Goal: Task Accomplishment & Management: Manage account settings

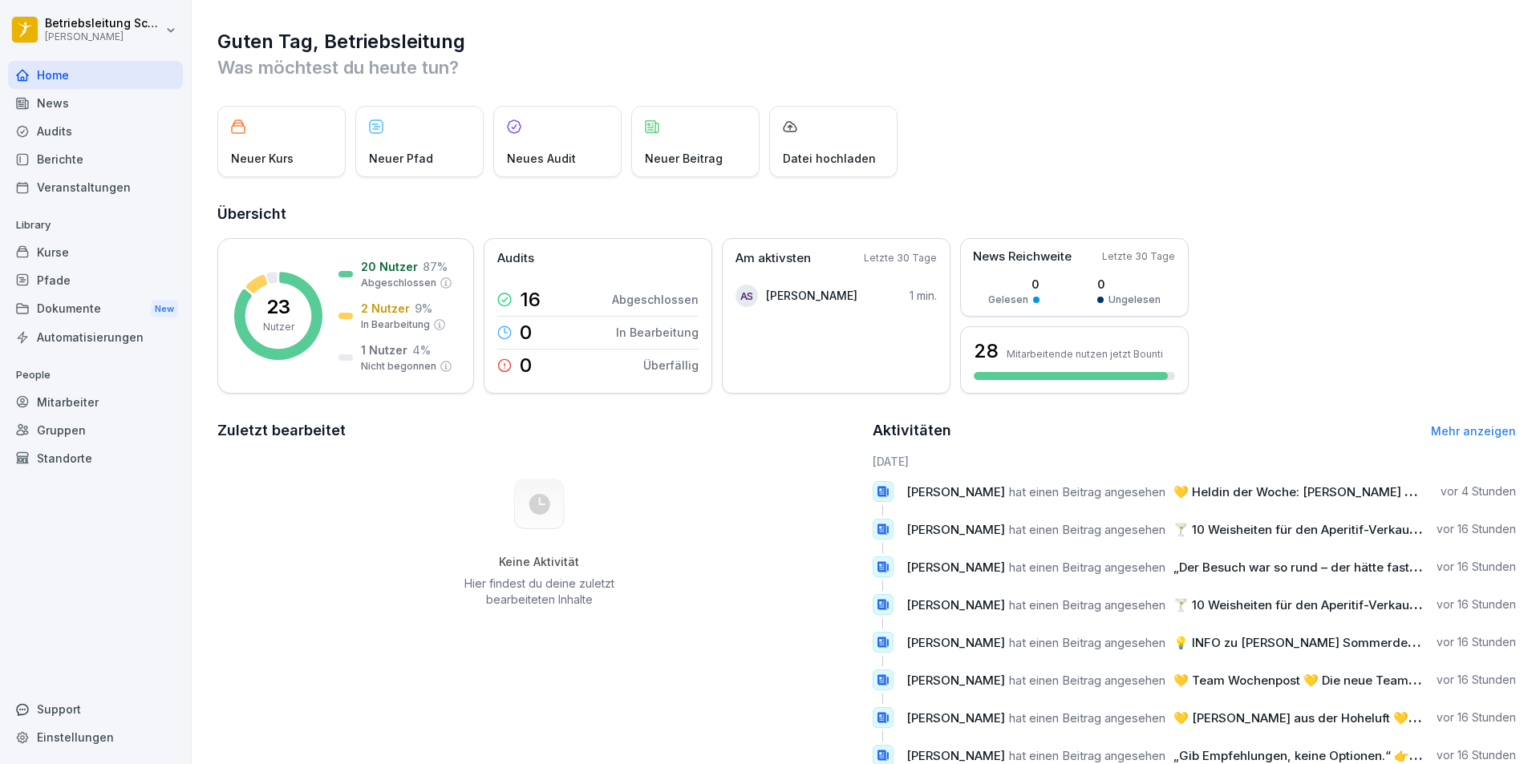
click at [71, 312] on div "Dokumente New" at bounding box center [95, 309] width 175 height 30
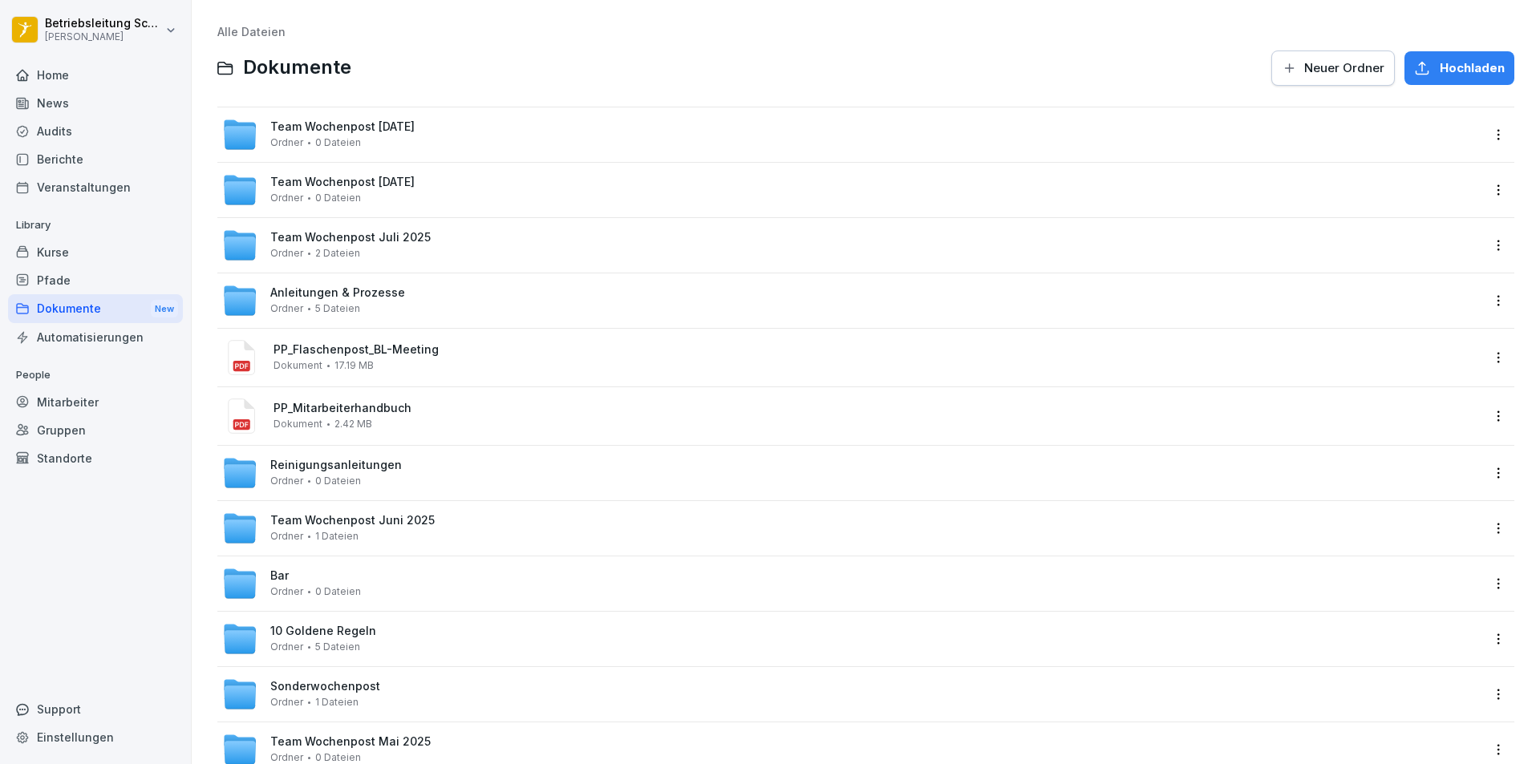
click at [89, 151] on div "Berichte" at bounding box center [95, 159] width 175 height 28
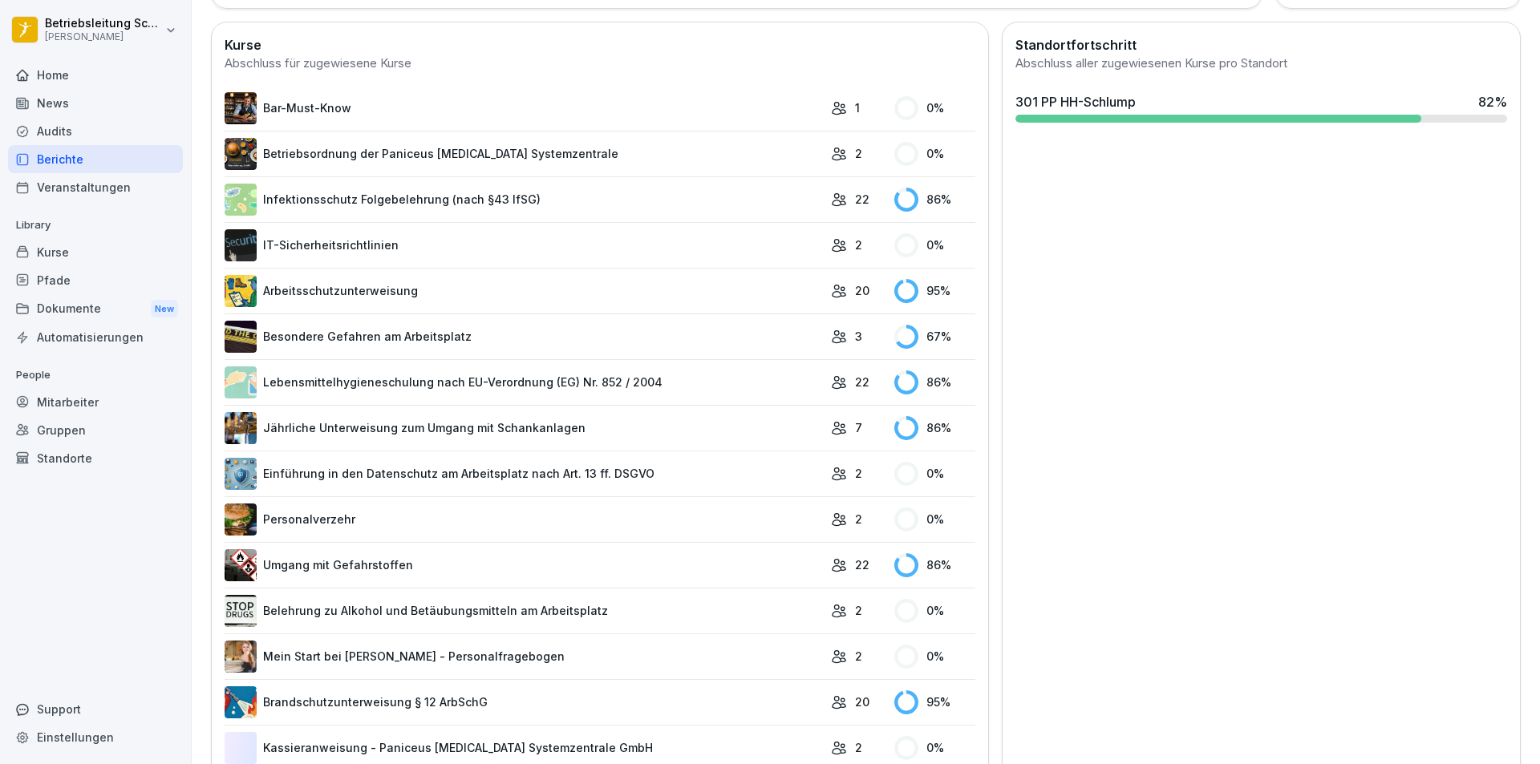
scroll to position [581, 0]
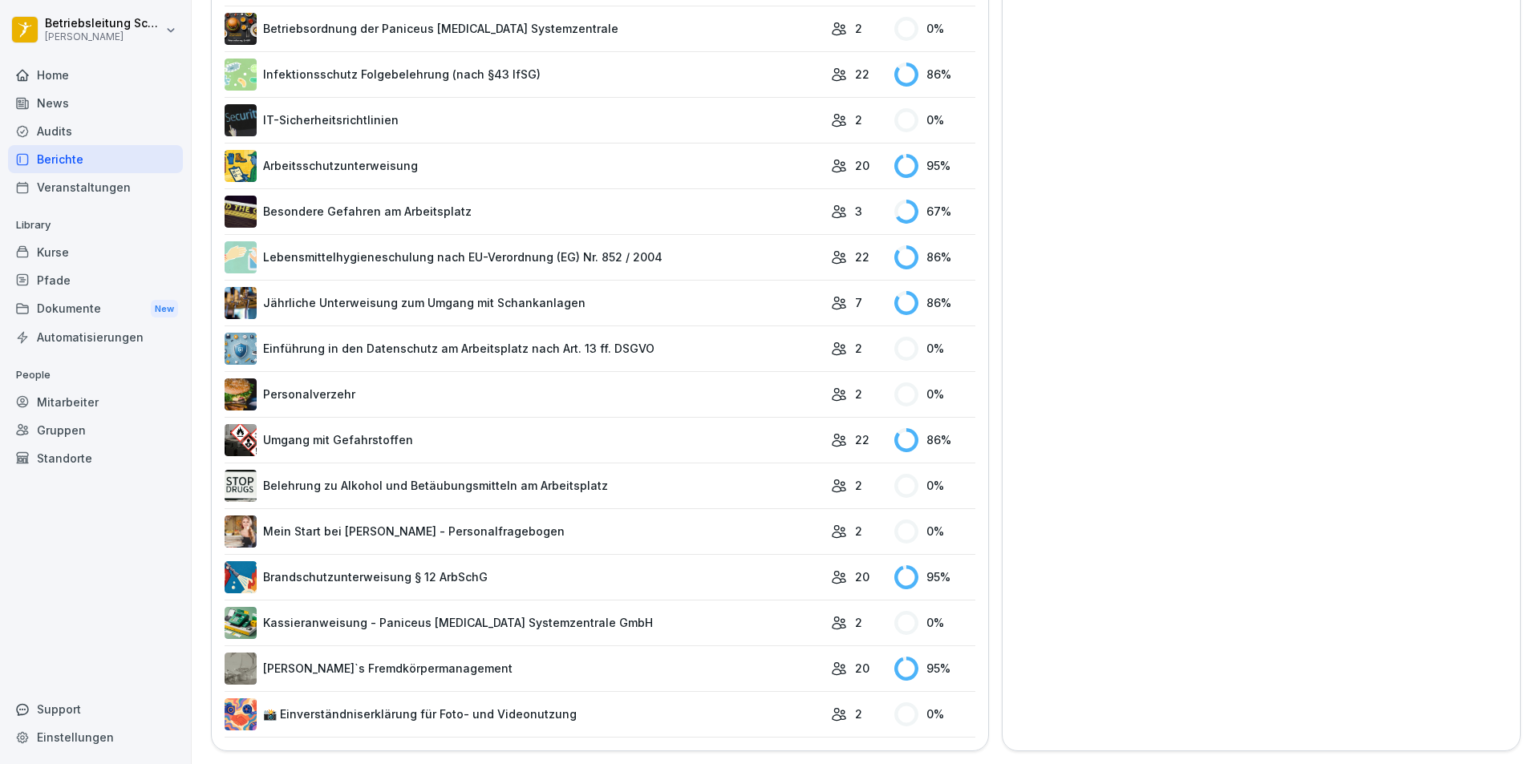
click at [378, 562] on link "Brandschutzunterweisung § 12 ArbSchG" at bounding box center [524, 578] width 598 height 32
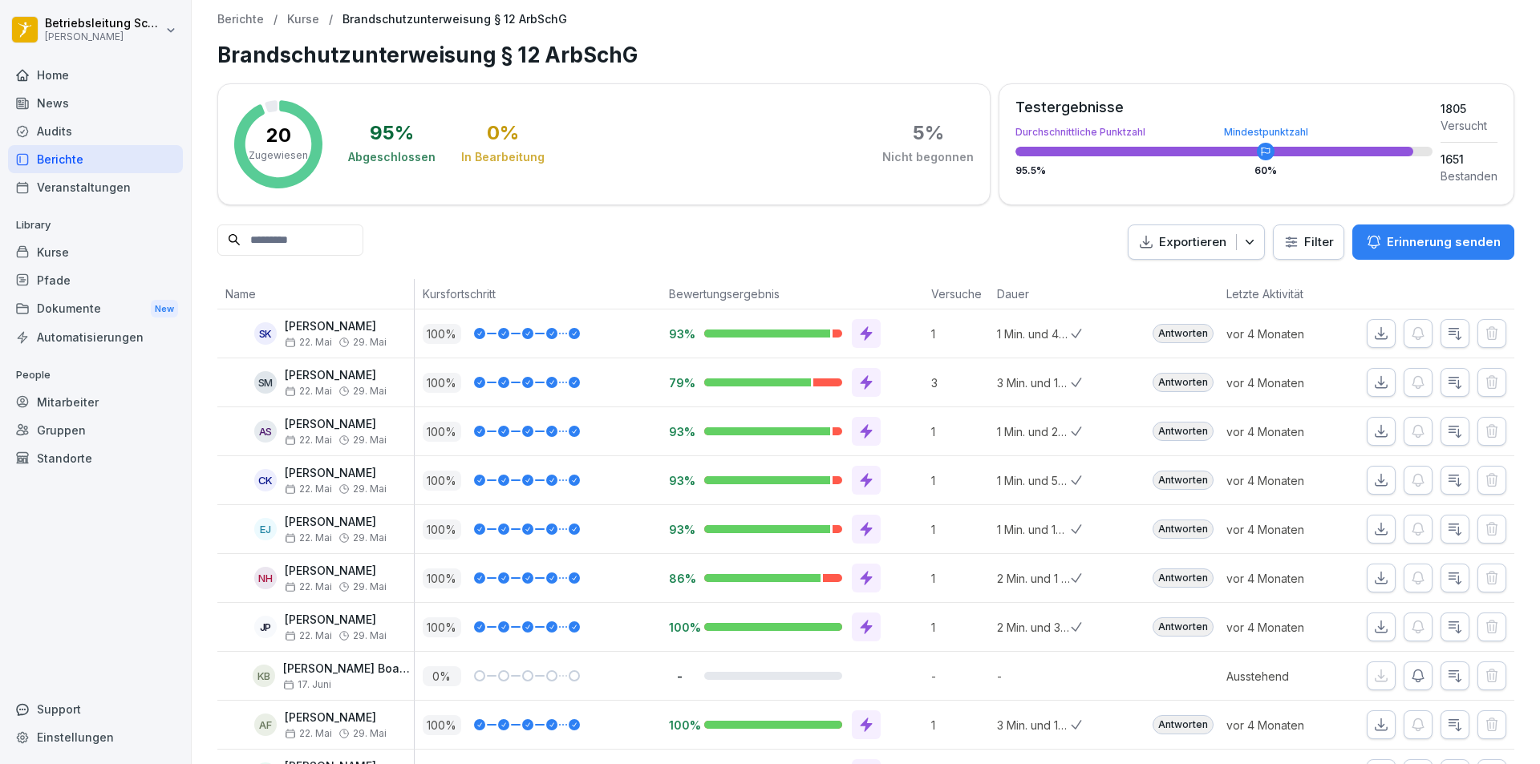
click at [1373, 329] on icon "button" at bounding box center [1381, 334] width 16 height 16
click at [1376, 432] on icon "button" at bounding box center [1381, 431] width 11 height 11
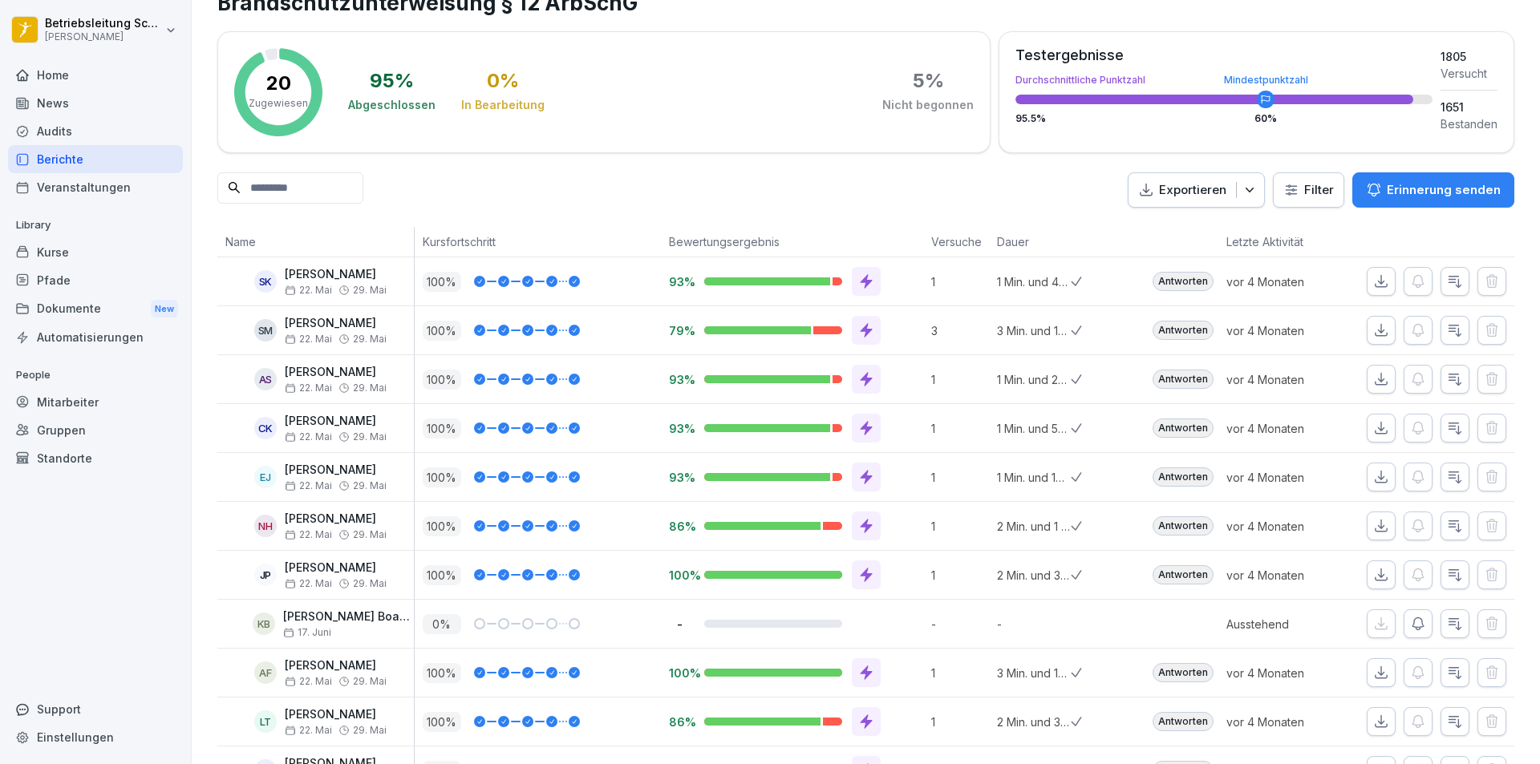
scroll to position [80, 0]
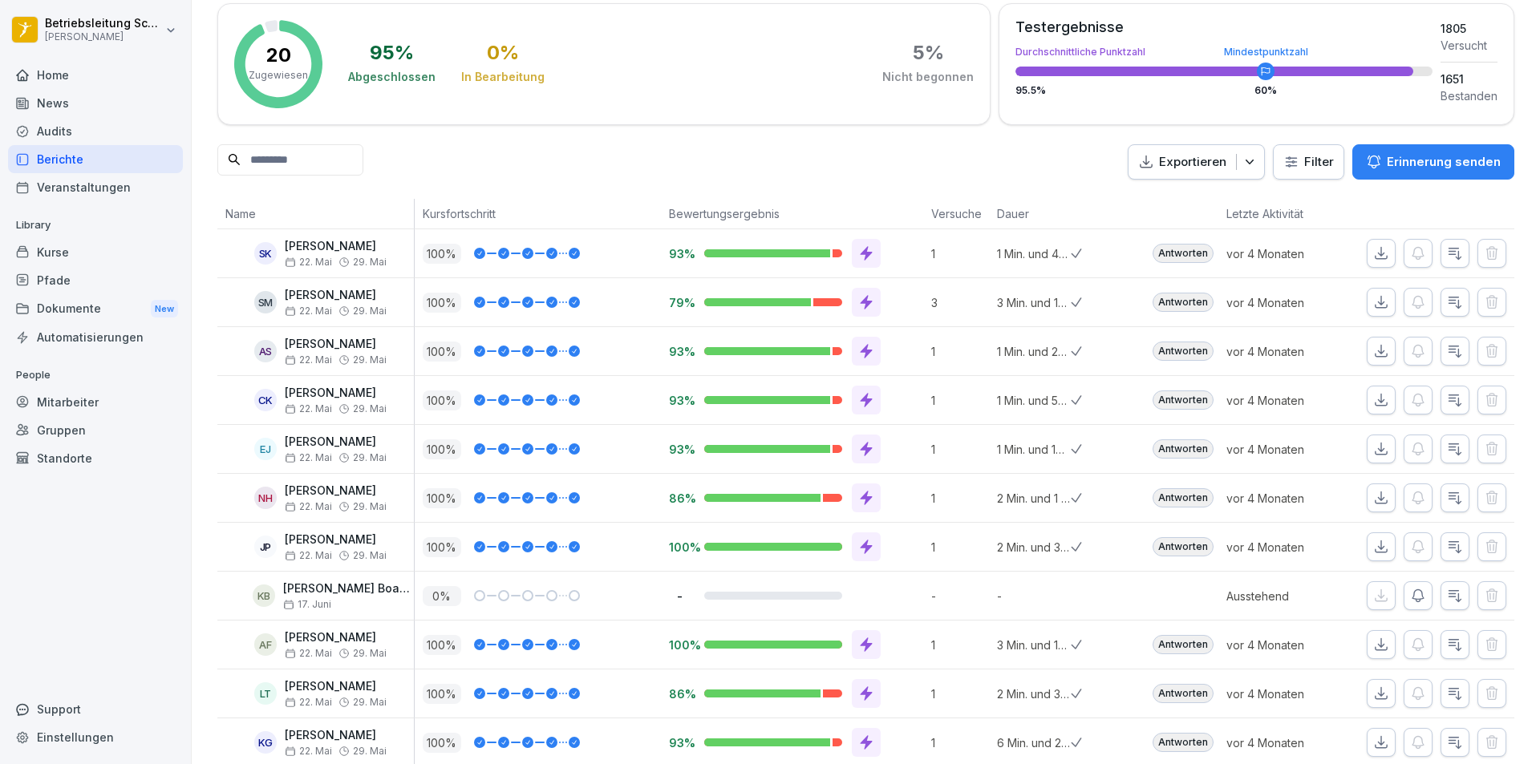
click at [1373, 396] on icon "button" at bounding box center [1381, 400] width 16 height 16
click at [1380, 449] on button "button" at bounding box center [1381, 449] width 29 height 29
click at [1373, 492] on icon "button" at bounding box center [1381, 498] width 16 height 16
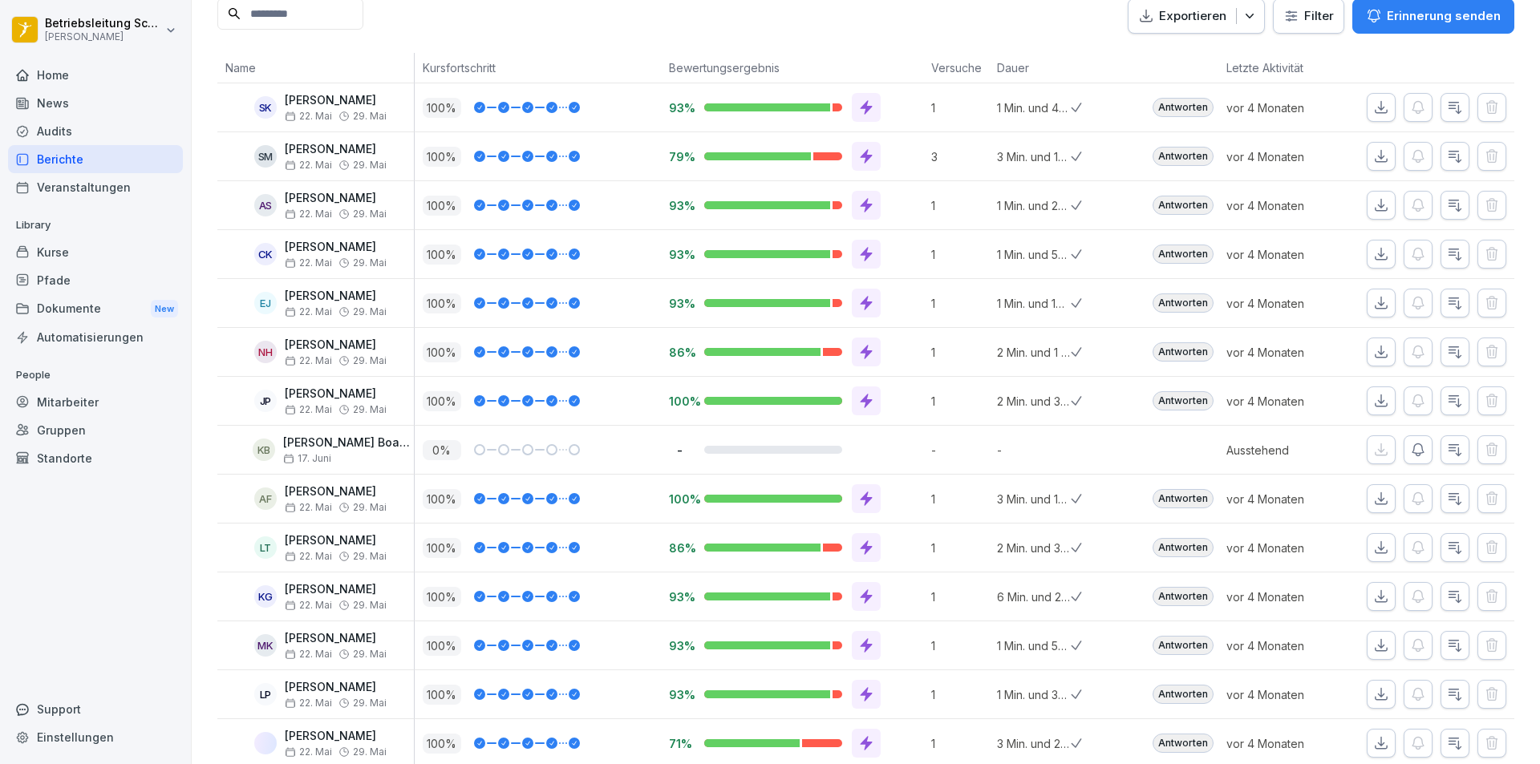
scroll to position [241, 0]
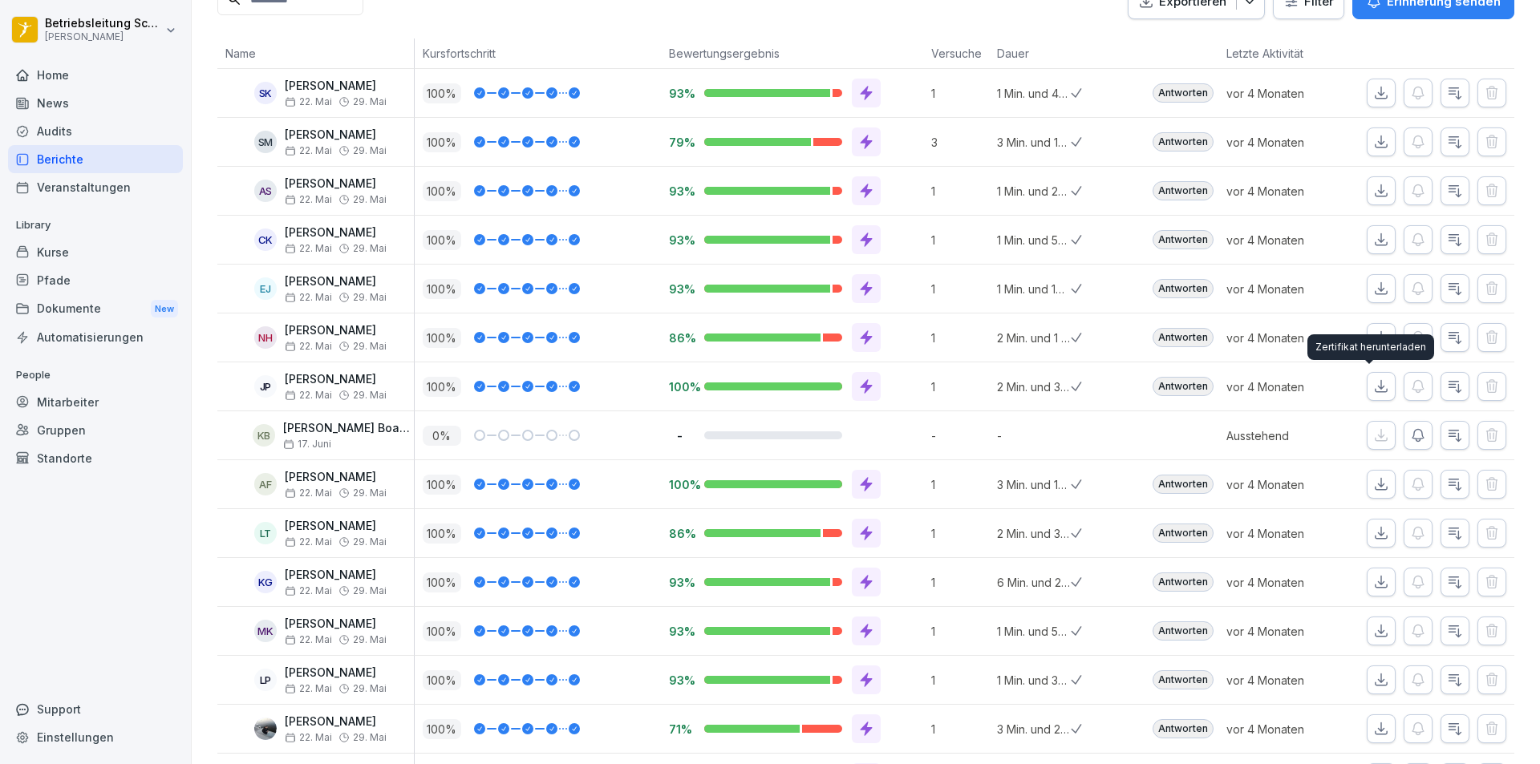
click at [1376, 388] on icon "button" at bounding box center [1381, 387] width 16 height 16
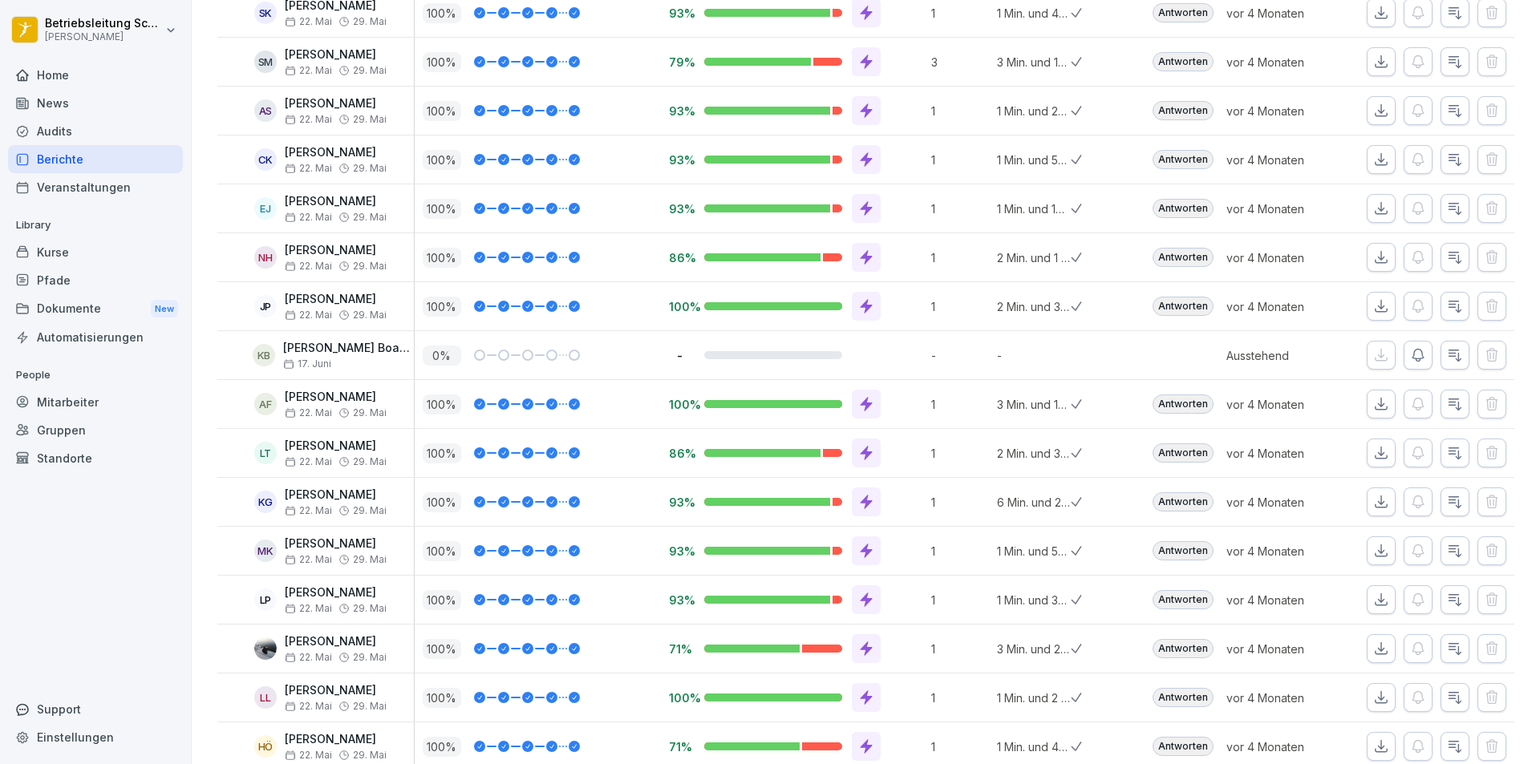
click at [1367, 402] on button "button" at bounding box center [1381, 404] width 29 height 29
click at [1367, 444] on button "button" at bounding box center [1381, 453] width 29 height 29
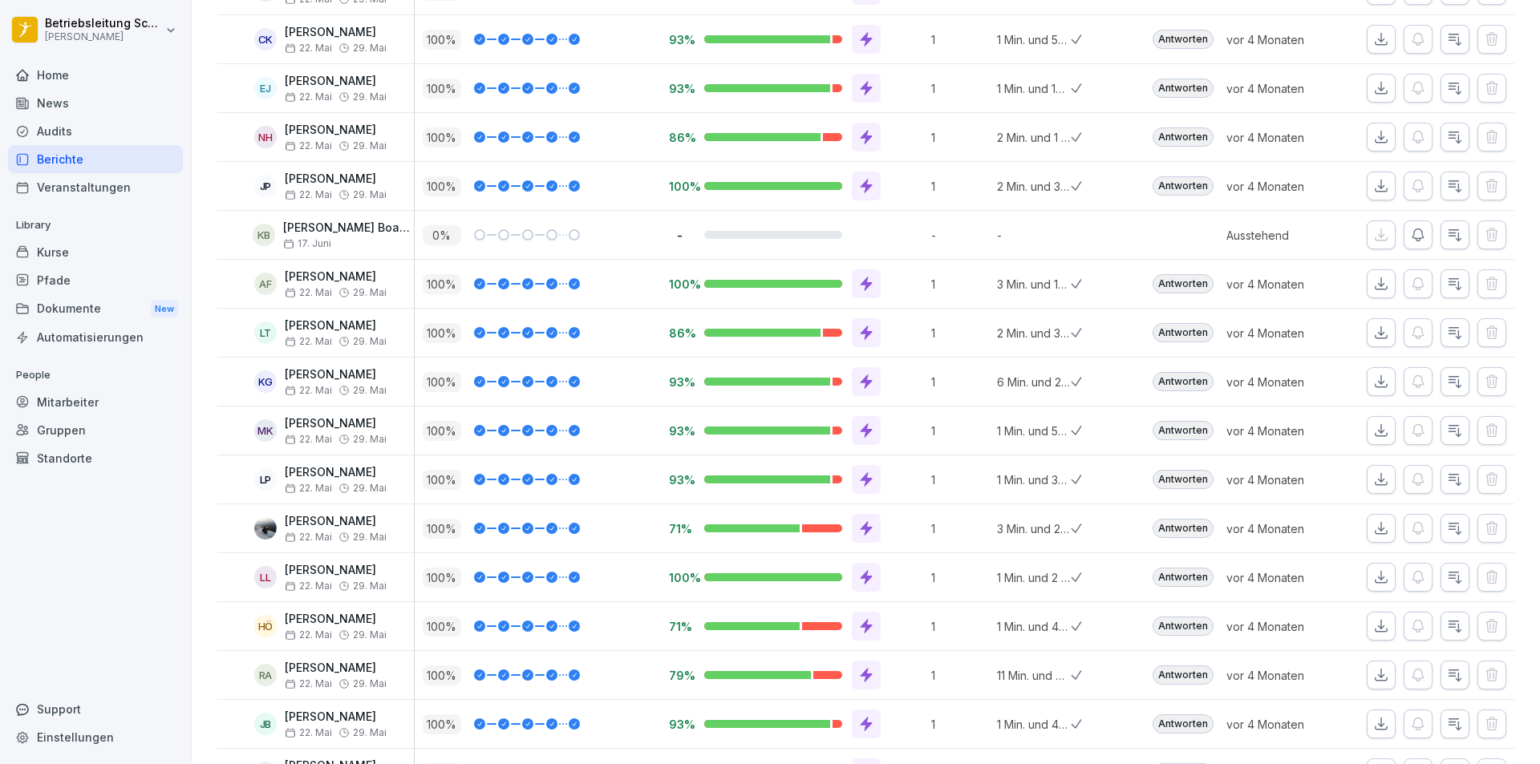
scroll to position [481, 0]
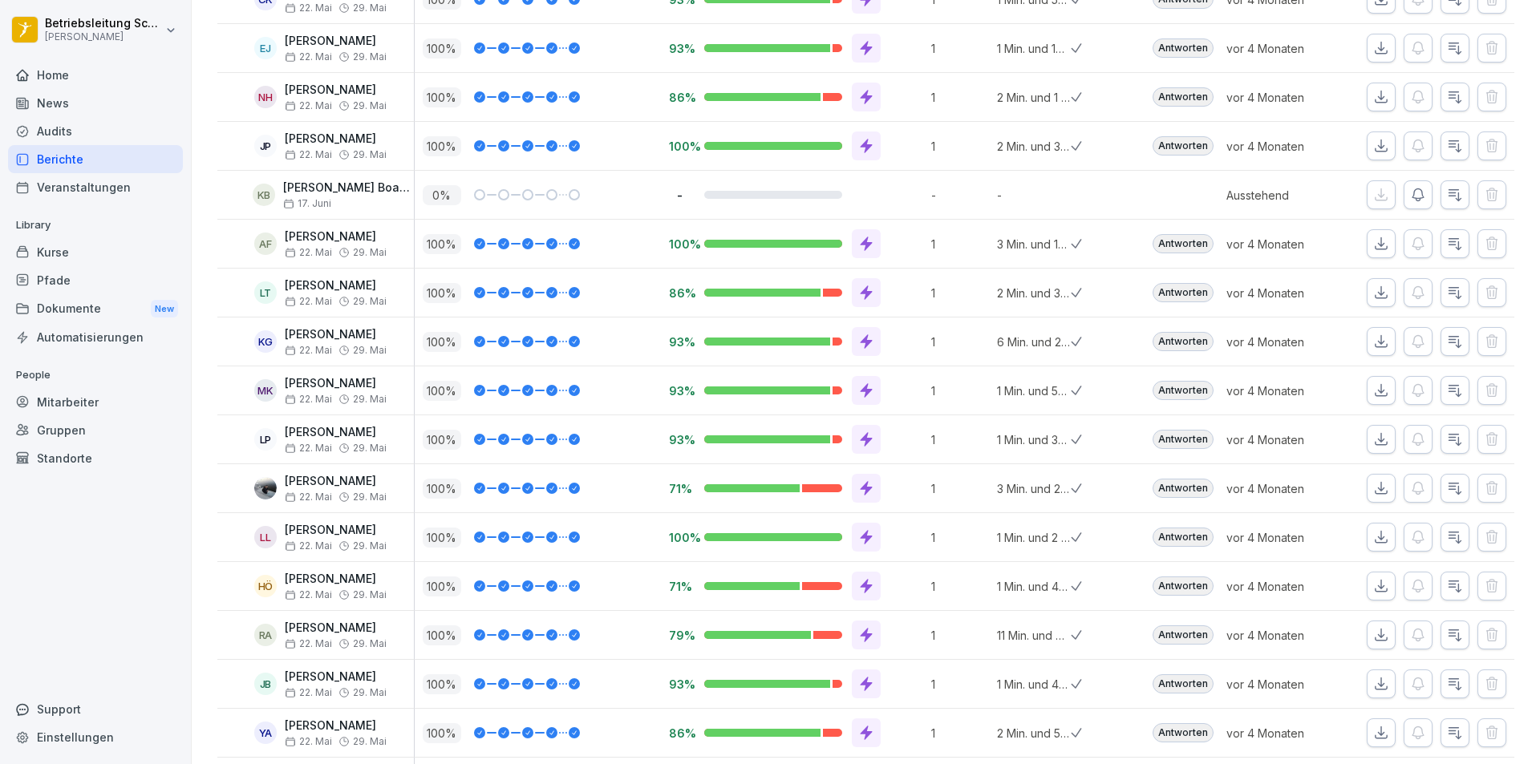
click at [1374, 333] on button "button" at bounding box center [1381, 341] width 29 height 29
click at [1373, 386] on icon "button" at bounding box center [1381, 391] width 16 height 16
click at [1376, 441] on icon "button" at bounding box center [1381, 440] width 16 height 16
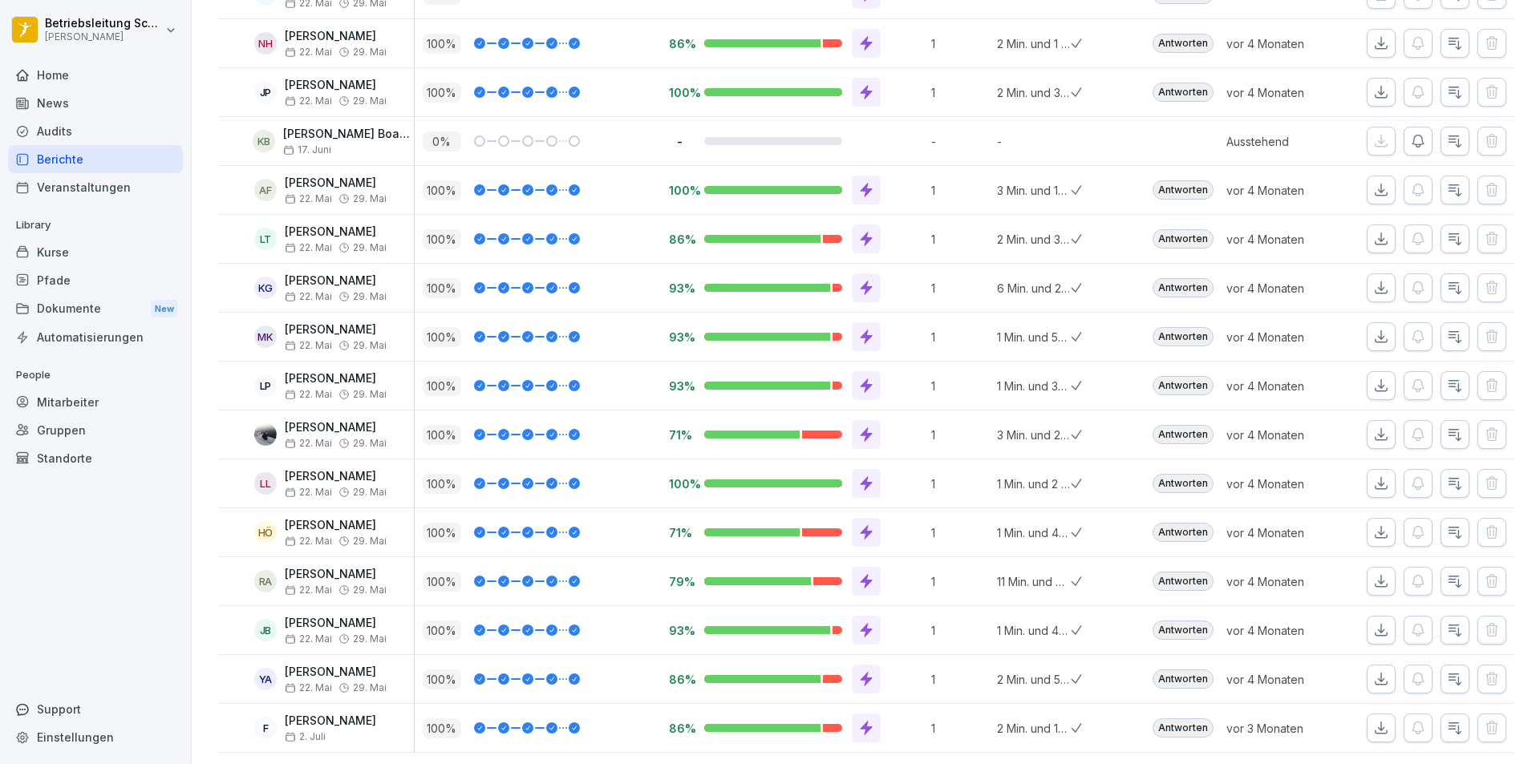
scroll to position [561, 0]
click at [1377, 419] on button "button" at bounding box center [1381, 433] width 29 height 29
click at [1377, 468] on button "button" at bounding box center [1381, 482] width 29 height 29
click at [1375, 517] on button "button" at bounding box center [1381, 531] width 29 height 29
click at [1373, 523] on icon "button" at bounding box center [1381, 531] width 16 height 16
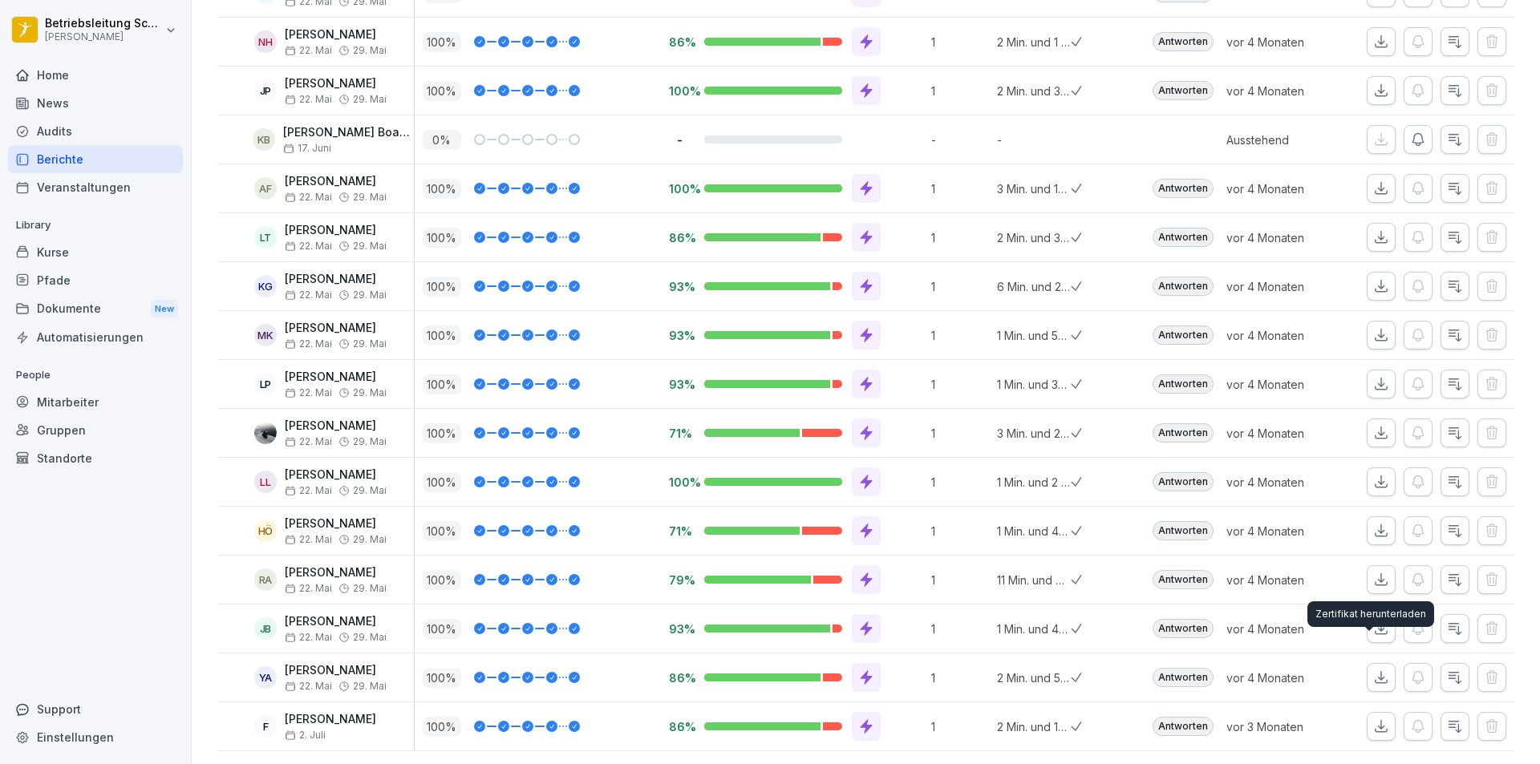
click at [1375, 670] on icon "button" at bounding box center [1381, 678] width 16 height 16
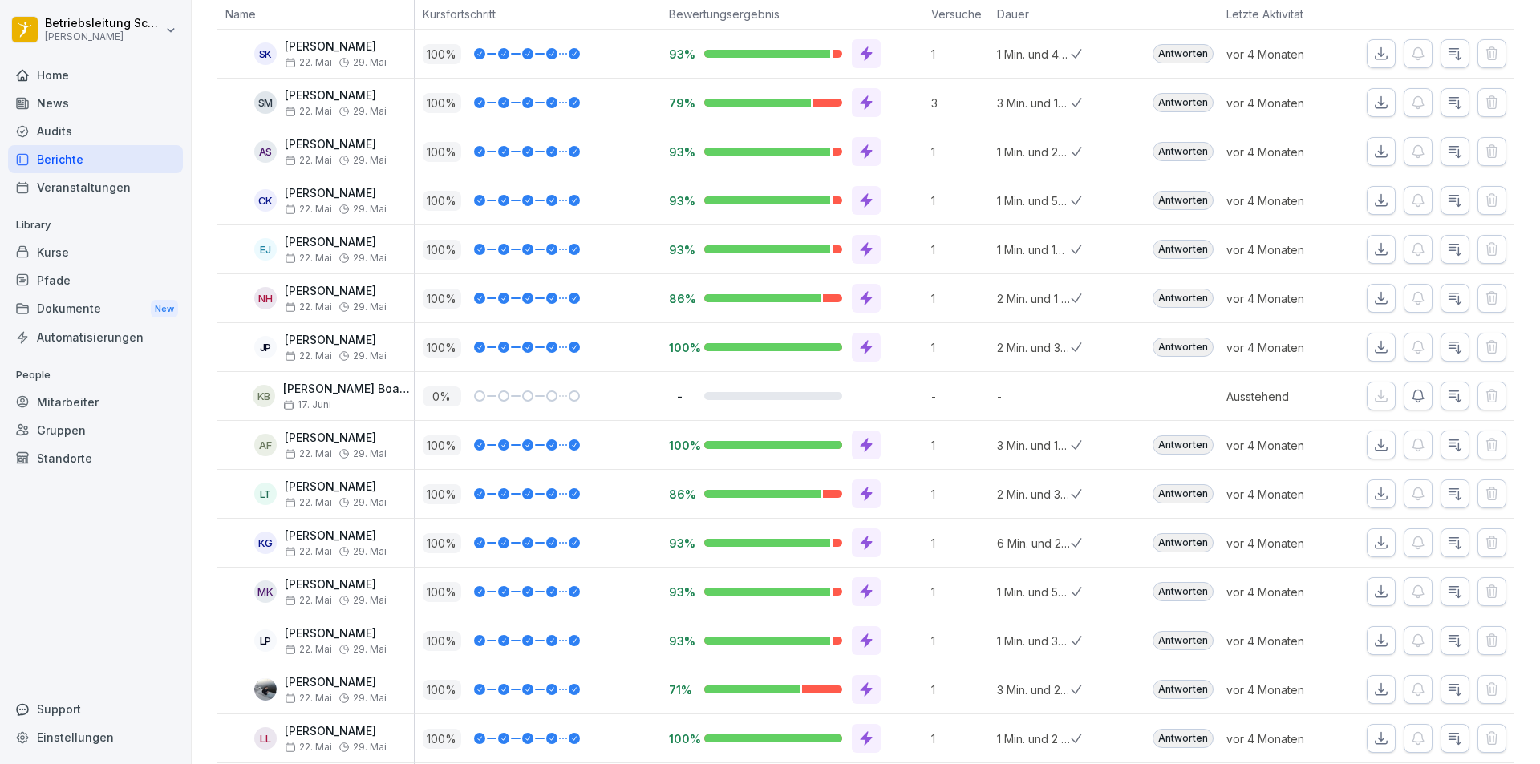
scroll to position [0, 0]
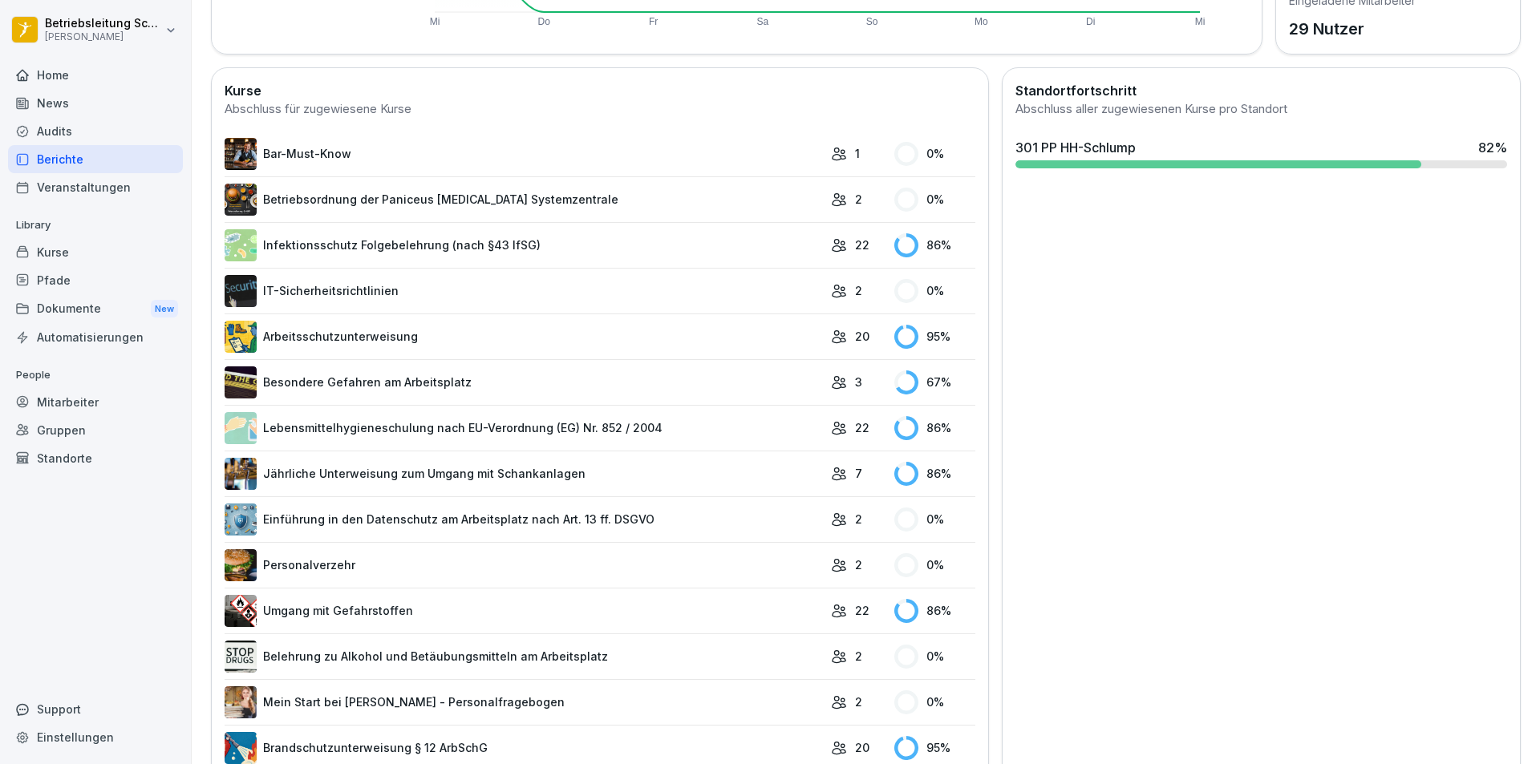
scroll to position [401, 0]
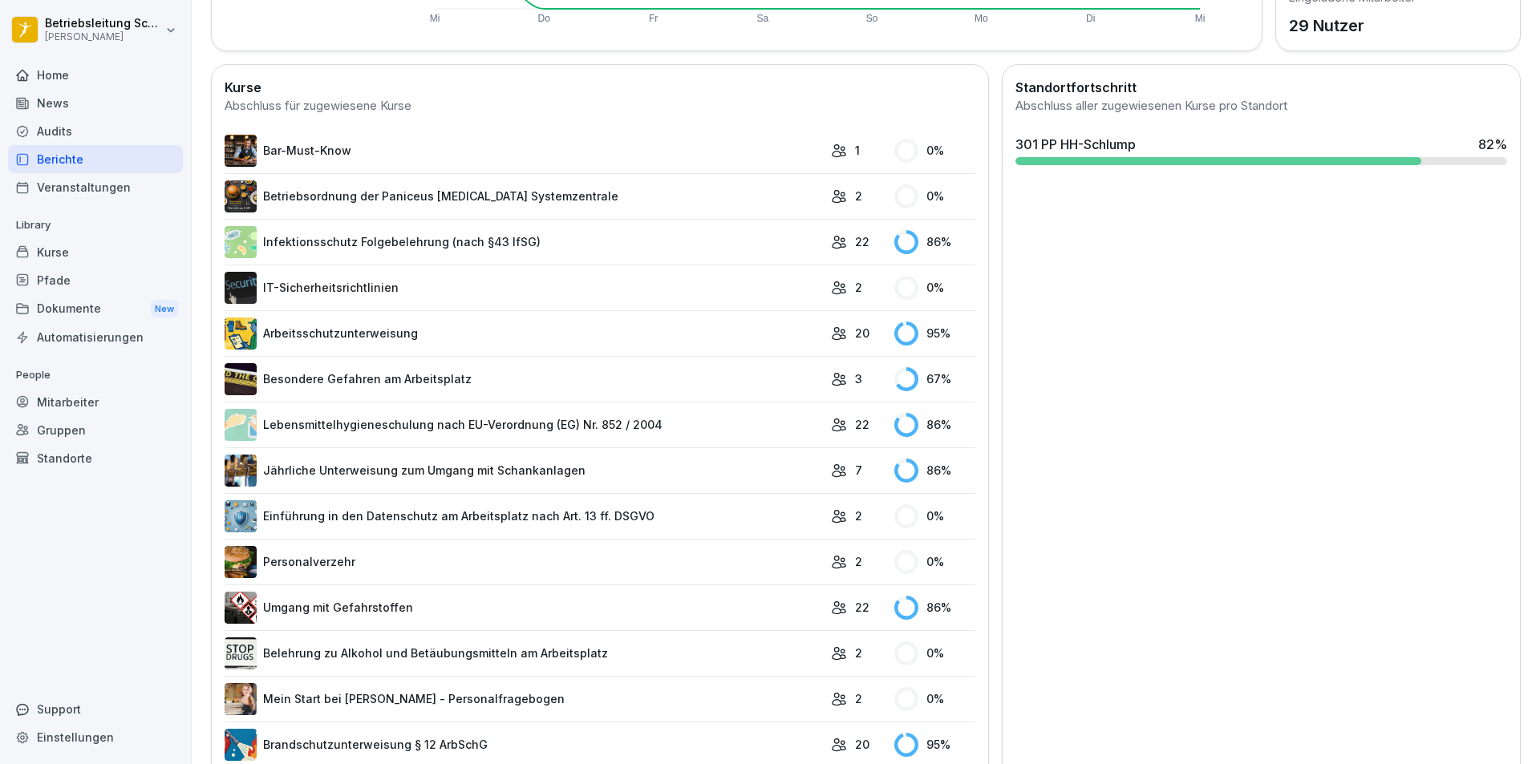
click at [379, 245] on link "Infektionsschutz Folgebelehrung (nach §43 IfSG)" at bounding box center [524, 242] width 598 height 32
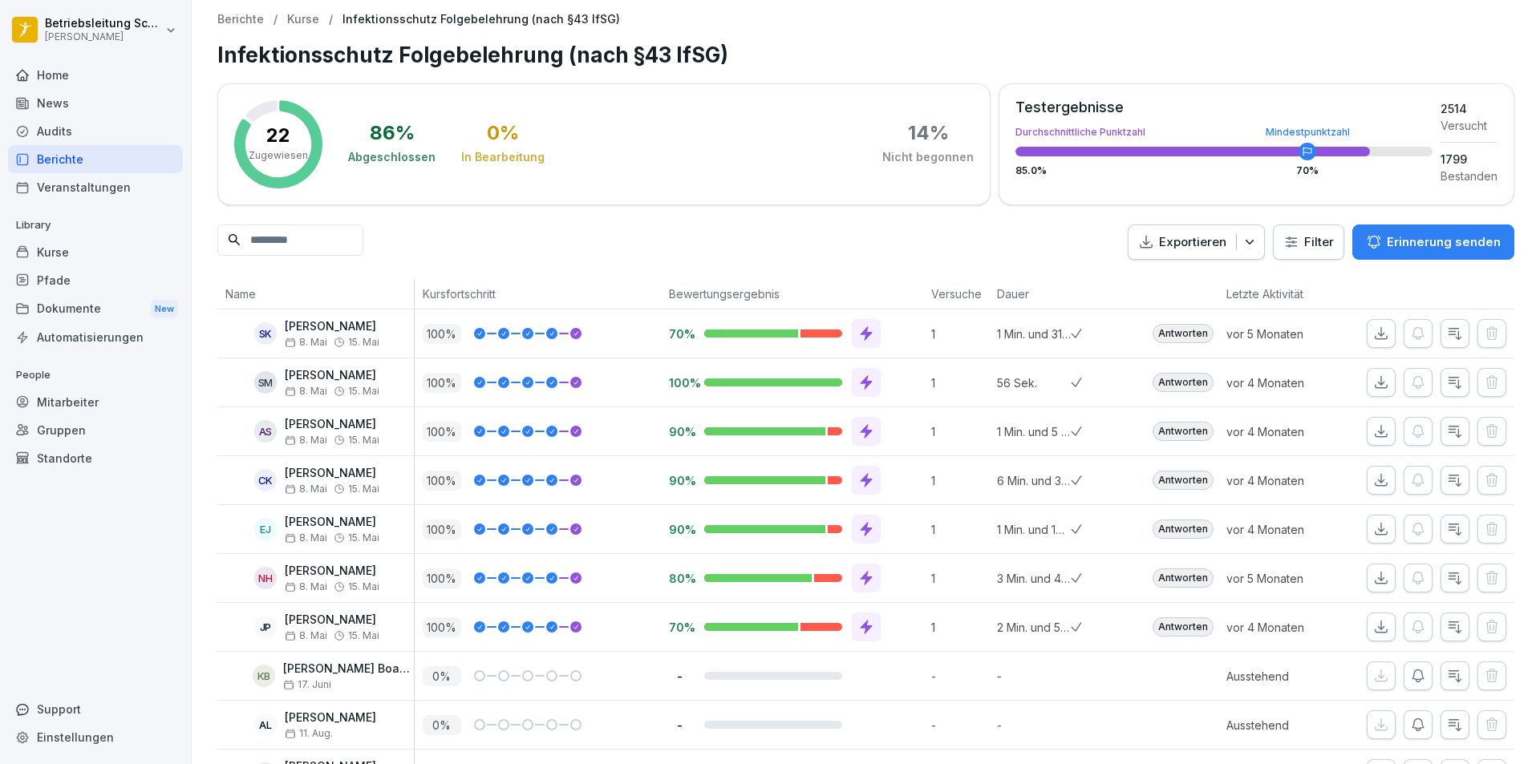
click at [1367, 332] on button "button" at bounding box center [1381, 333] width 29 height 29
click at [1367, 325] on button "button" at bounding box center [1381, 333] width 29 height 29
click at [1373, 431] on icon "button" at bounding box center [1381, 432] width 16 height 16
click at [1379, 480] on button "button" at bounding box center [1381, 480] width 29 height 29
click at [1373, 527] on icon "button" at bounding box center [1381, 529] width 16 height 16
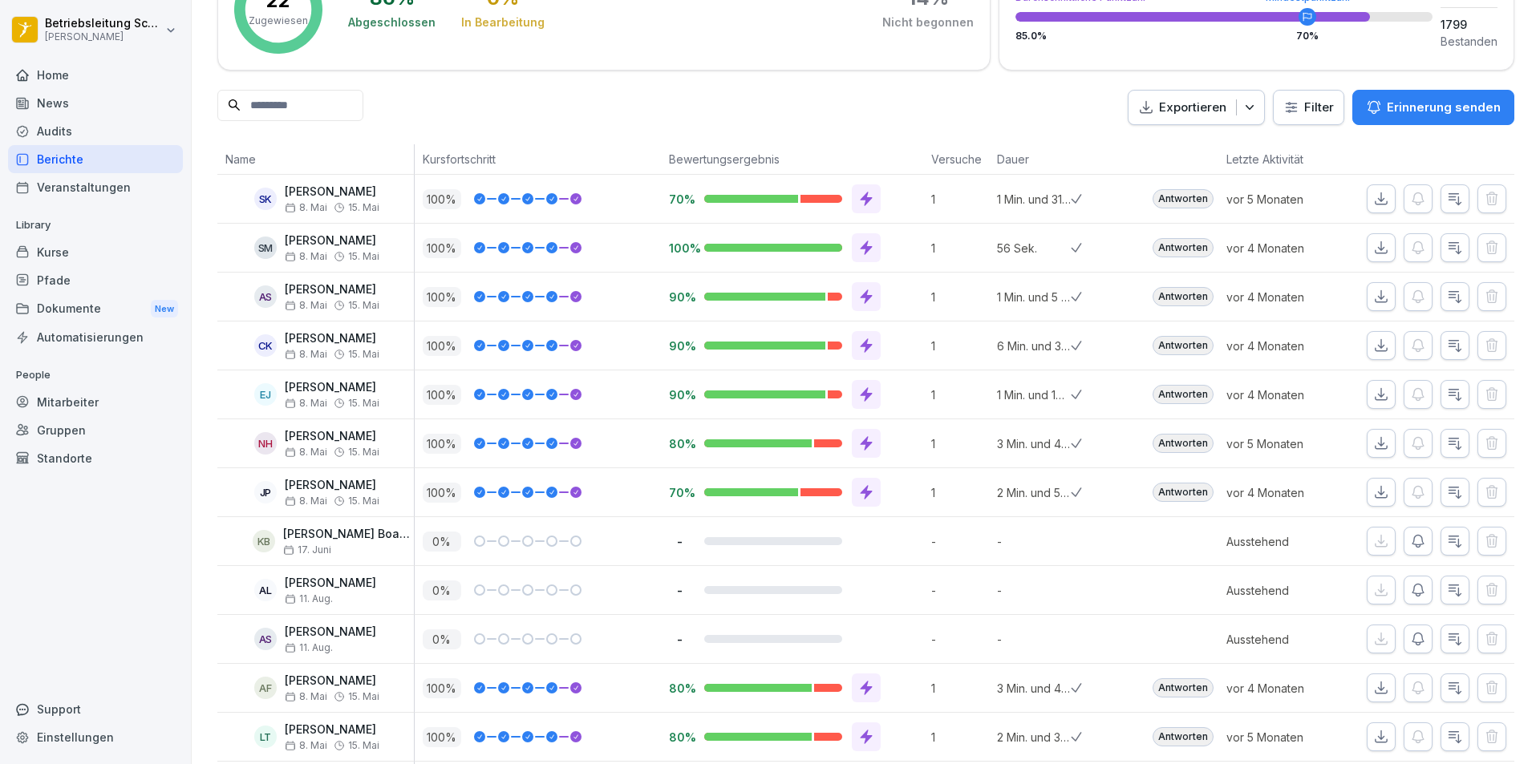
scroll to position [160, 0]
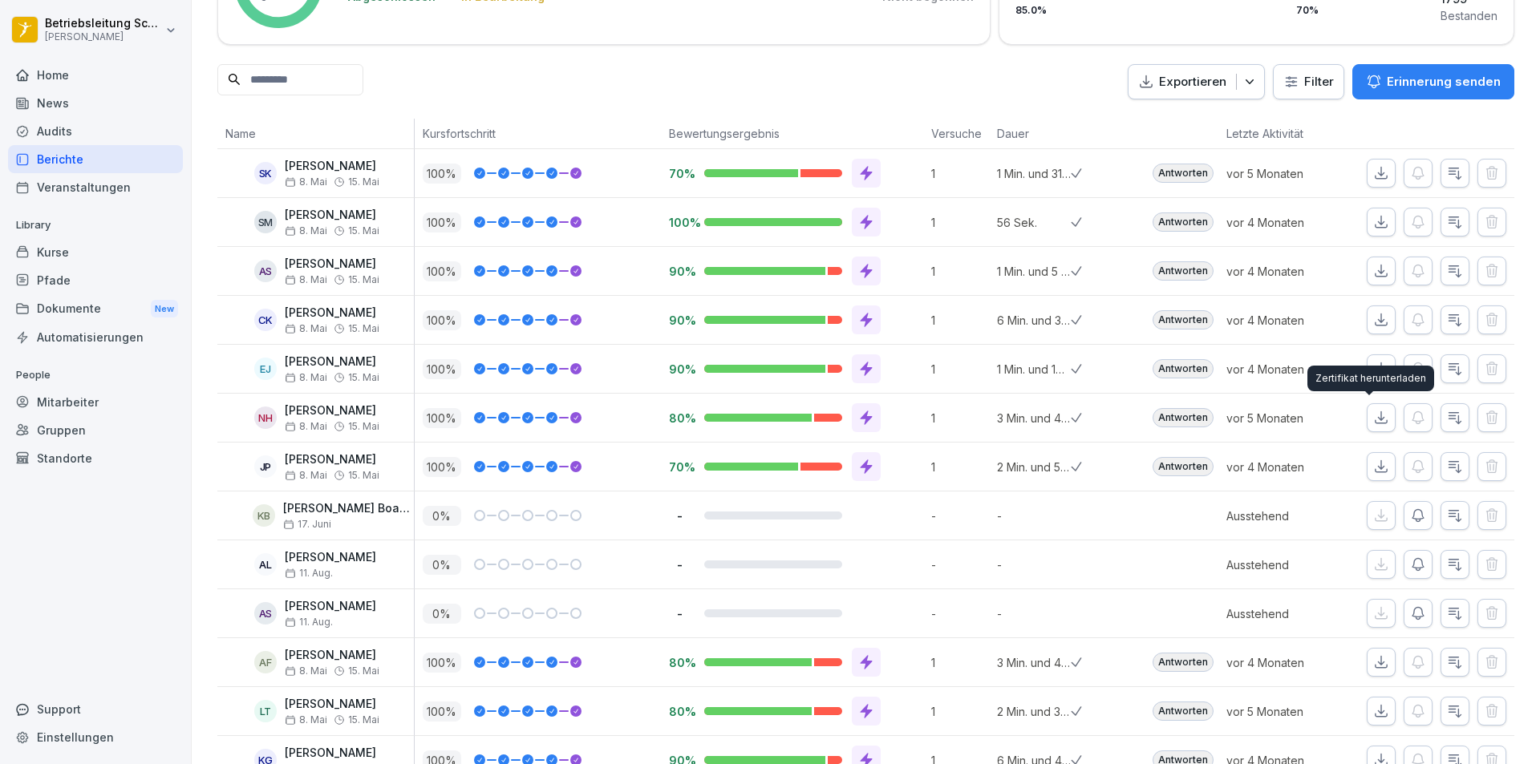
click at [1373, 415] on icon "button" at bounding box center [1381, 418] width 16 height 16
click at [1373, 467] on icon "button" at bounding box center [1381, 467] width 16 height 16
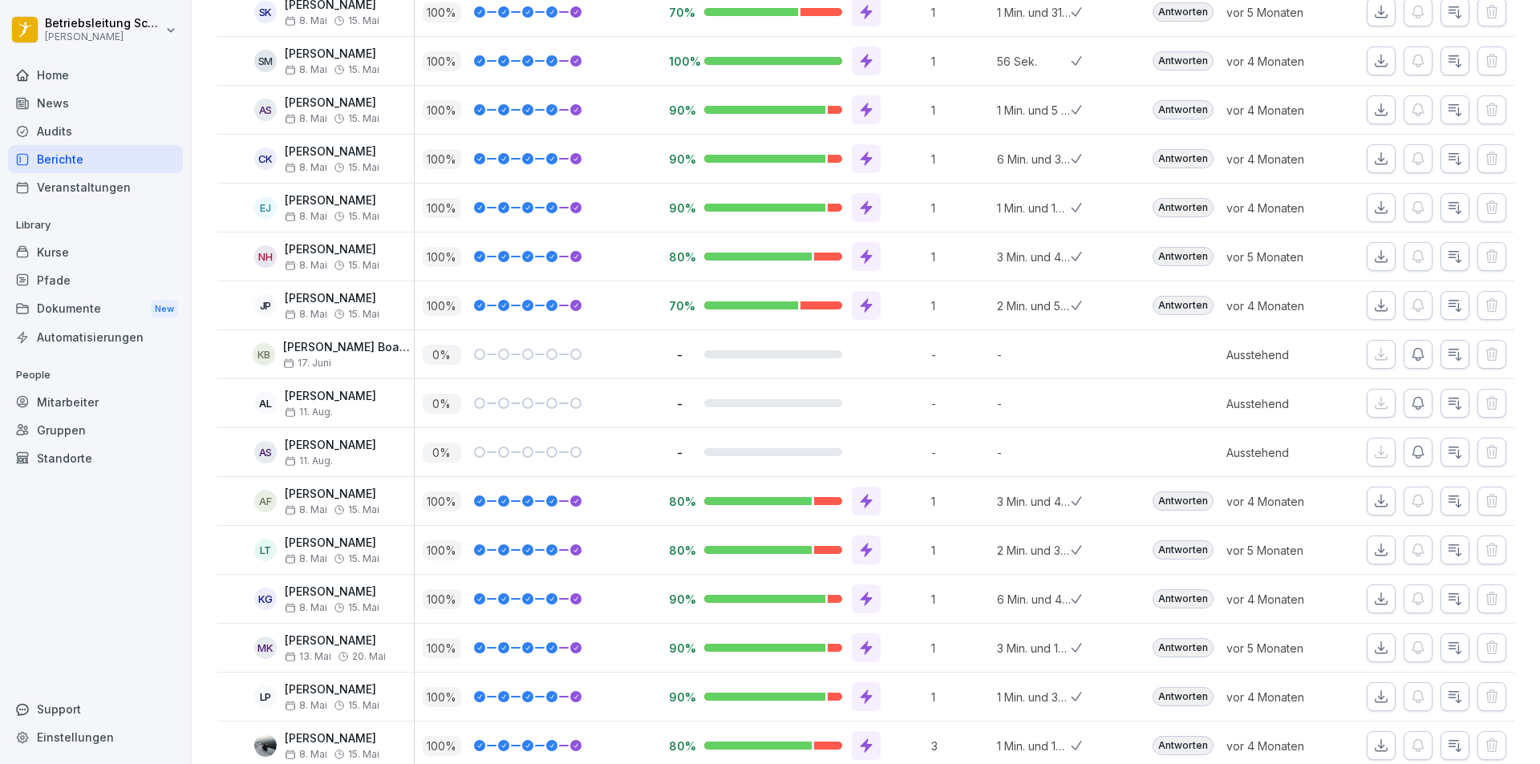
scroll to position [401, 0]
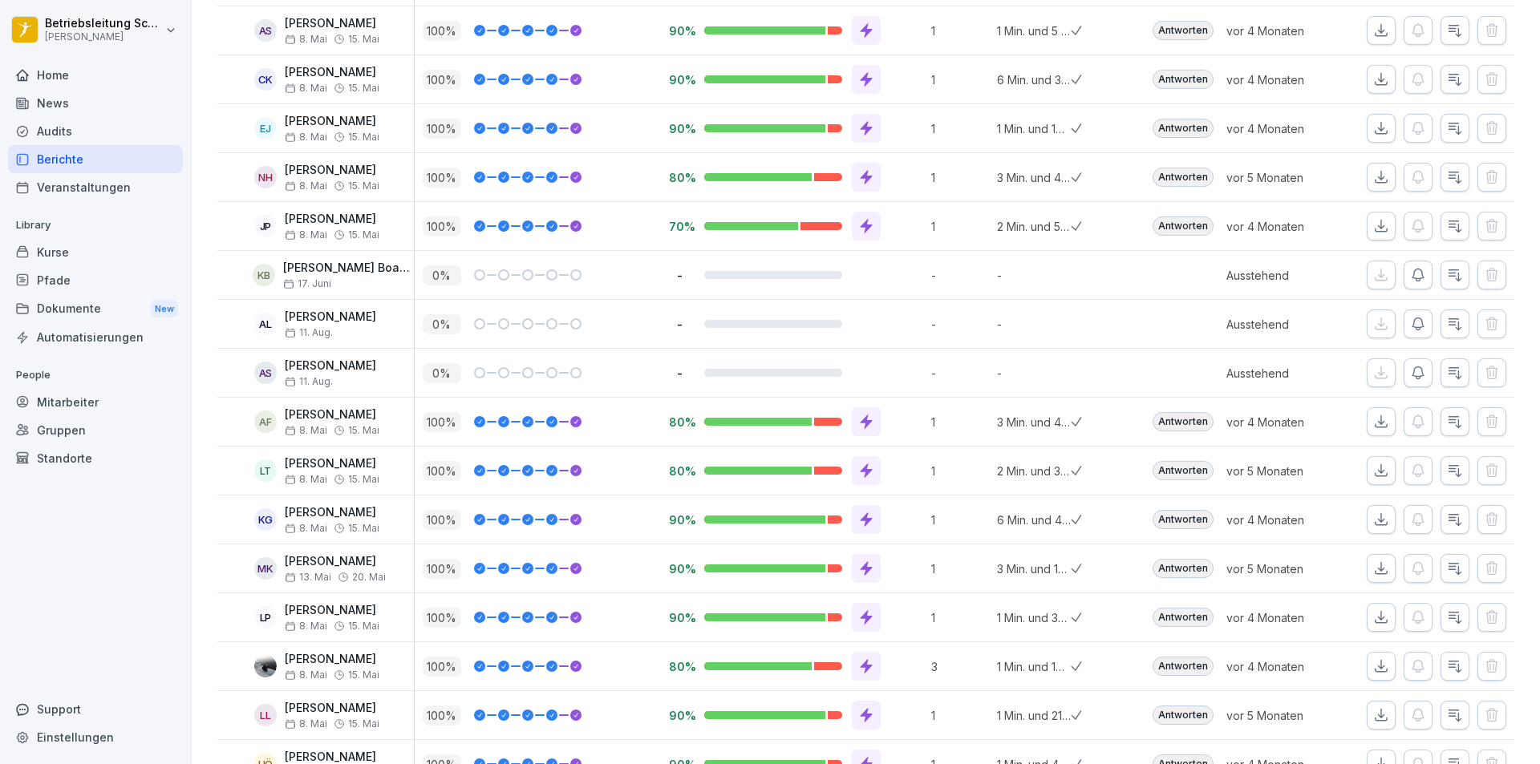
click at [1367, 420] on button "button" at bounding box center [1381, 421] width 29 height 29
click at [1413, 277] on icon "button" at bounding box center [1418, 275] width 16 height 16
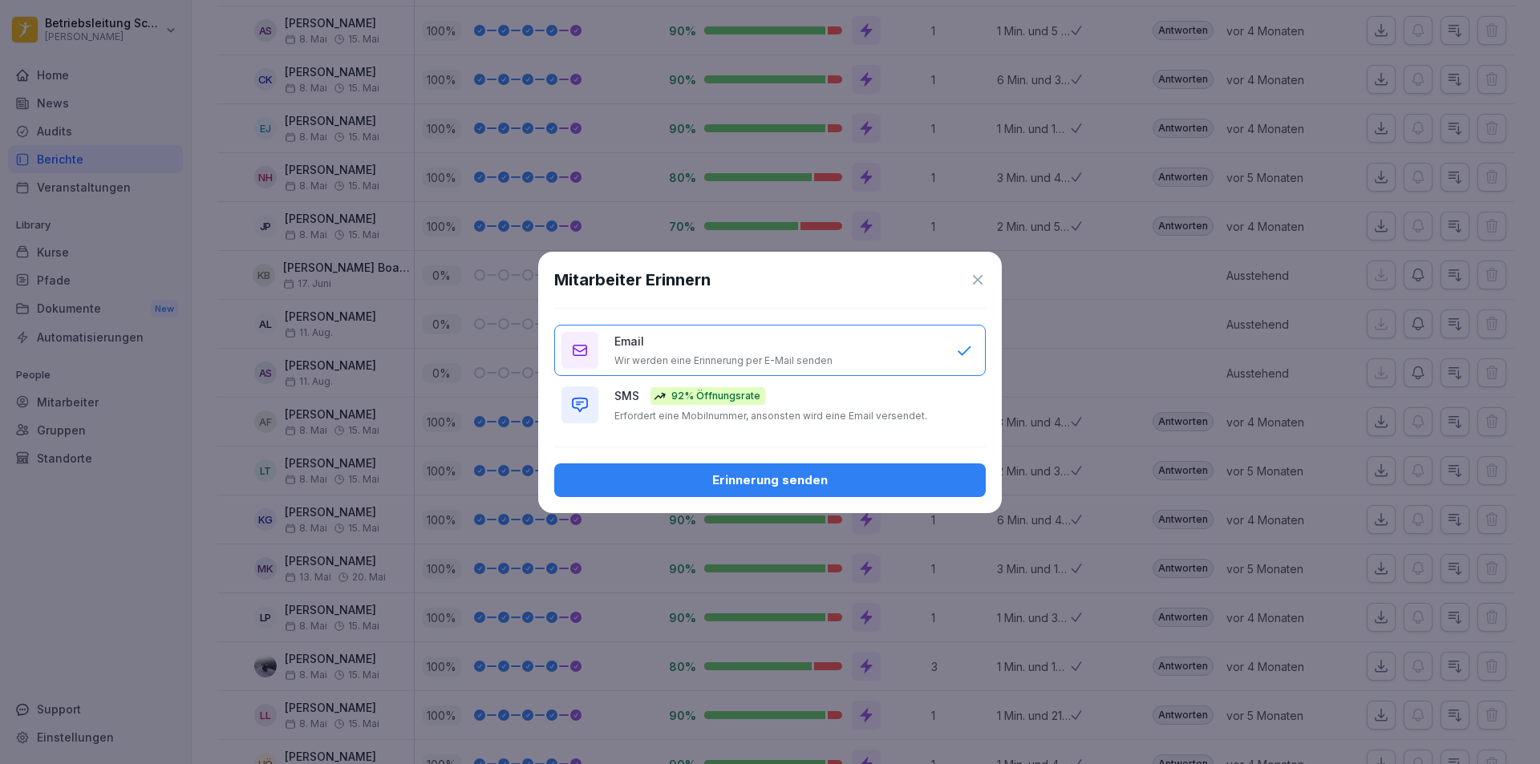
click at [875, 478] on div "Erinnerung senden" at bounding box center [770, 481] width 406 height 18
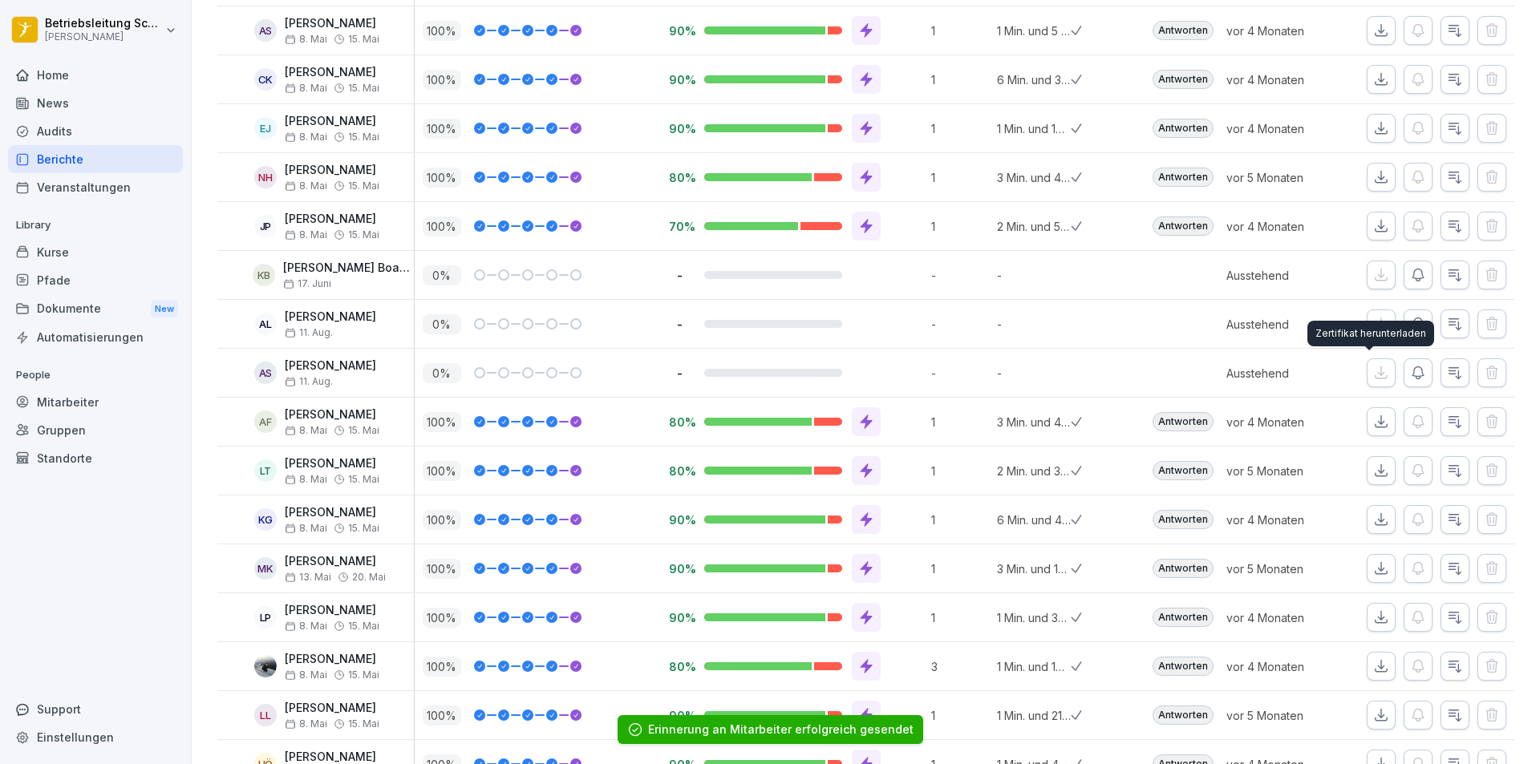
click at [1405, 326] on div "Zertifikat herunterladen Zertifikat herunterladen" at bounding box center [1371, 334] width 127 height 26
click at [1413, 327] on icon "button" at bounding box center [1418, 324] width 11 height 12
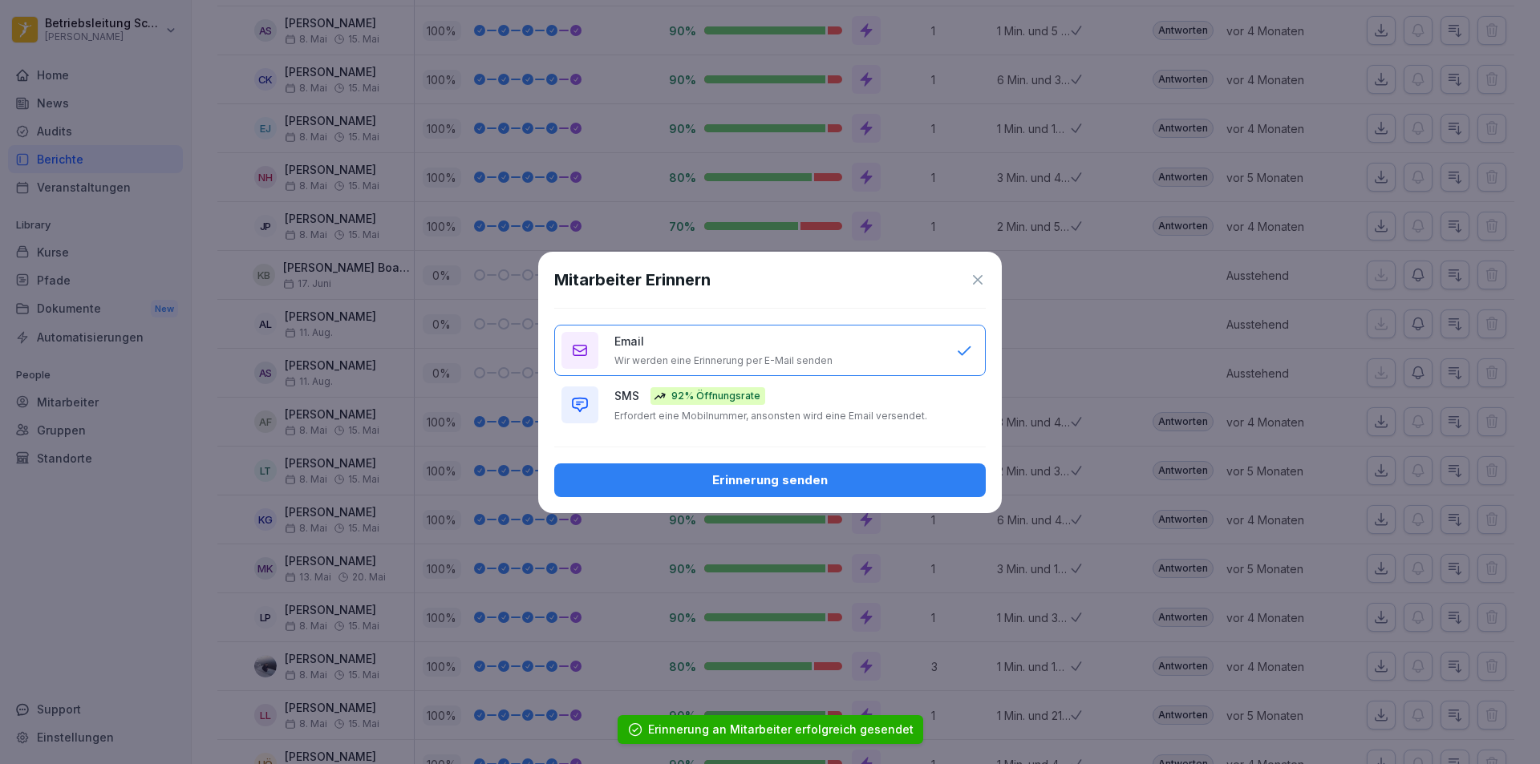
click at [863, 464] on button "Erinnerung senden" at bounding box center [770, 481] width 432 height 34
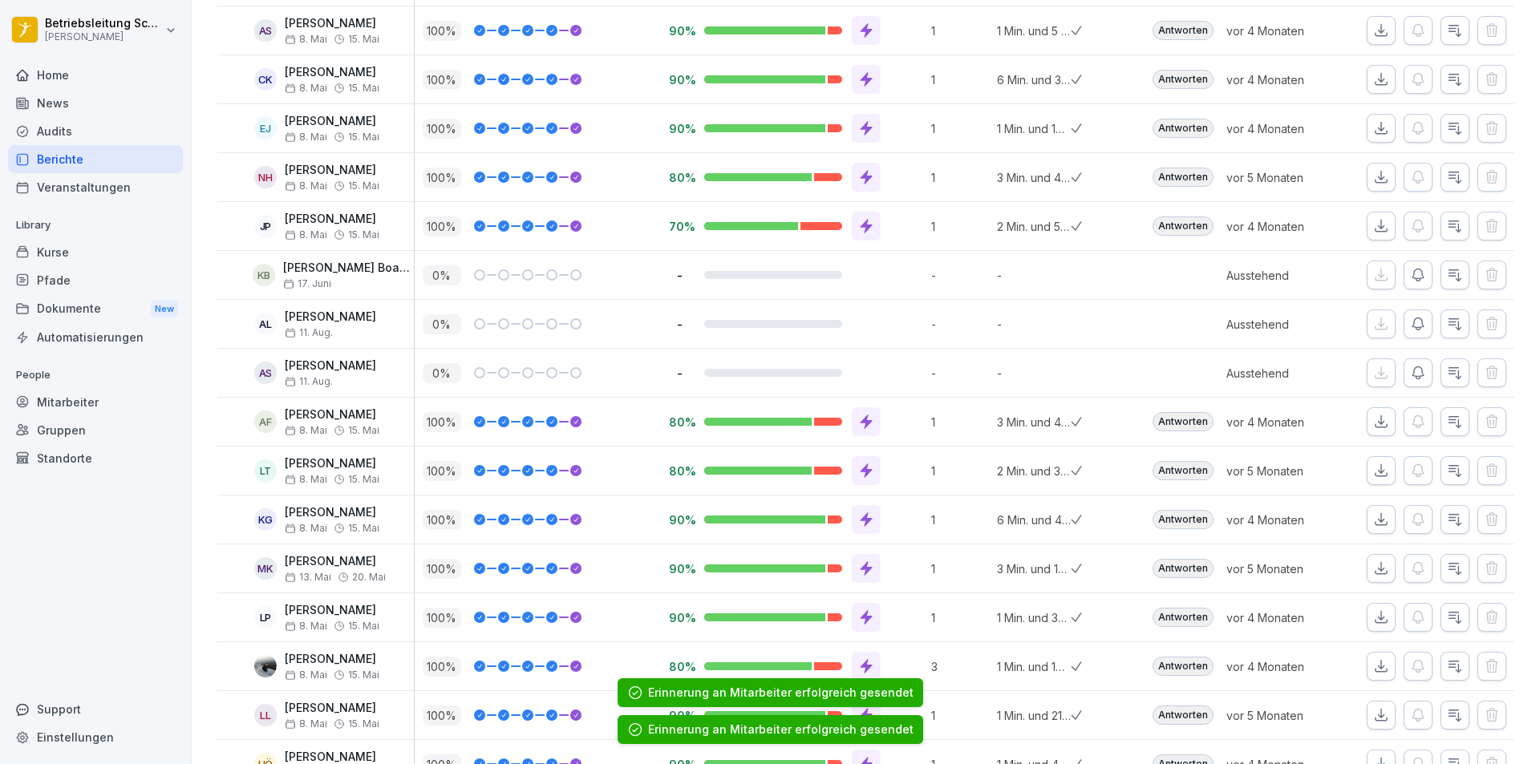
click at [1412, 372] on icon "button" at bounding box center [1418, 373] width 16 height 16
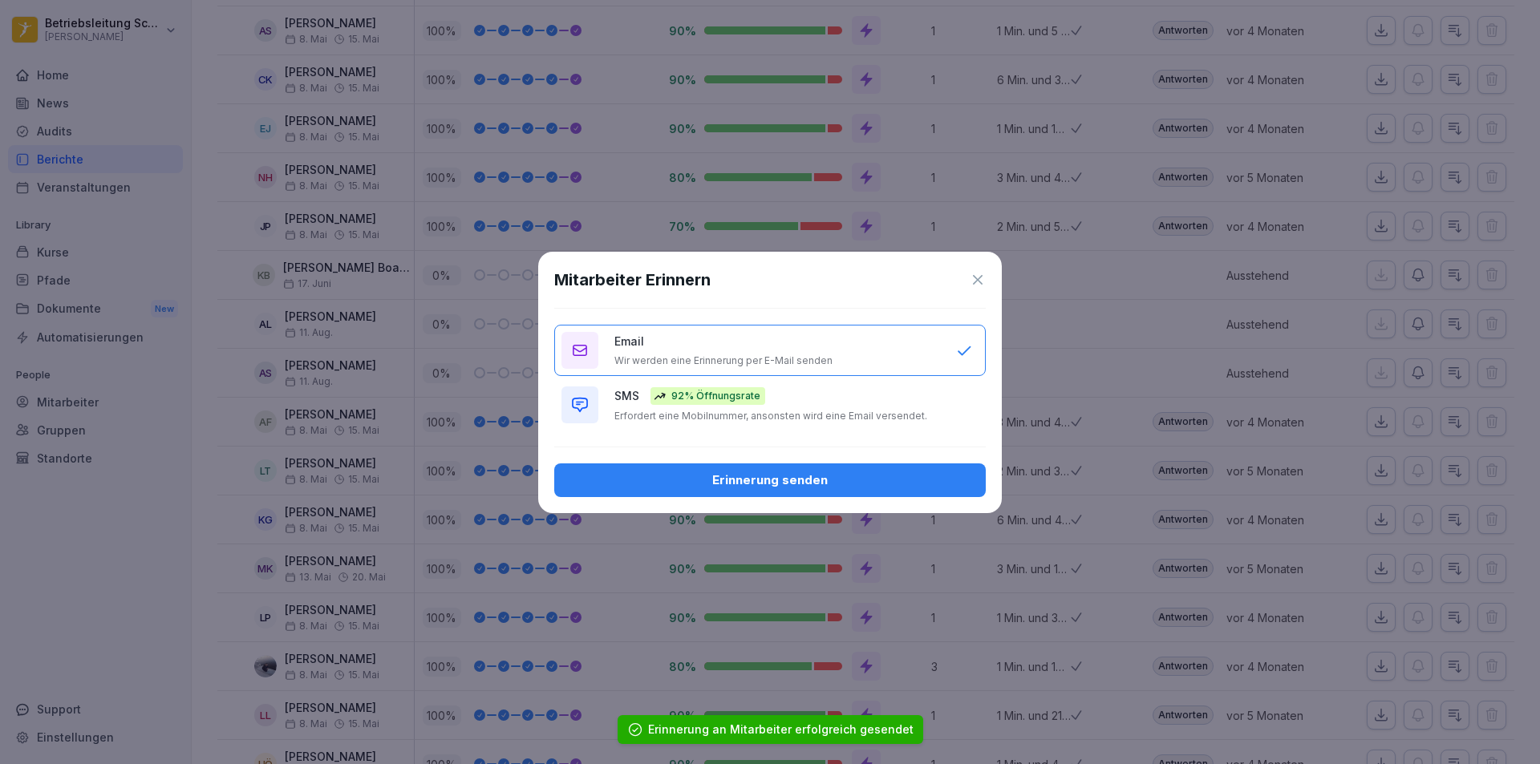
click at [761, 431] on div "Mitarbeiter Erinnern Email Wir werden eine Erinnerung per E-Mail senden SMS 92%…" at bounding box center [770, 383] width 464 height 262
click at [799, 484] on div "Erinnerung senden" at bounding box center [770, 481] width 406 height 18
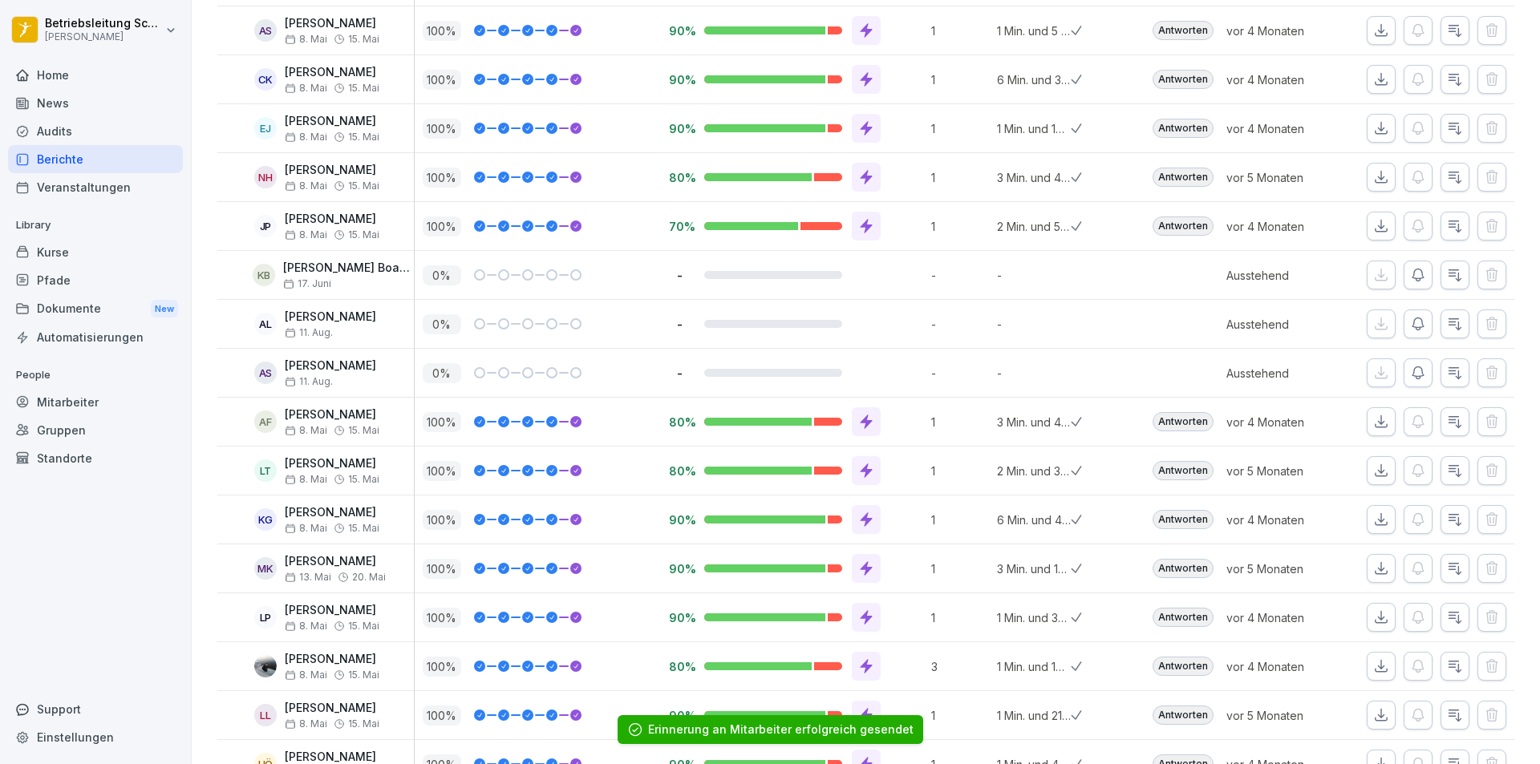
click at [1367, 460] on button "button" at bounding box center [1381, 470] width 29 height 29
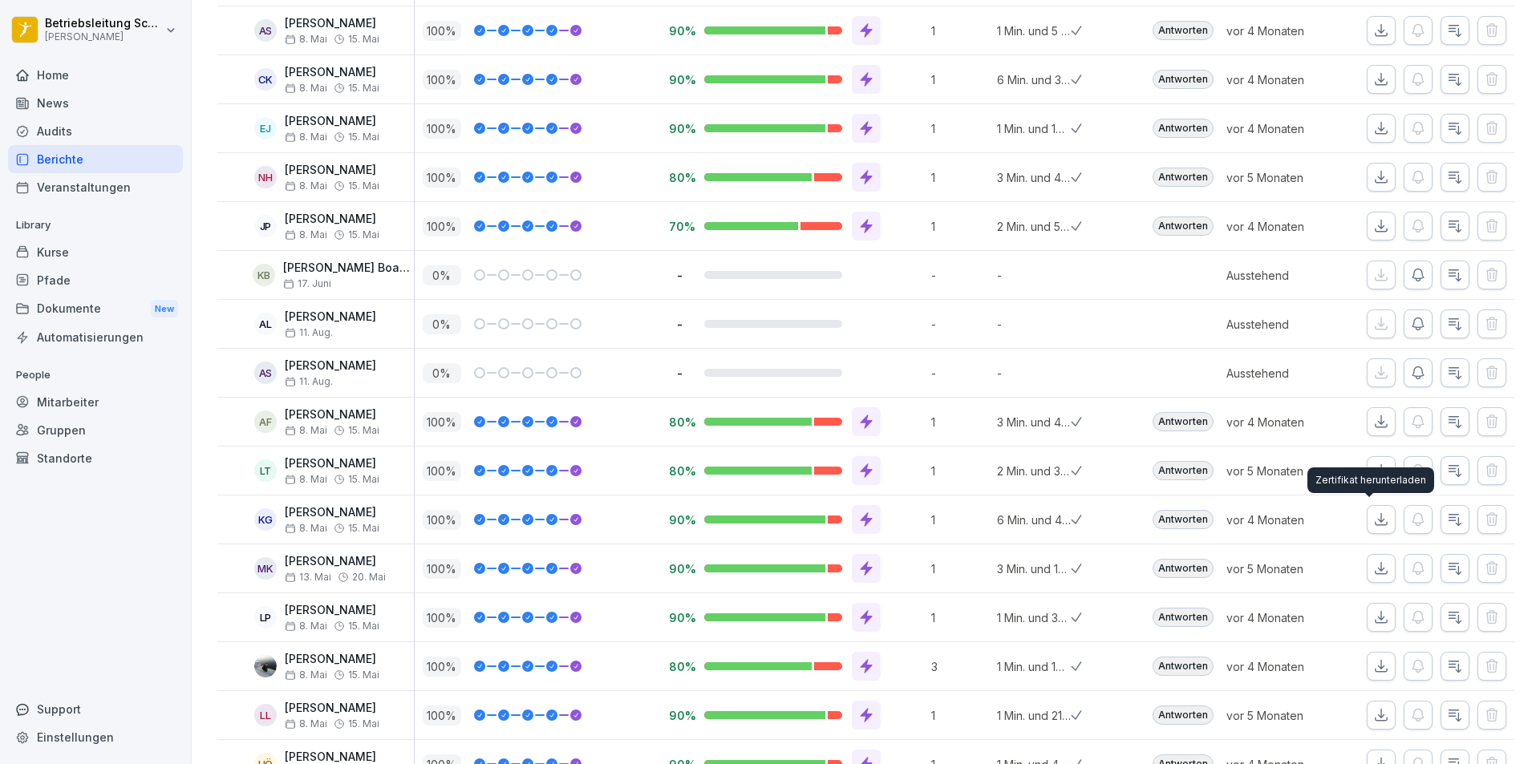
click at [1373, 517] on icon "button" at bounding box center [1381, 520] width 16 height 16
click at [1380, 565] on button "button" at bounding box center [1381, 568] width 29 height 29
click at [1376, 566] on icon "button" at bounding box center [1381, 568] width 11 height 11
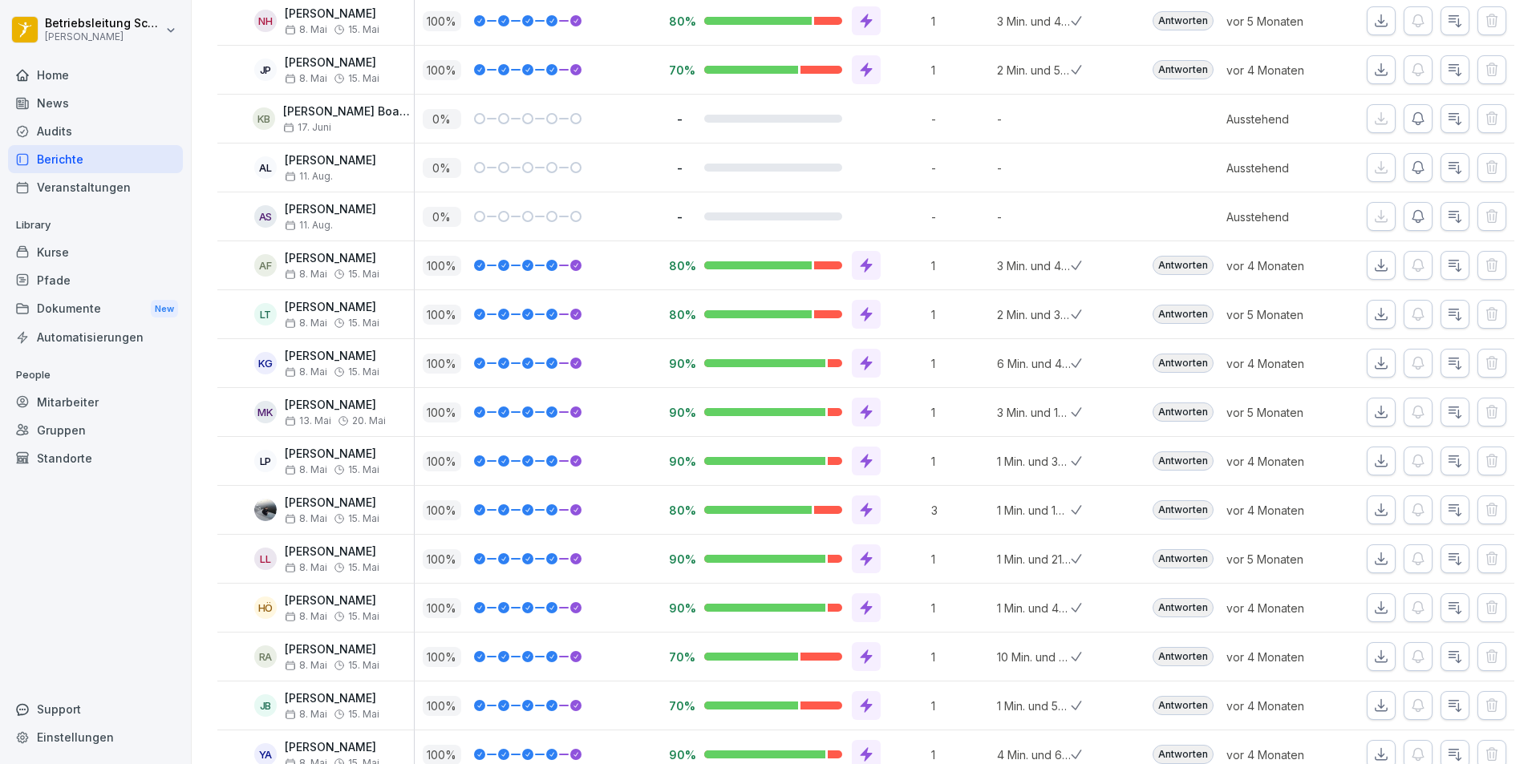
scroll to position [562, 0]
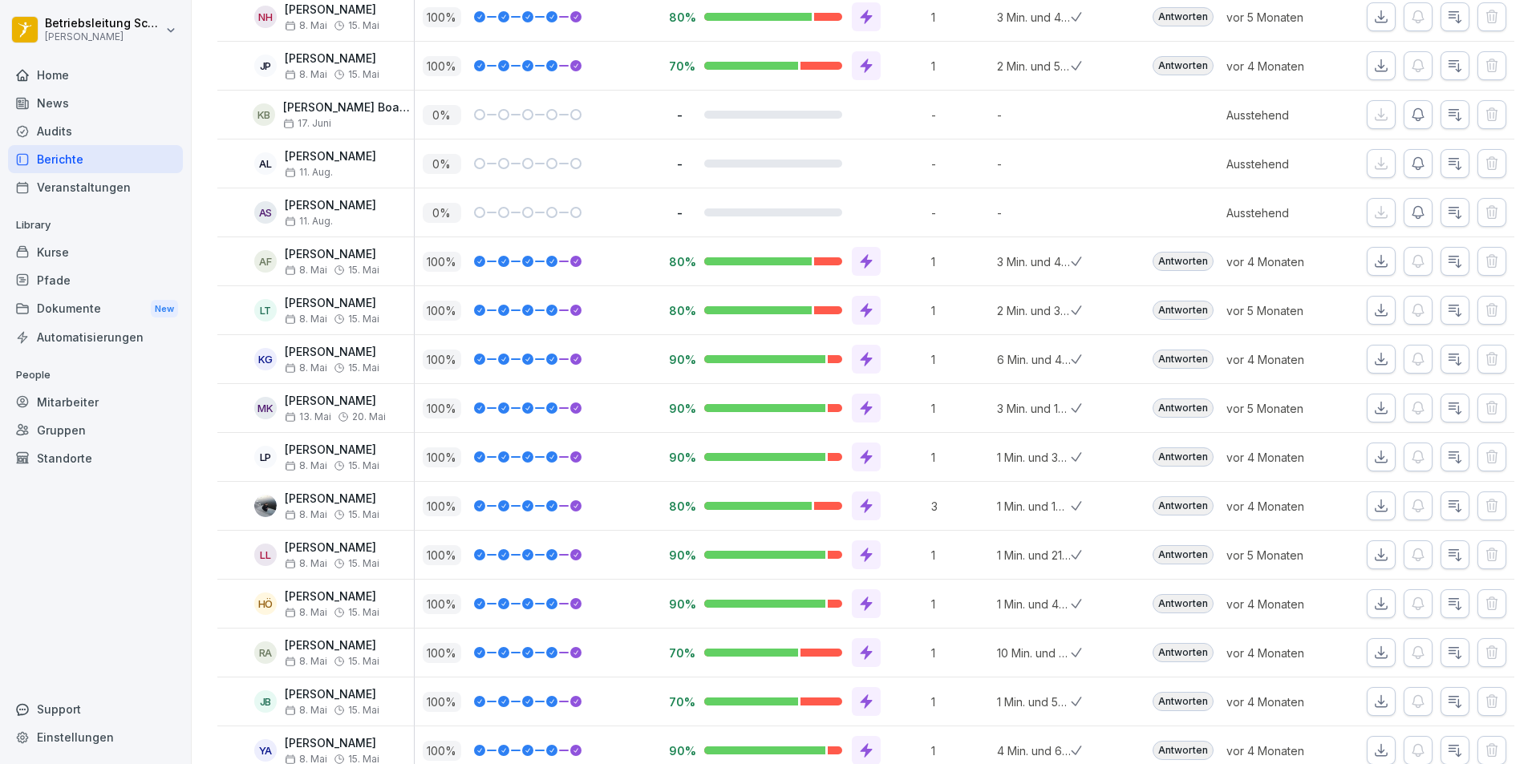
click at [1378, 448] on button "button" at bounding box center [1381, 457] width 29 height 29
click at [1373, 461] on icon "button" at bounding box center [1381, 457] width 16 height 16
click at [1367, 497] on button "button" at bounding box center [1381, 506] width 29 height 29
click at [1367, 557] on button "button" at bounding box center [1381, 555] width 29 height 29
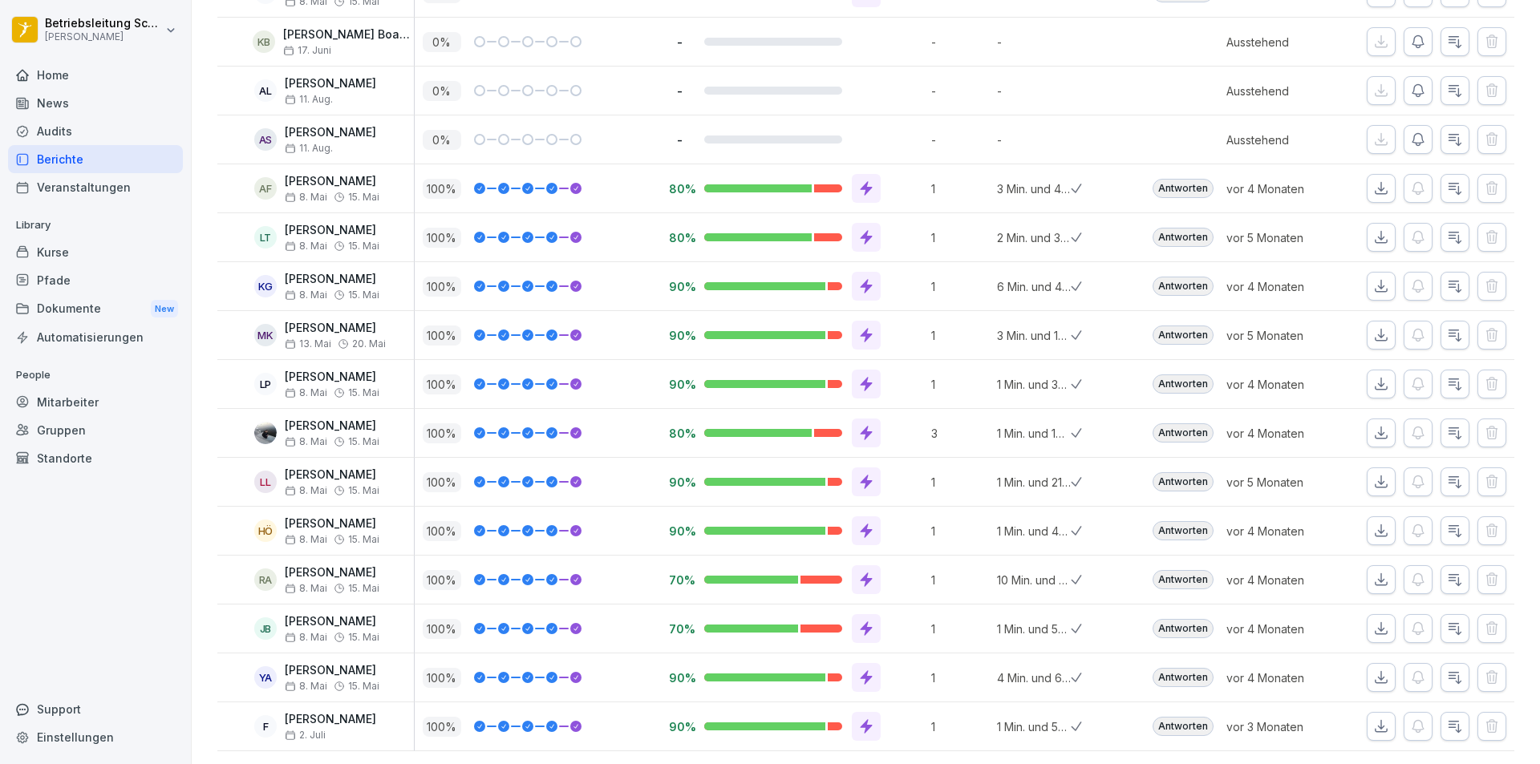
scroll to position [659, 0]
click at [1367, 517] on button "button" at bounding box center [1381, 531] width 29 height 29
click at [1353, 654] on div at bounding box center [1428, 678] width 172 height 48
click at [1373, 670] on icon "button" at bounding box center [1381, 678] width 16 height 16
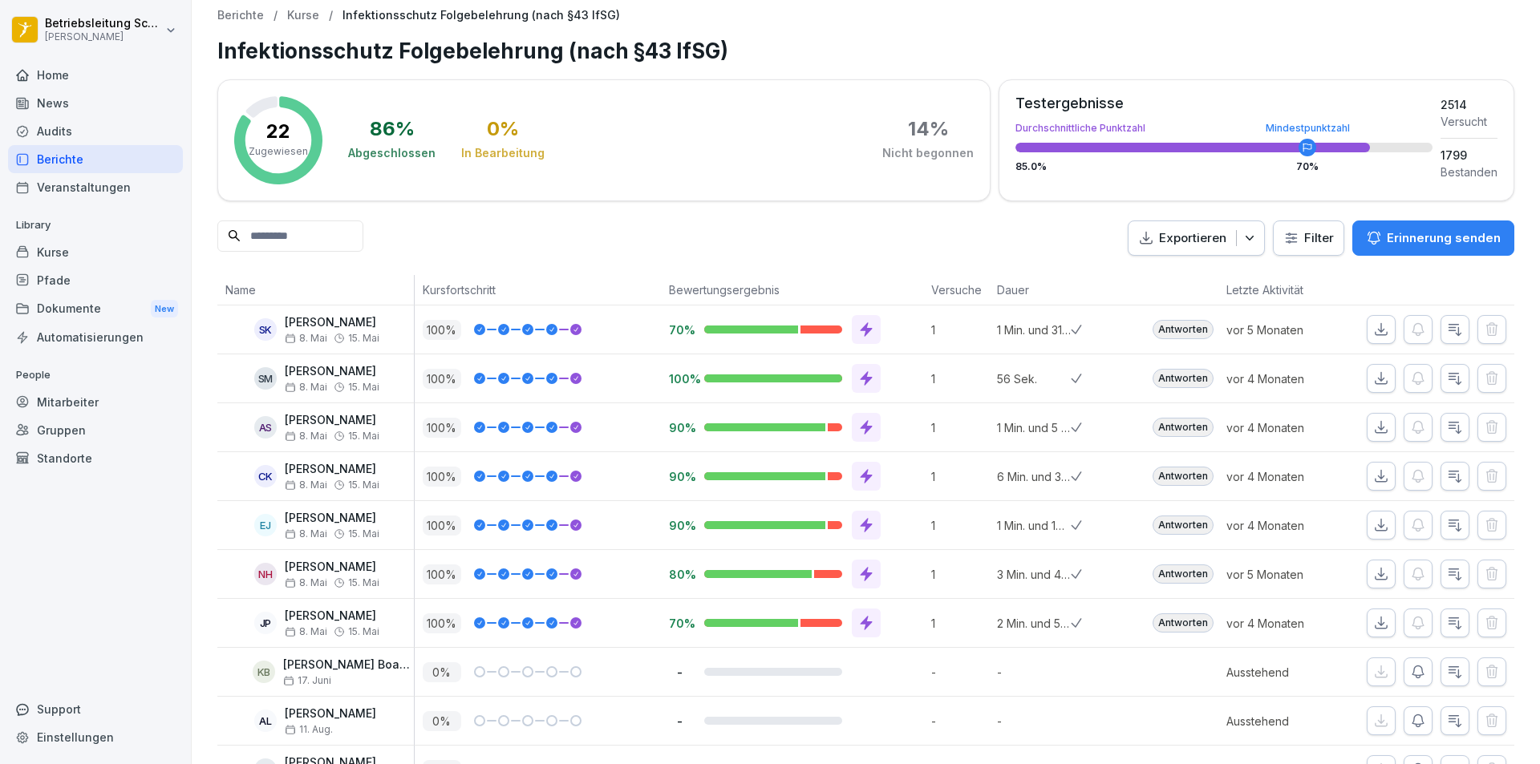
scroll to position [0, 0]
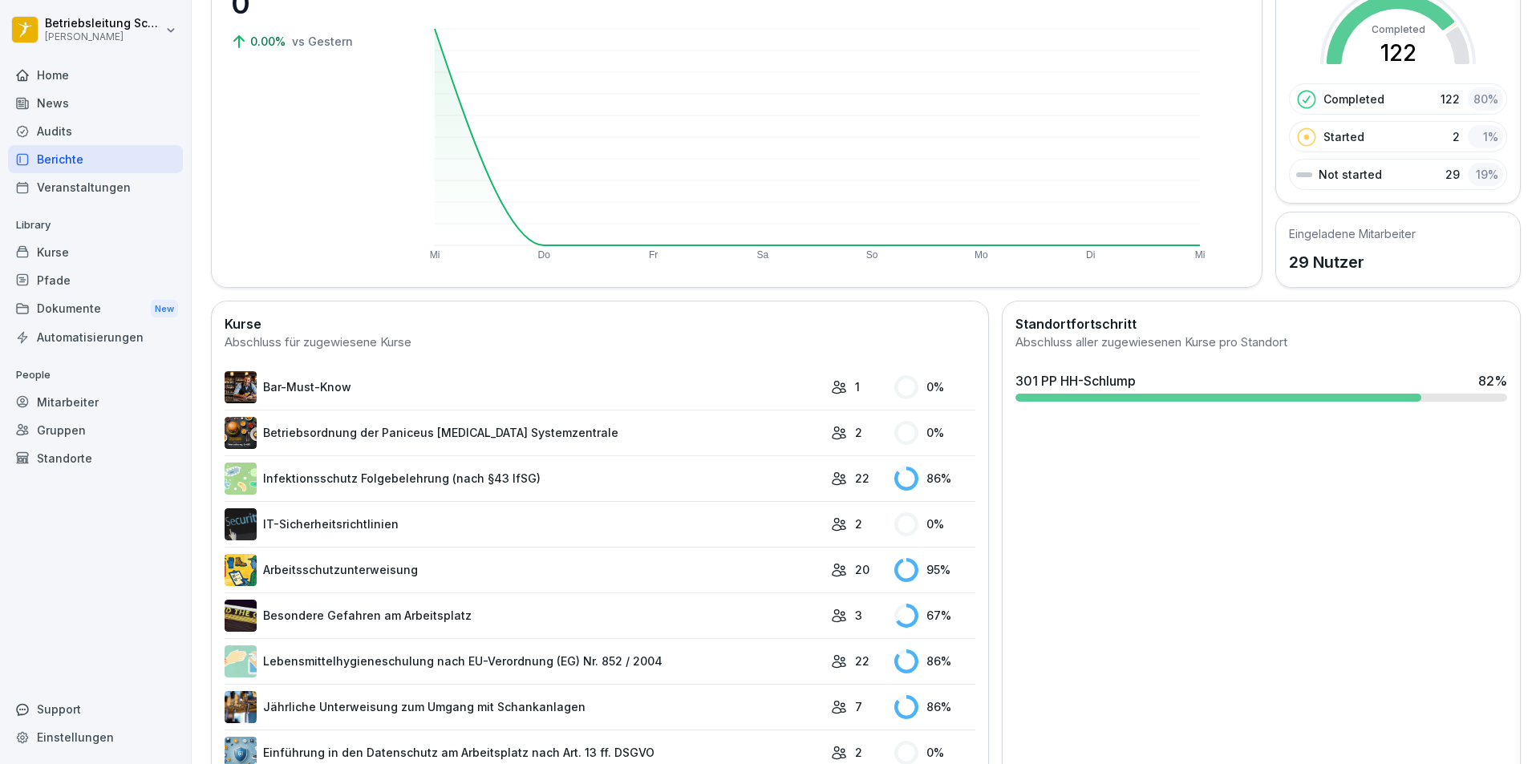
scroll to position [481, 0]
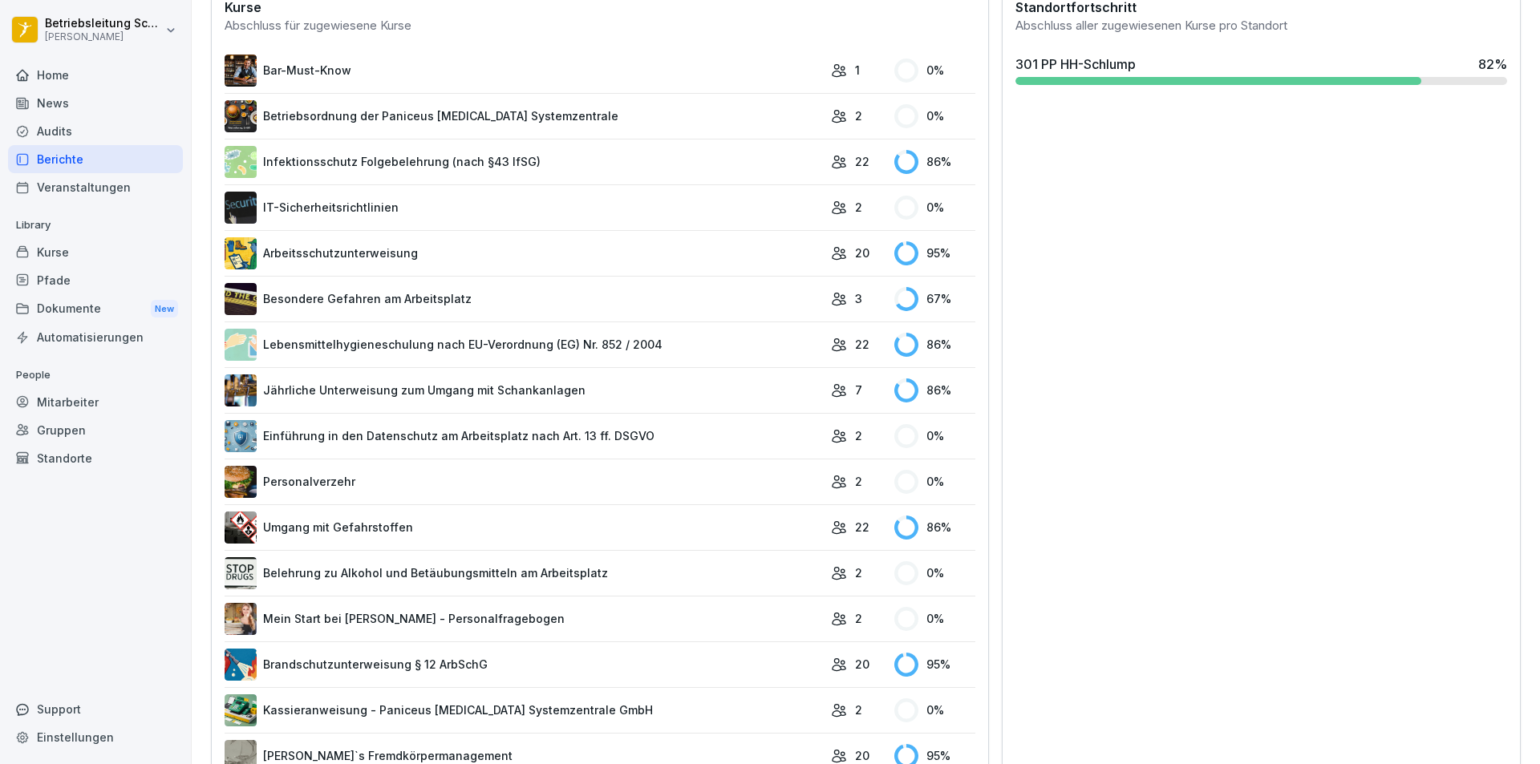
click at [99, 398] on div "Mitarbeiter" at bounding box center [95, 402] width 175 height 28
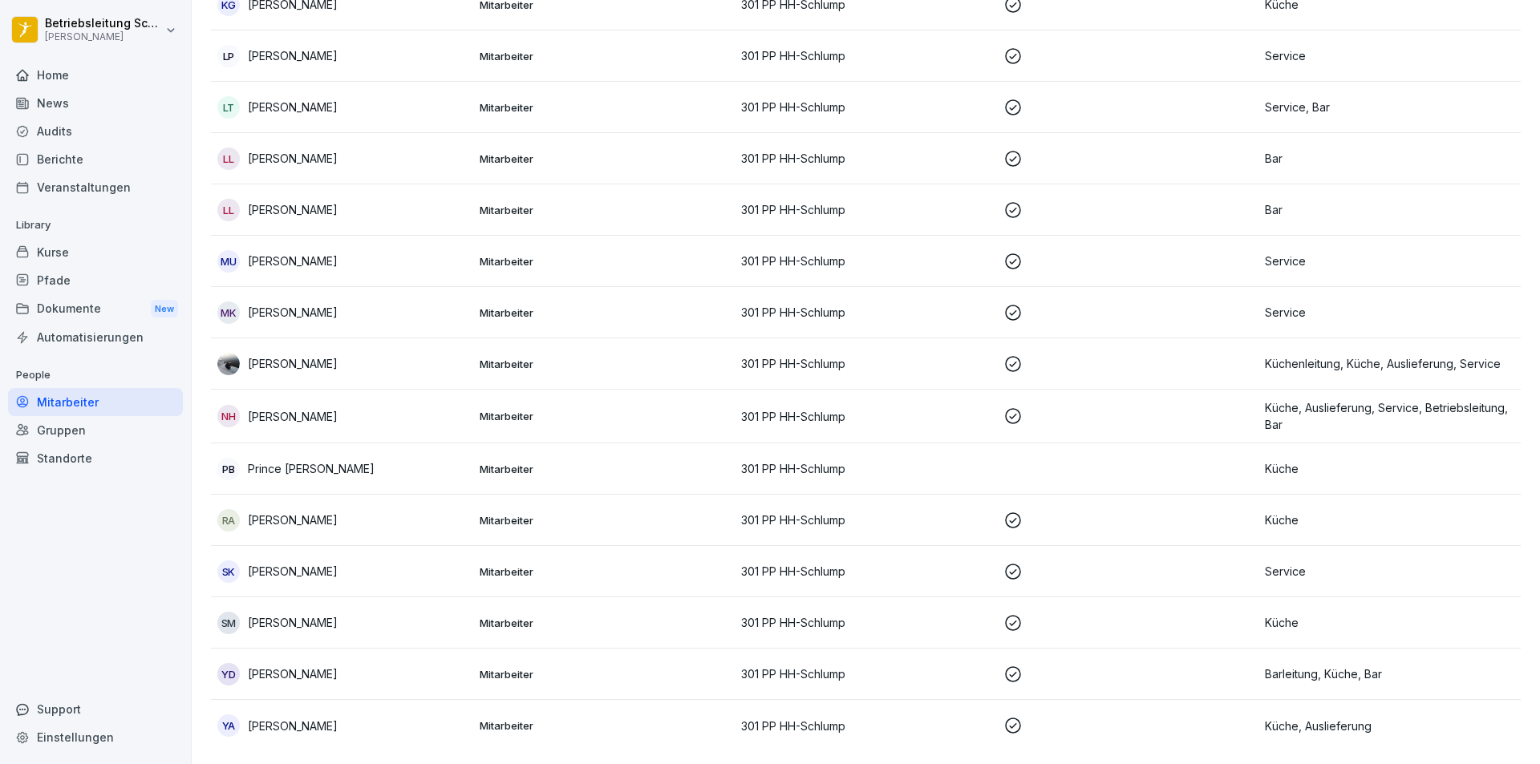
scroll to position [855, 0]
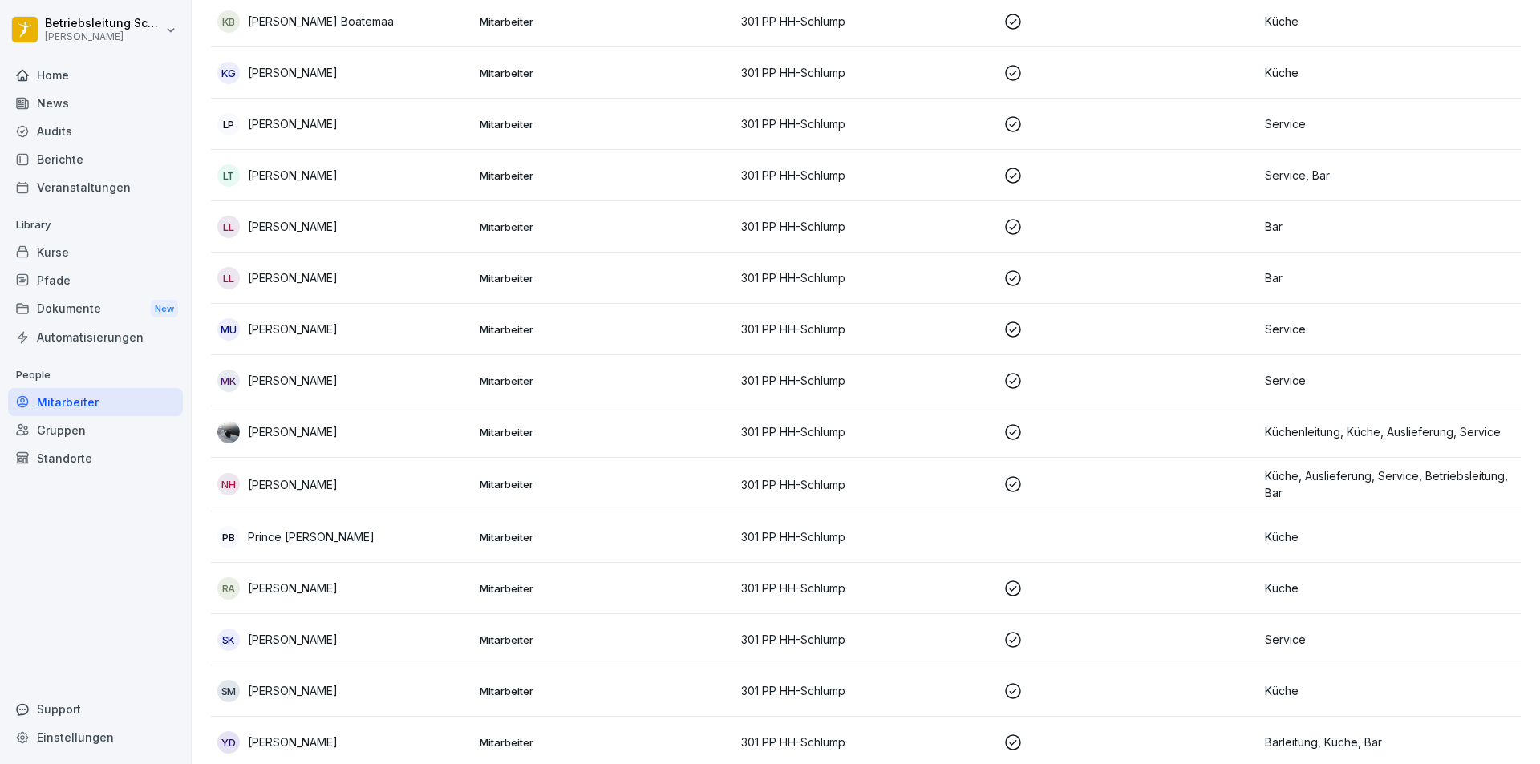
click at [383, 318] on div "MU [PERSON_NAME]" at bounding box center [341, 329] width 249 height 22
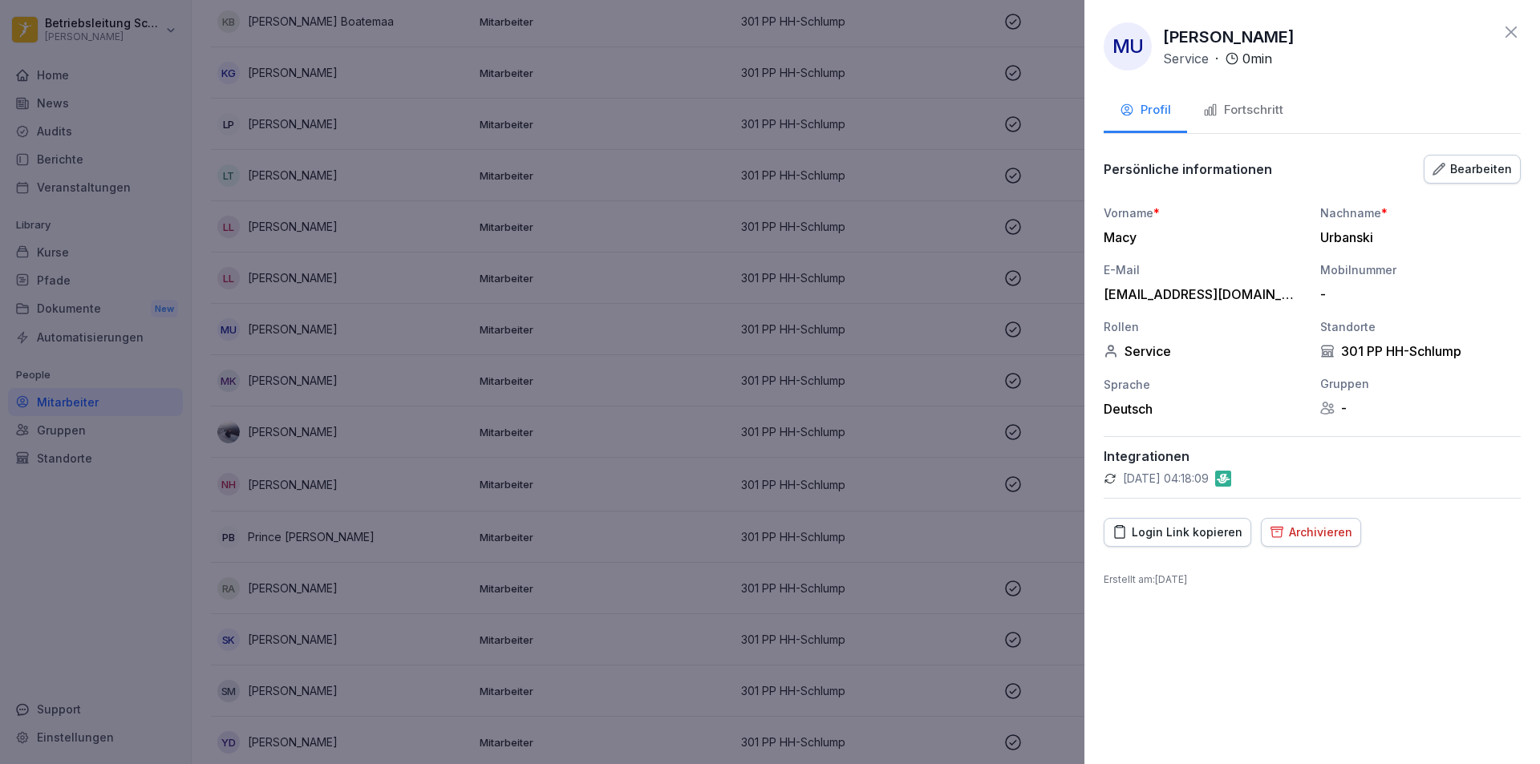
click at [1251, 114] on div "Fortschritt" at bounding box center [1243, 110] width 80 height 18
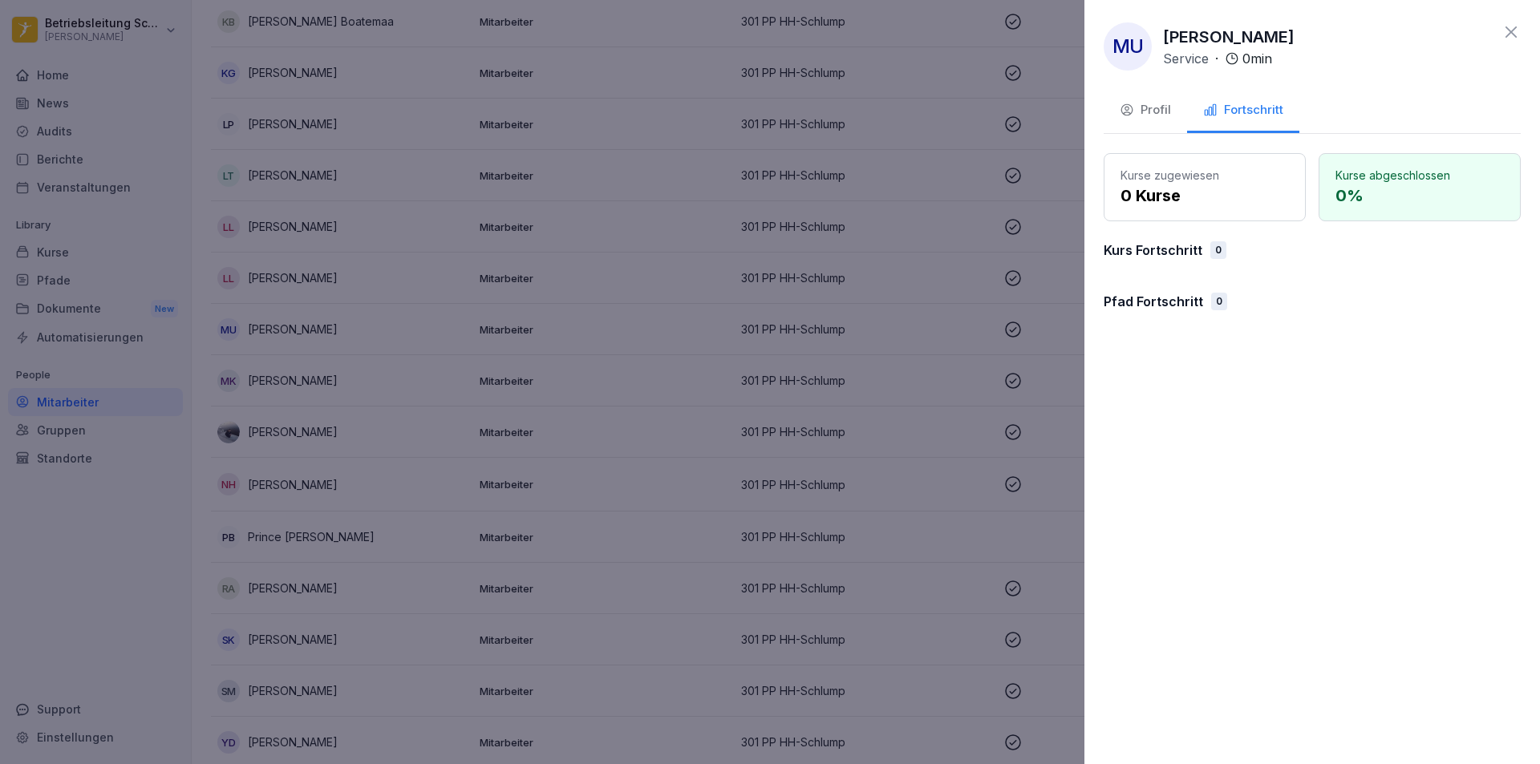
click at [1198, 194] on p "0 Kurse" at bounding box center [1205, 196] width 168 height 24
click at [1171, 179] on p "Kurse zugewiesen" at bounding box center [1205, 175] width 168 height 17
click at [1516, 27] on icon at bounding box center [1511, 31] width 11 height 11
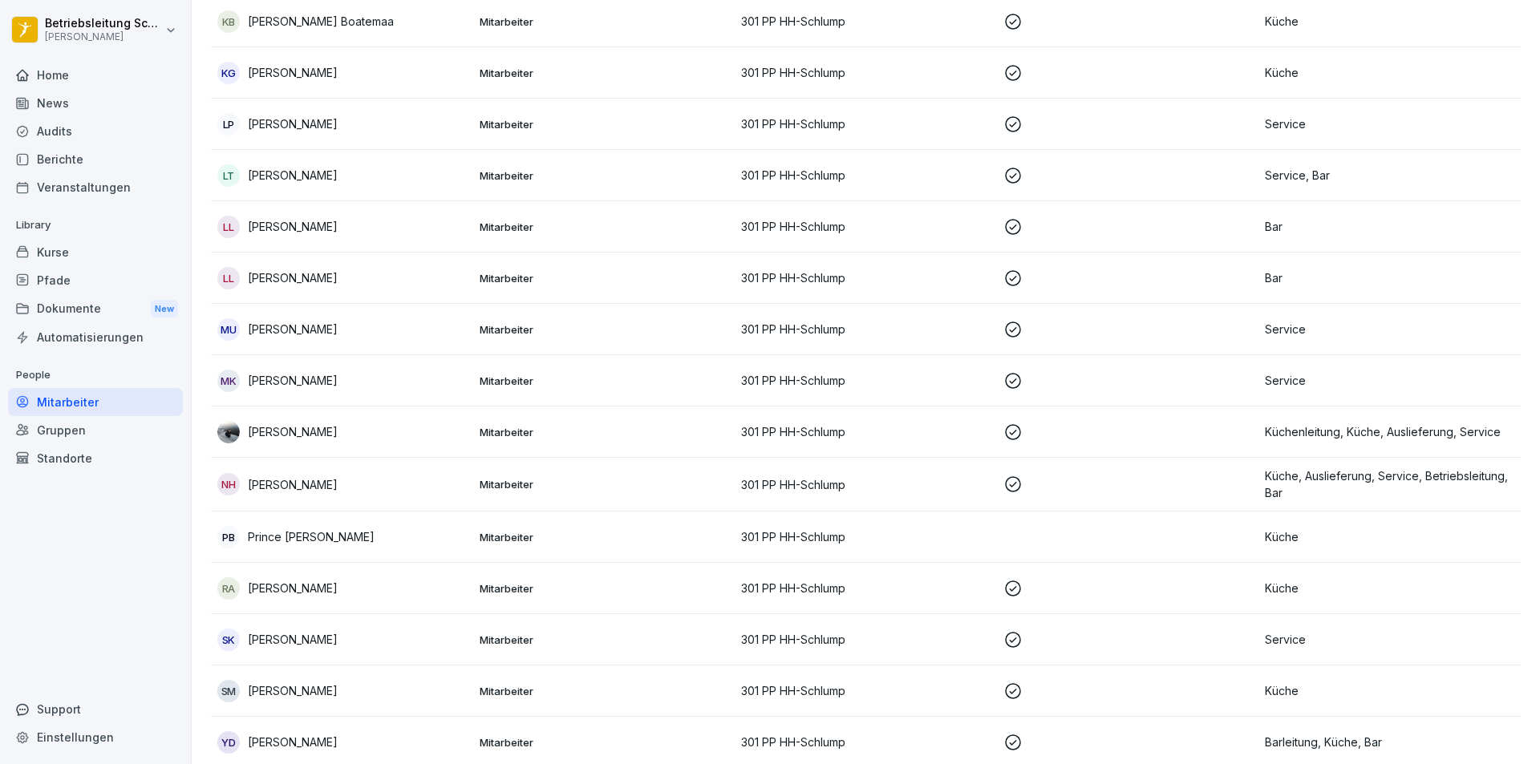
click at [50, 243] on div "Kurse" at bounding box center [95, 252] width 175 height 28
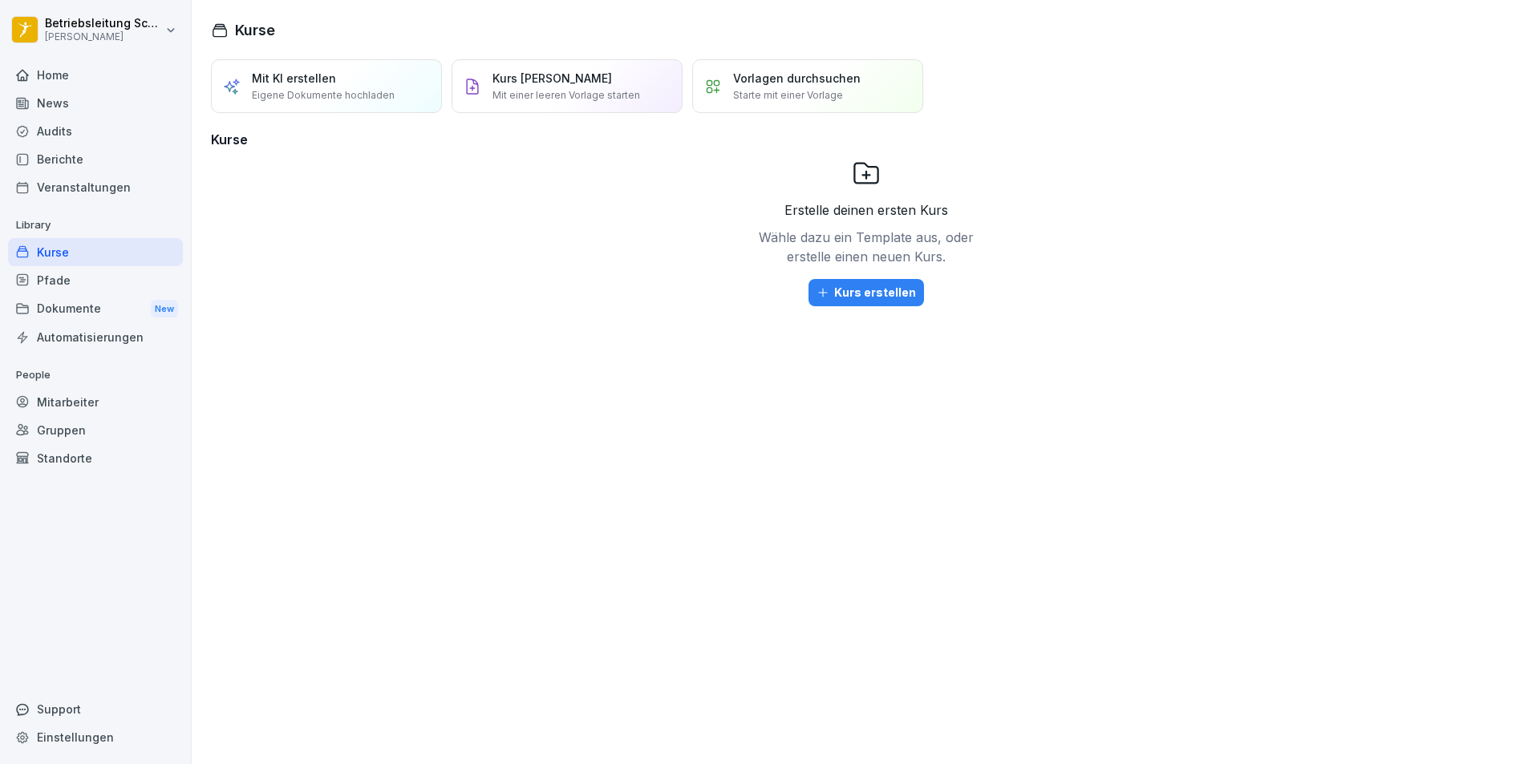
click at [802, 79] on p "Vorlagen durchsuchen" at bounding box center [797, 78] width 128 height 17
click at [896, 278] on div "Erstelle deinen ersten Kurs Wähle dazu ein Template aus, oder erstelle einen ne…" at bounding box center [866, 271] width 225 height 225
click at [890, 286] on div "Kurs erstellen" at bounding box center [866, 293] width 99 height 18
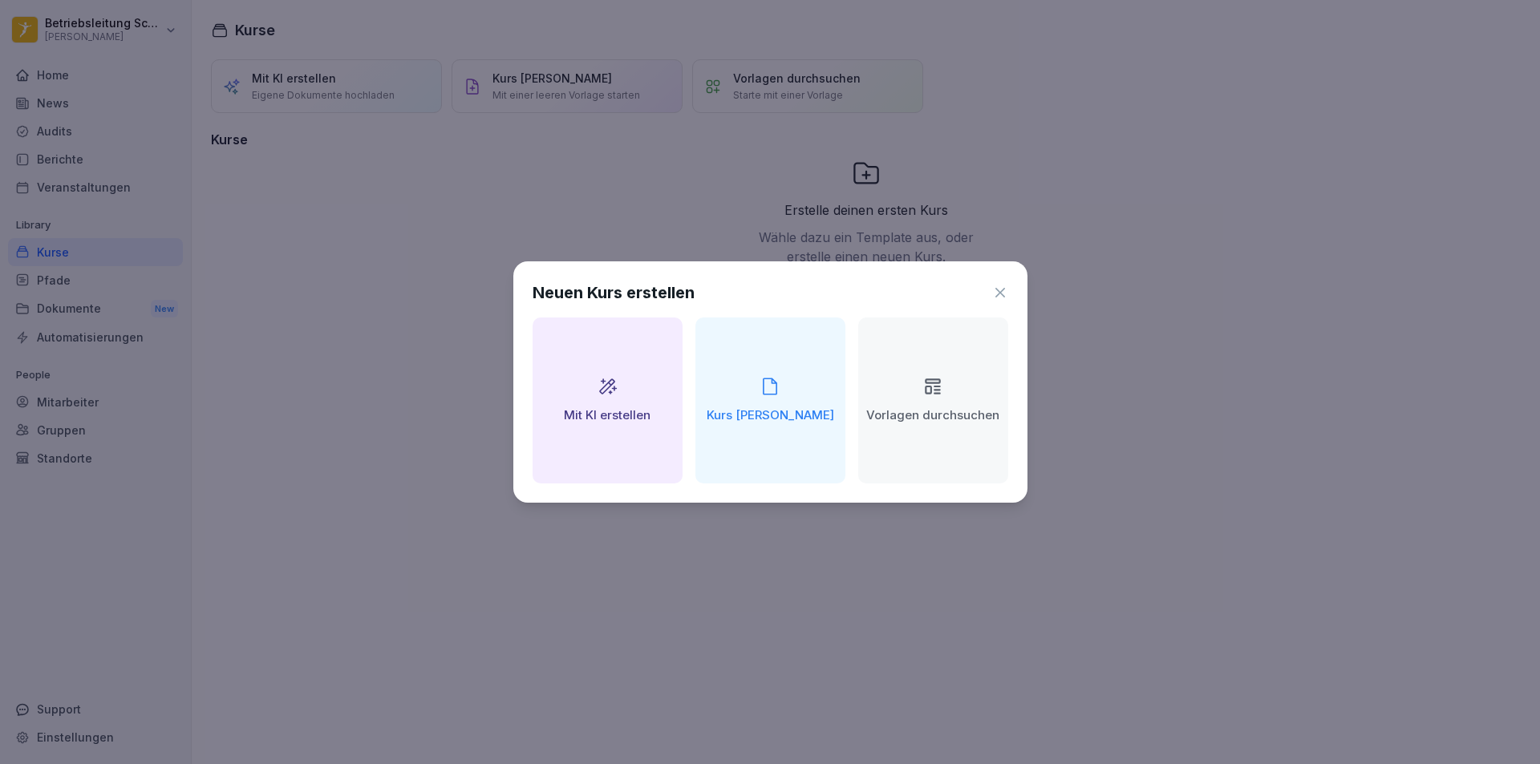
click at [1007, 296] on icon at bounding box center [1000, 293] width 16 height 16
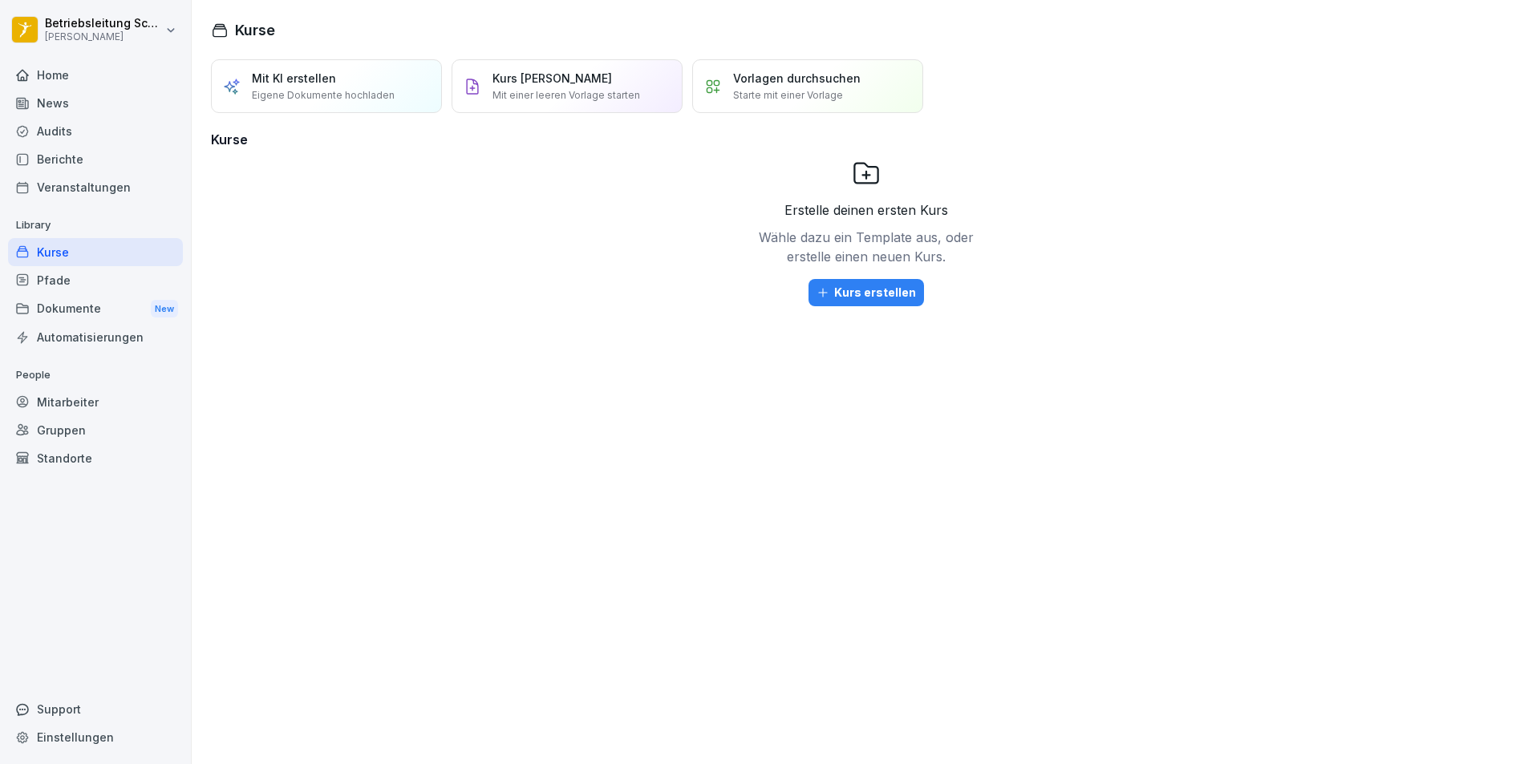
click at [105, 425] on div "Gruppen" at bounding box center [95, 430] width 175 height 28
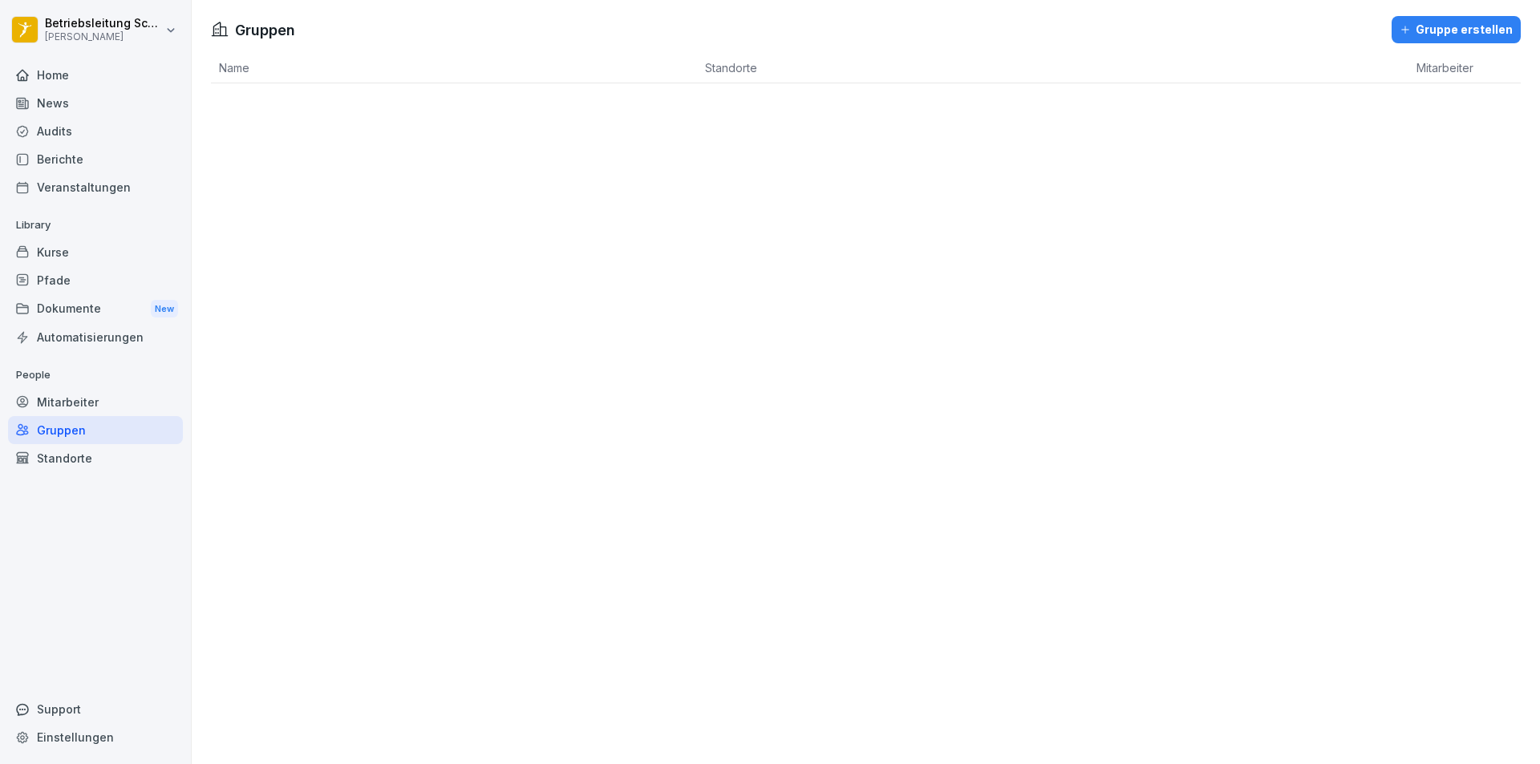
click at [95, 392] on div "Mitarbeiter" at bounding box center [95, 402] width 175 height 28
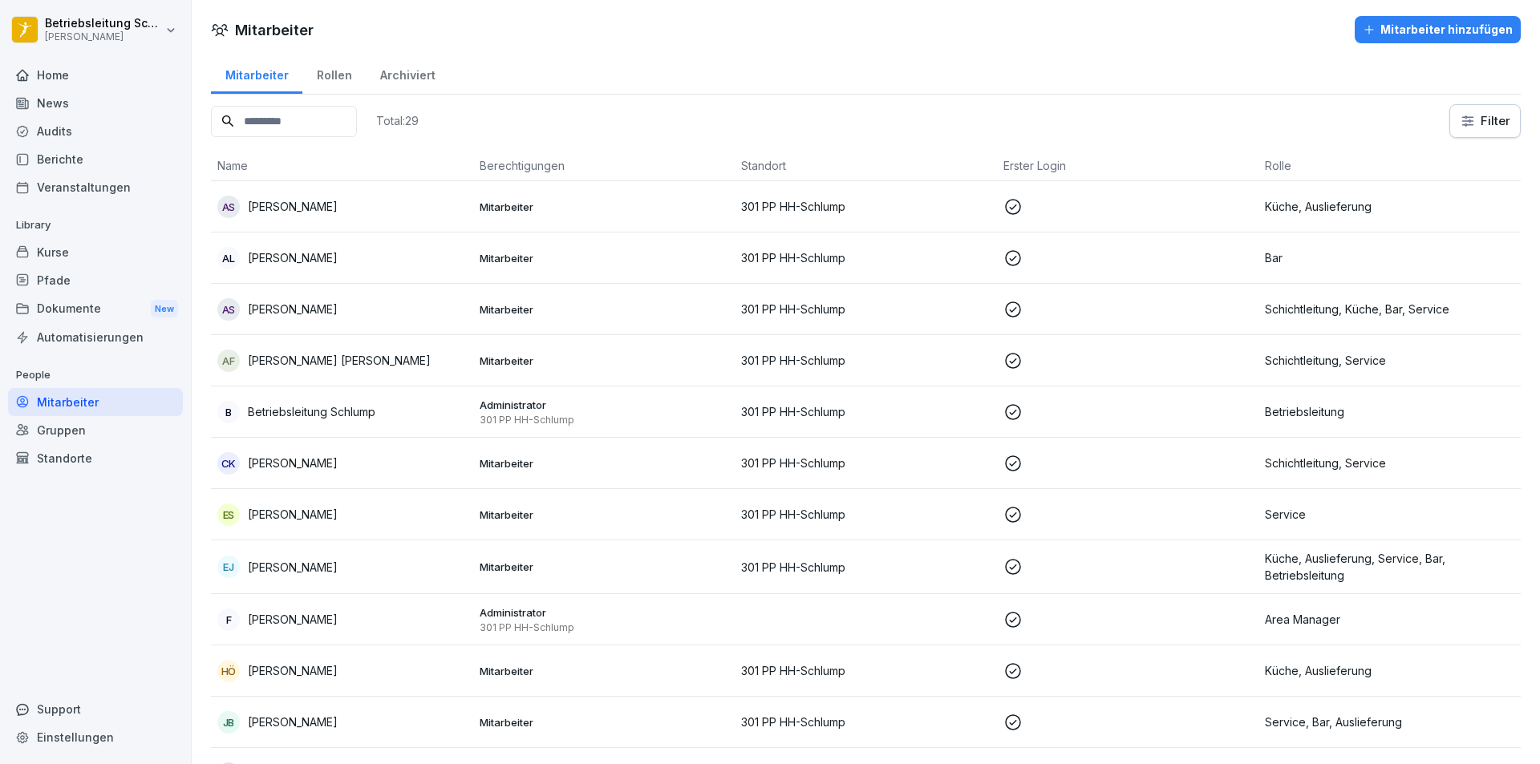
click at [339, 72] on div "Rollen" at bounding box center [333, 73] width 63 height 41
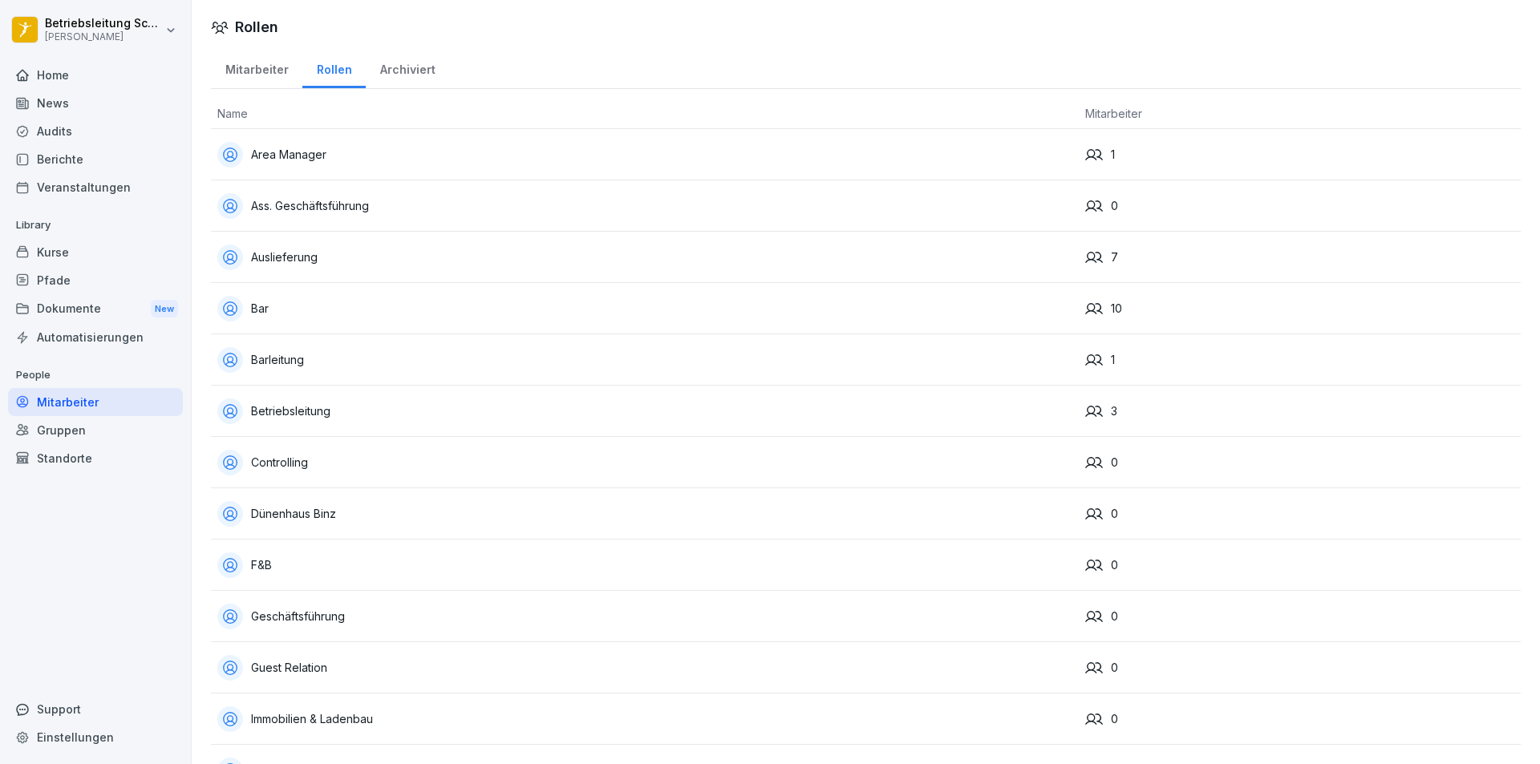
click at [387, 63] on div "Archiviert" at bounding box center [407, 67] width 83 height 41
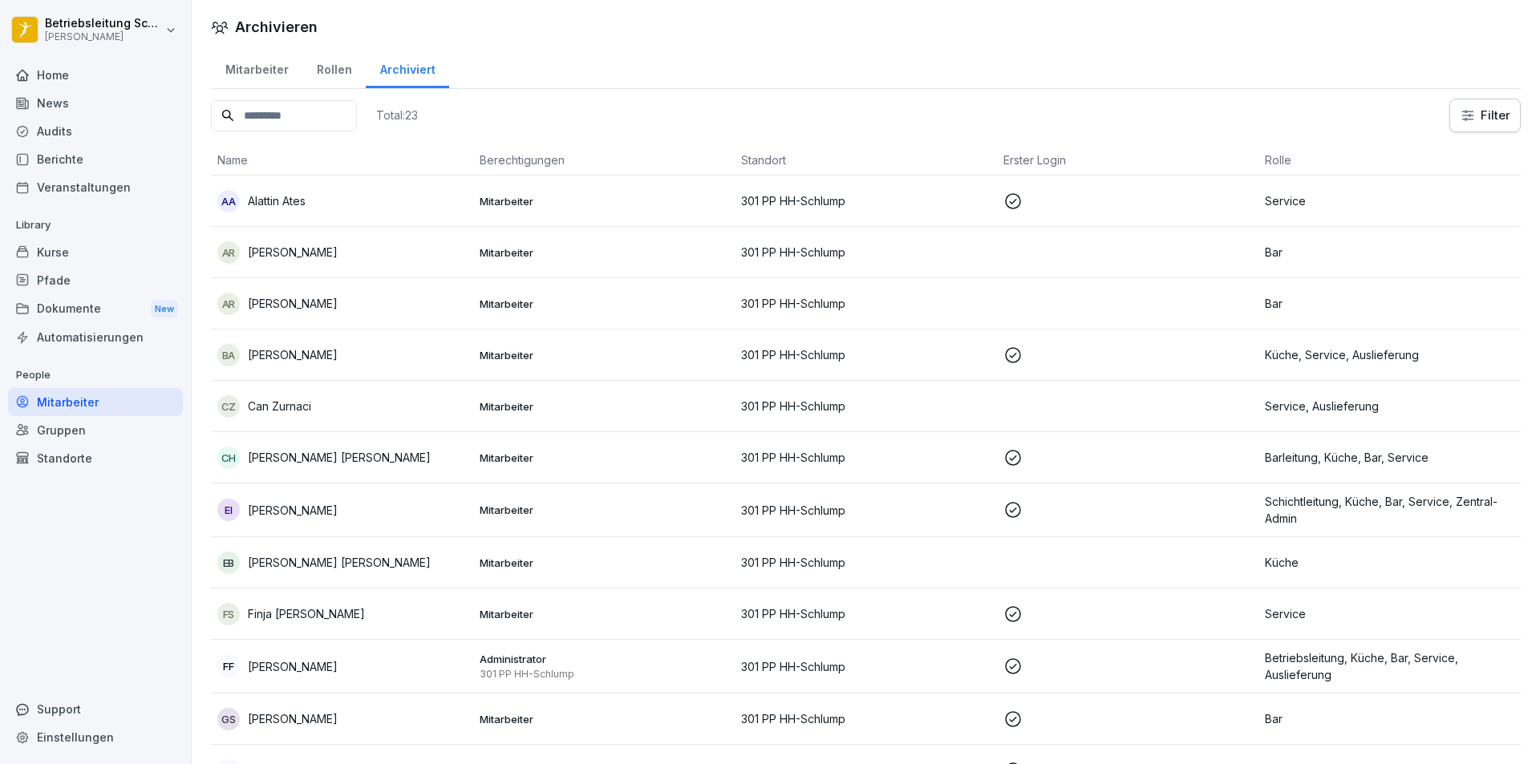
click at [86, 252] on div "Kurse" at bounding box center [95, 252] width 175 height 28
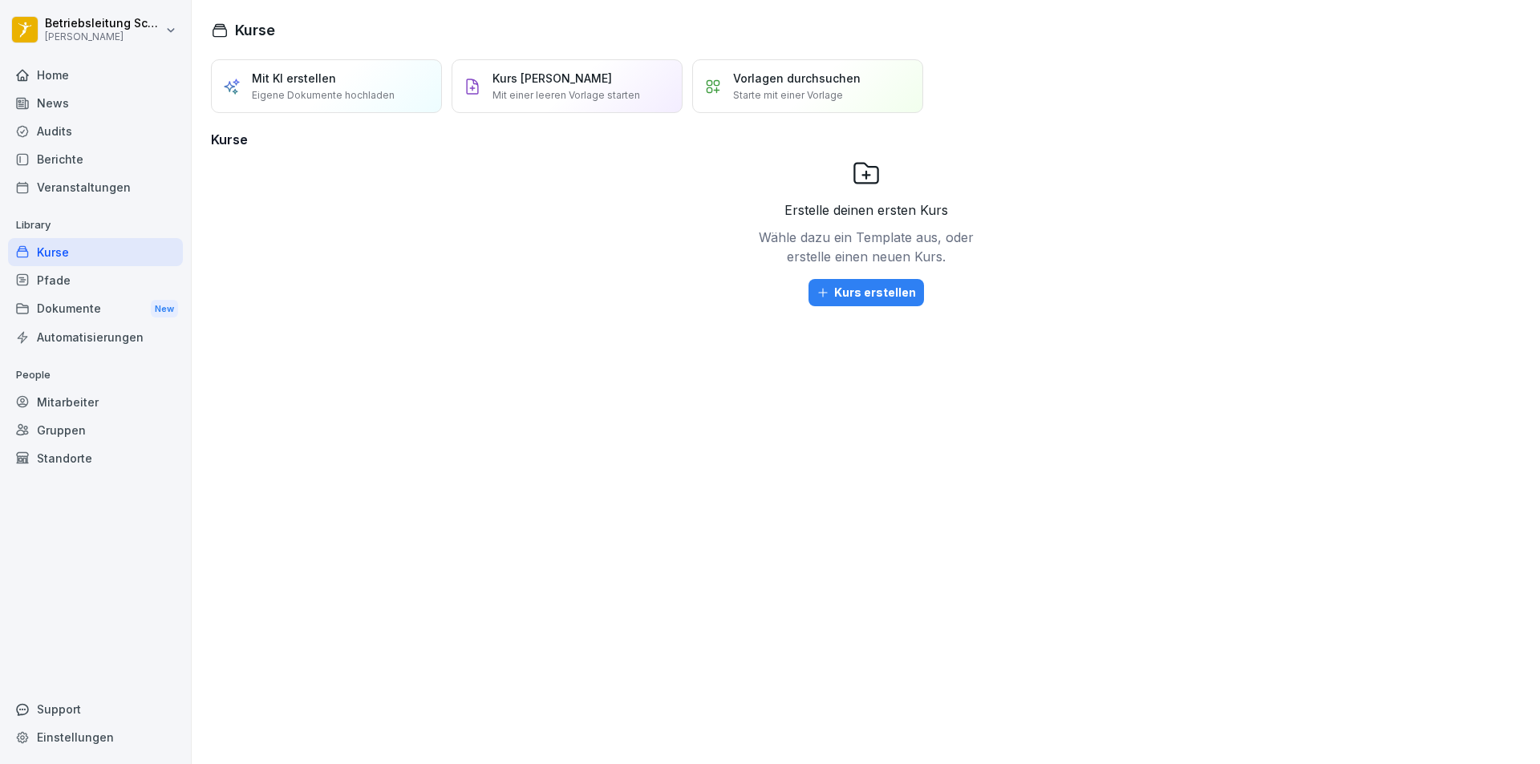
click at [67, 426] on div "Gruppen" at bounding box center [95, 430] width 175 height 28
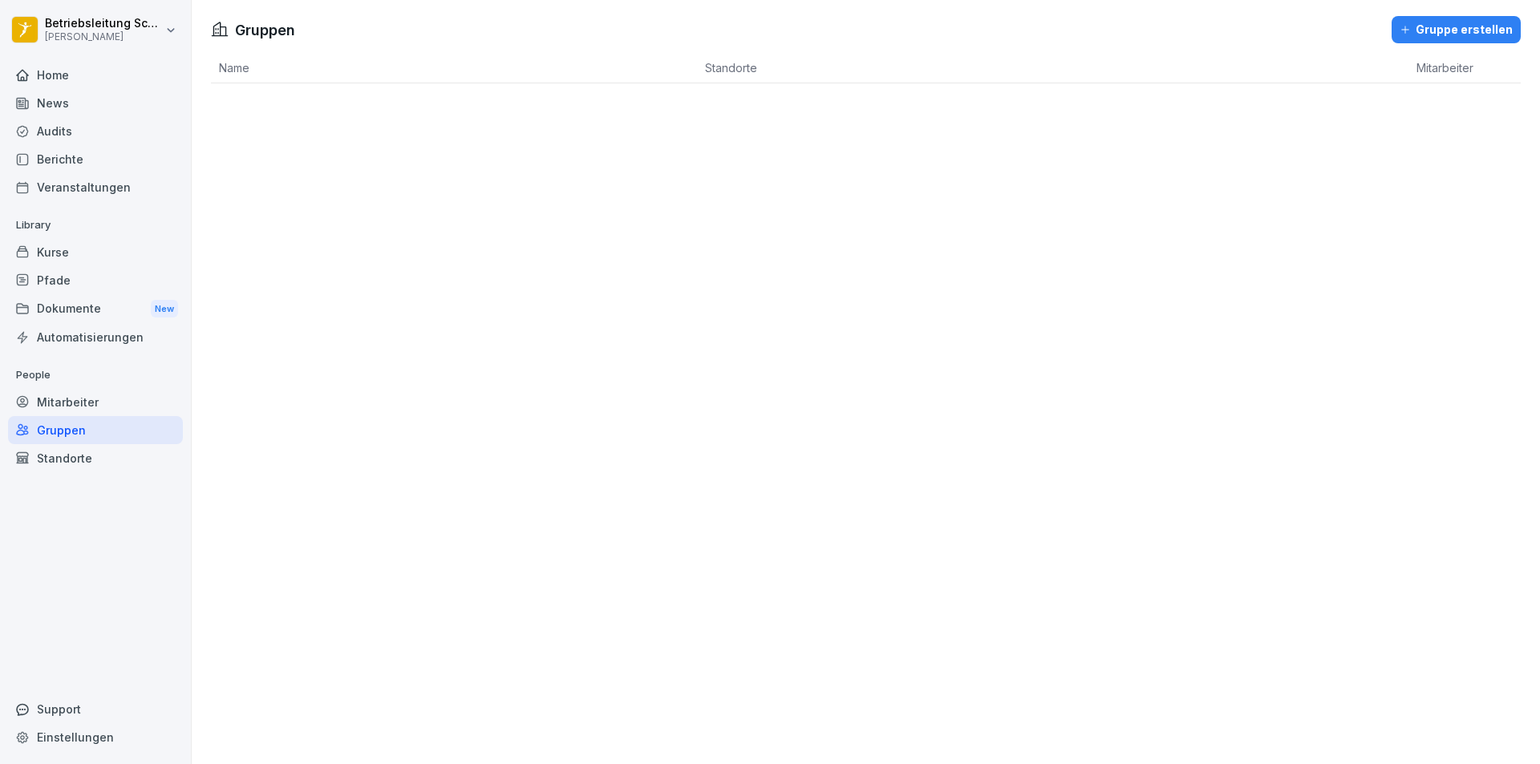
click at [87, 395] on div "Mitarbeiter" at bounding box center [95, 402] width 175 height 28
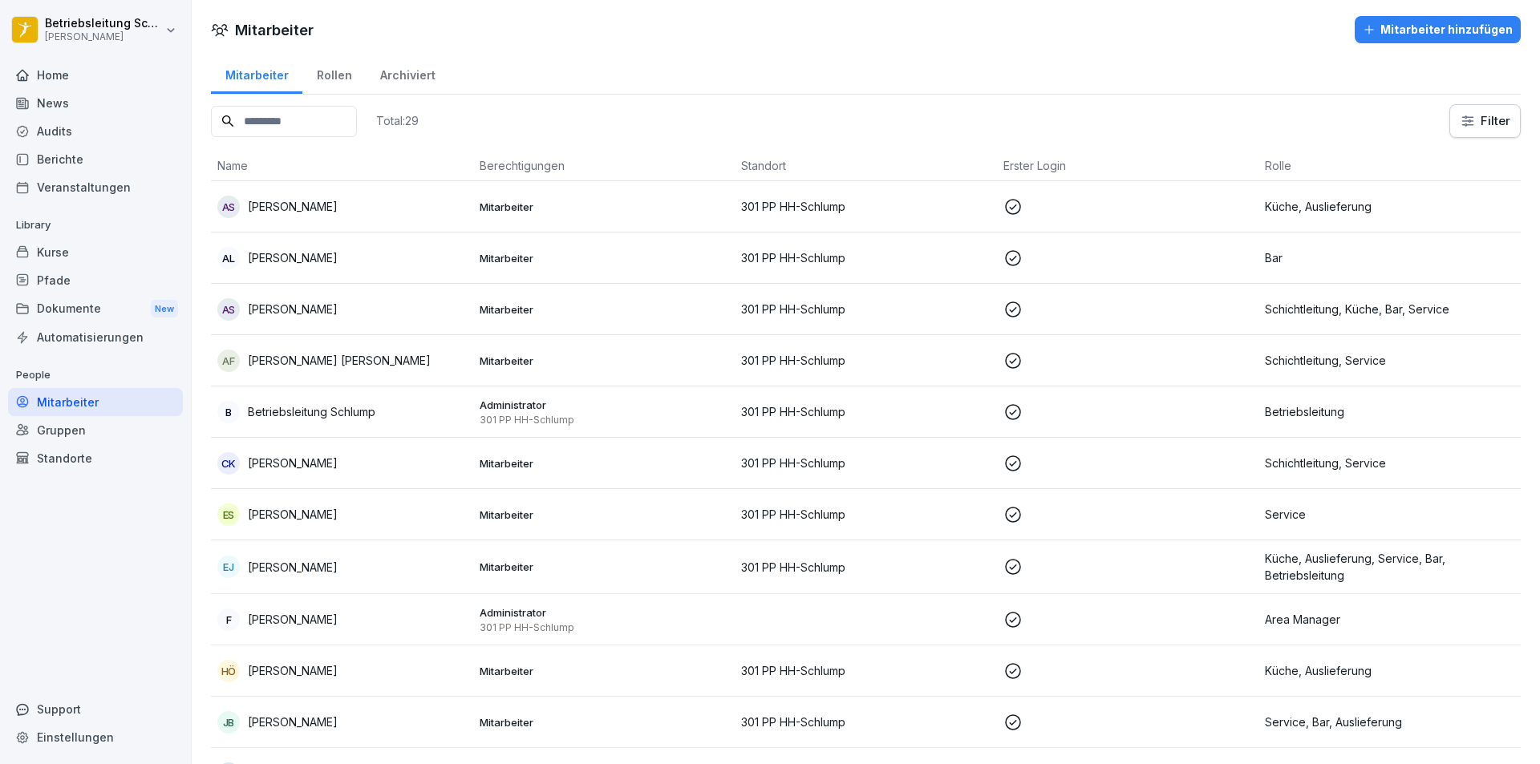
click at [89, 301] on div "Dokumente New" at bounding box center [95, 309] width 175 height 30
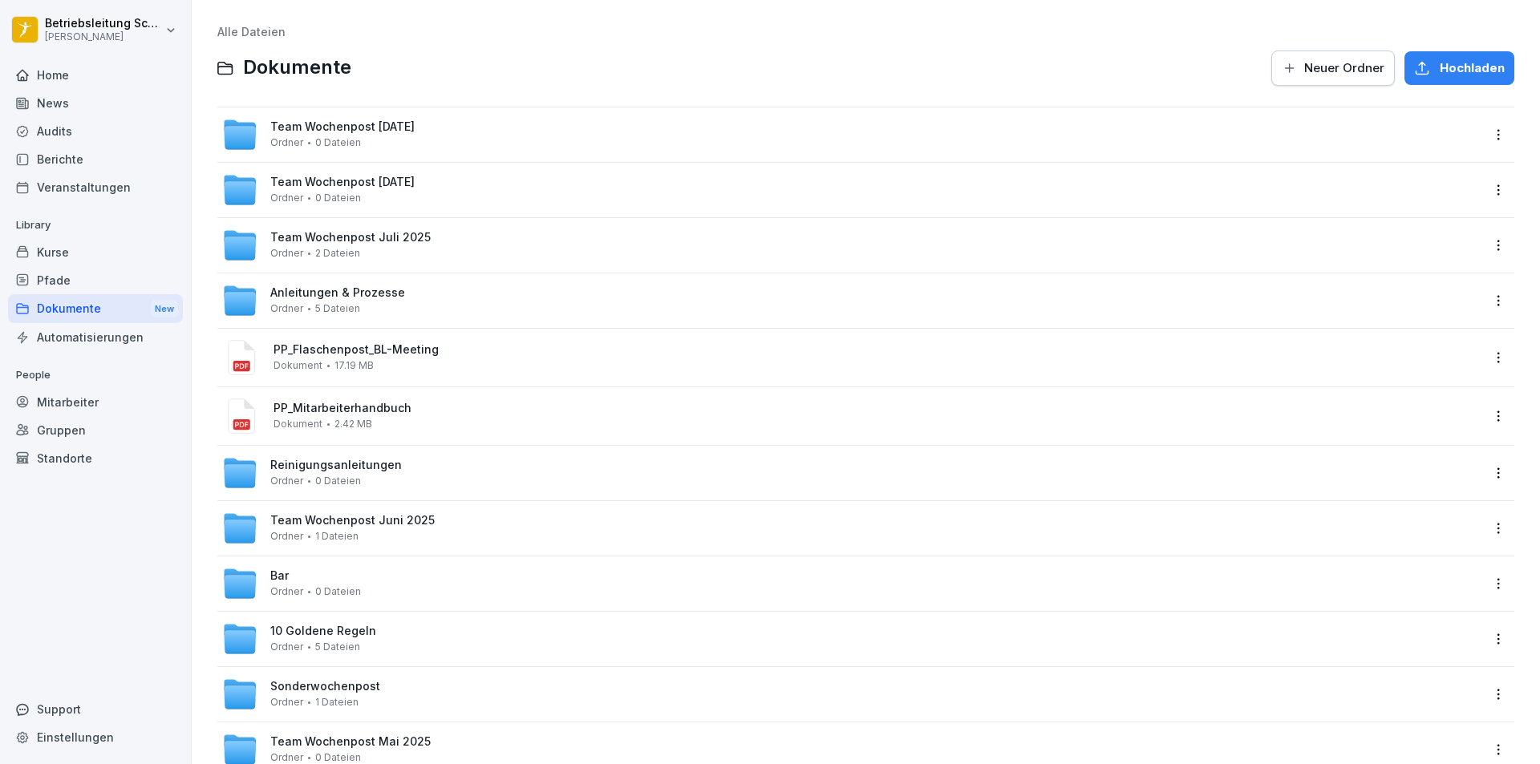
click at [82, 278] on div "Pfade" at bounding box center [95, 280] width 175 height 28
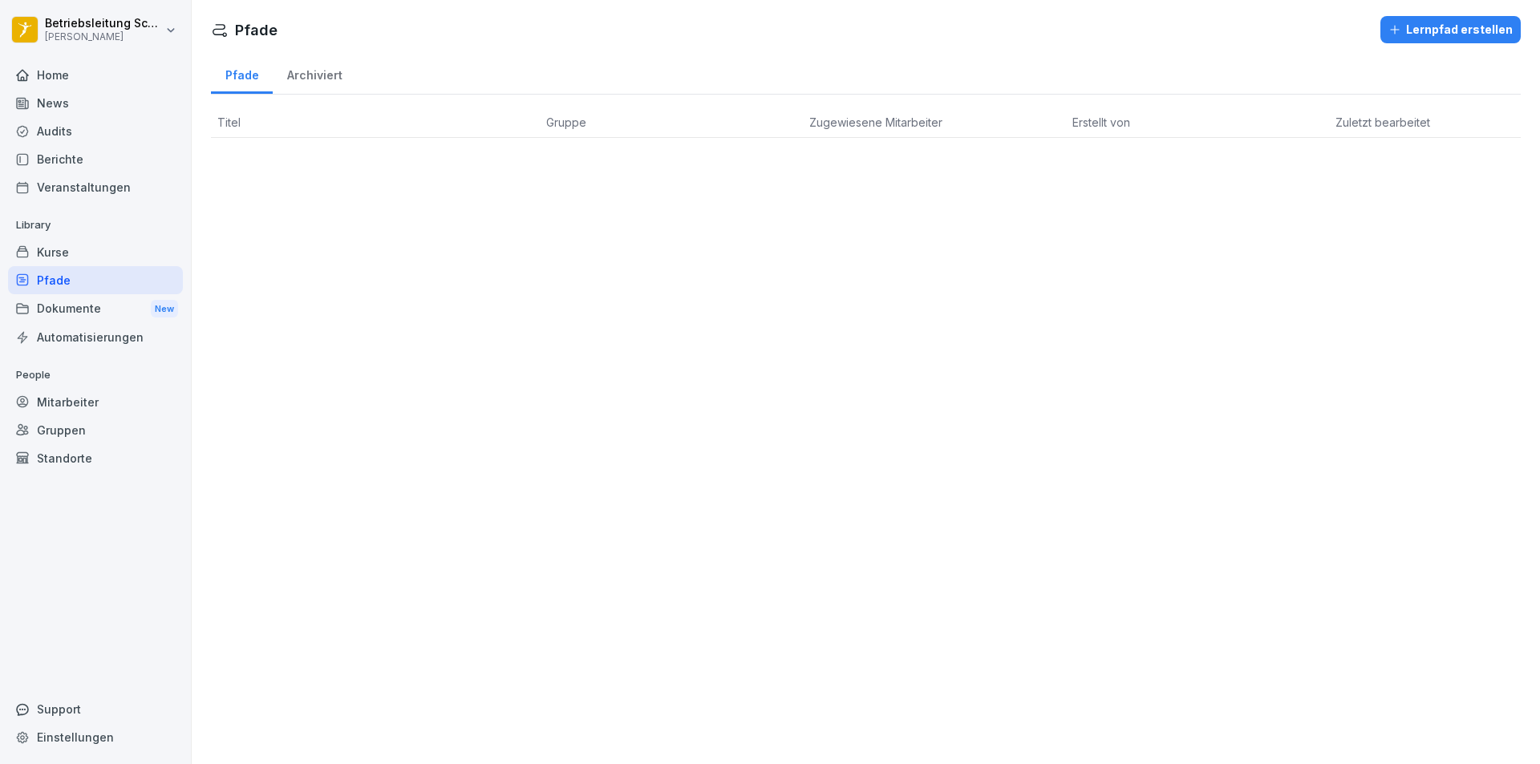
click at [83, 245] on div "Kurse" at bounding box center [95, 252] width 175 height 28
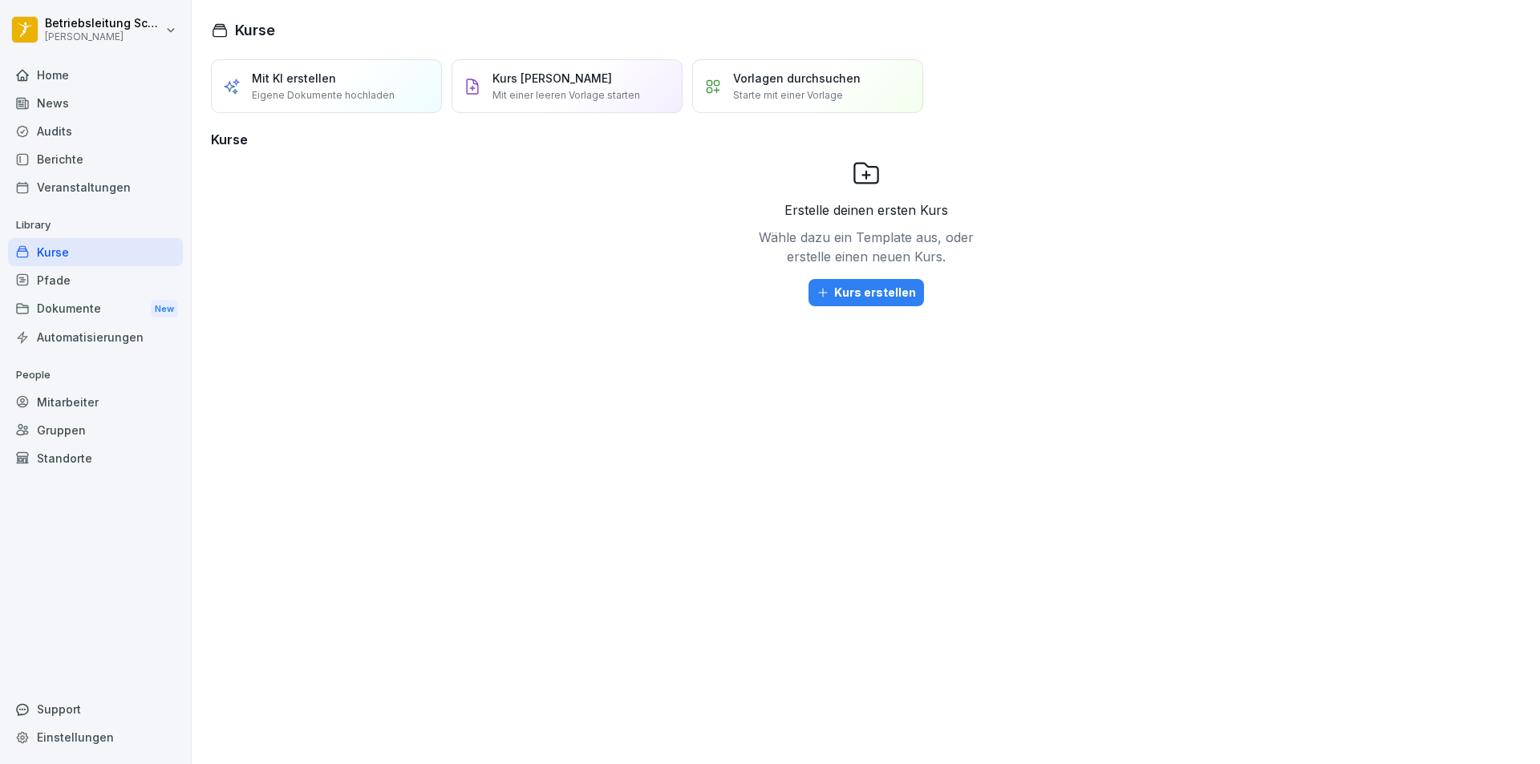
click at [87, 223] on p "Library" at bounding box center [95, 226] width 175 height 26
click at [95, 154] on div "Berichte" at bounding box center [95, 159] width 175 height 28
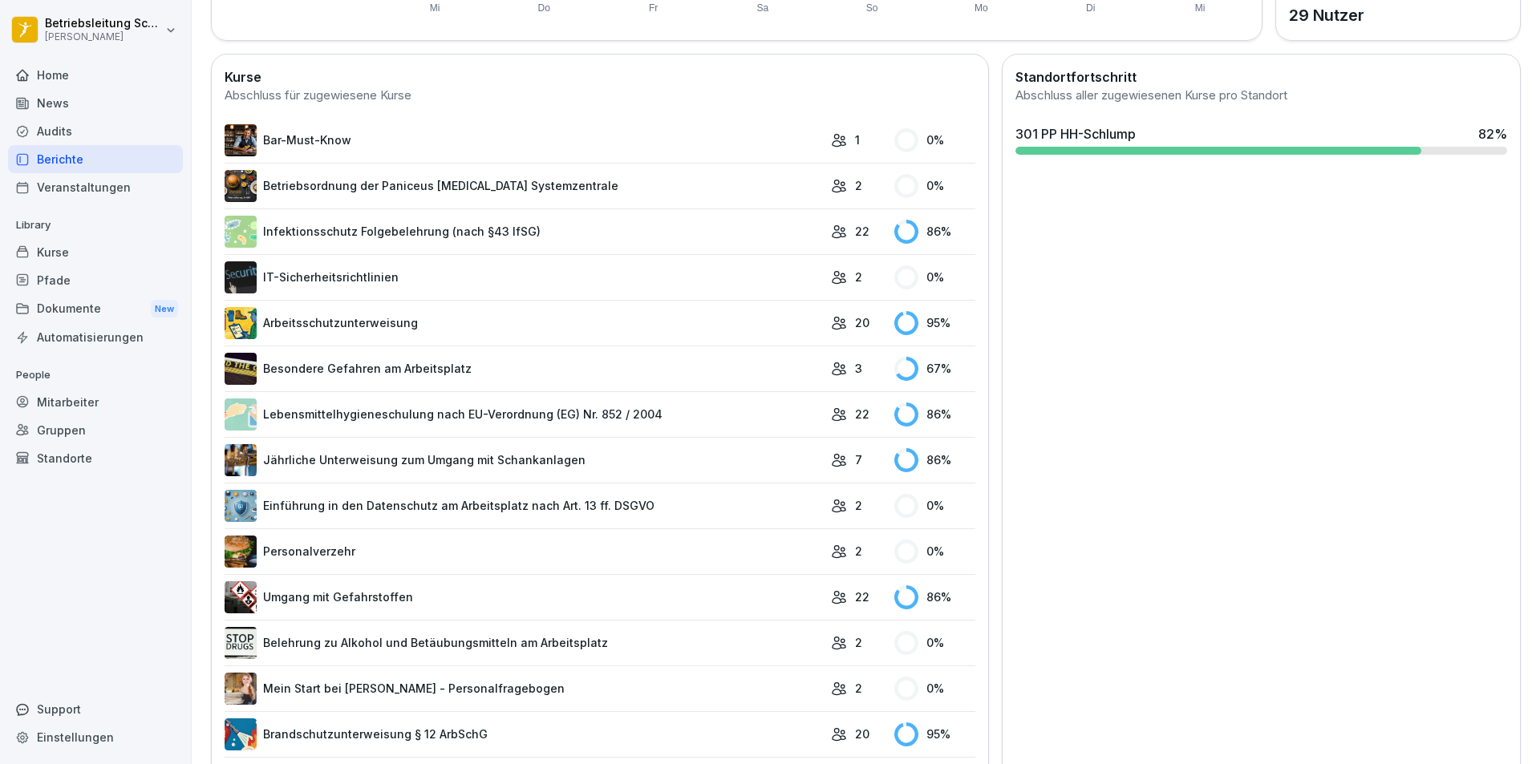
scroll to position [581, 0]
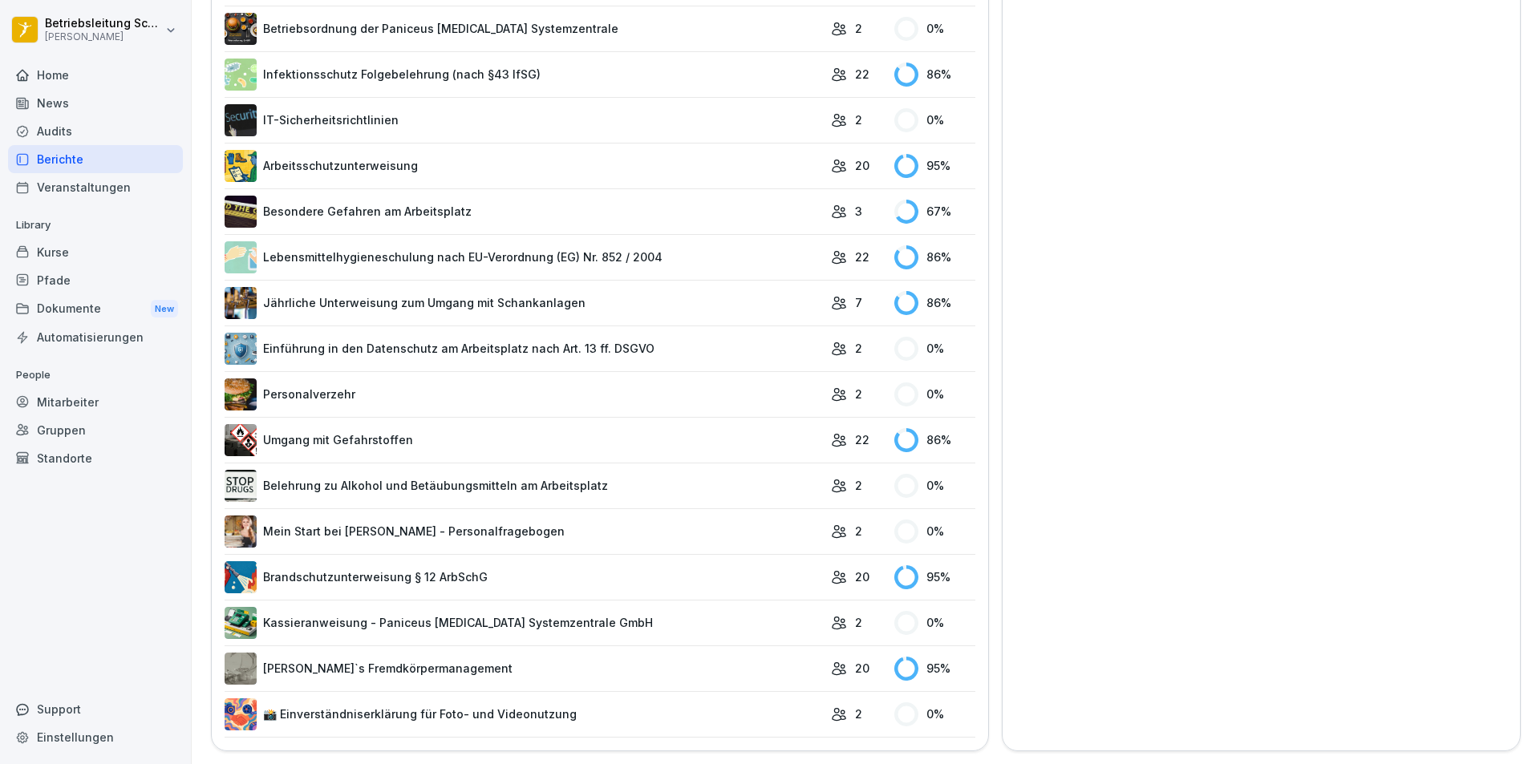
click at [390, 424] on link "Umgang mit Gefahrstoffen" at bounding box center [524, 440] width 598 height 32
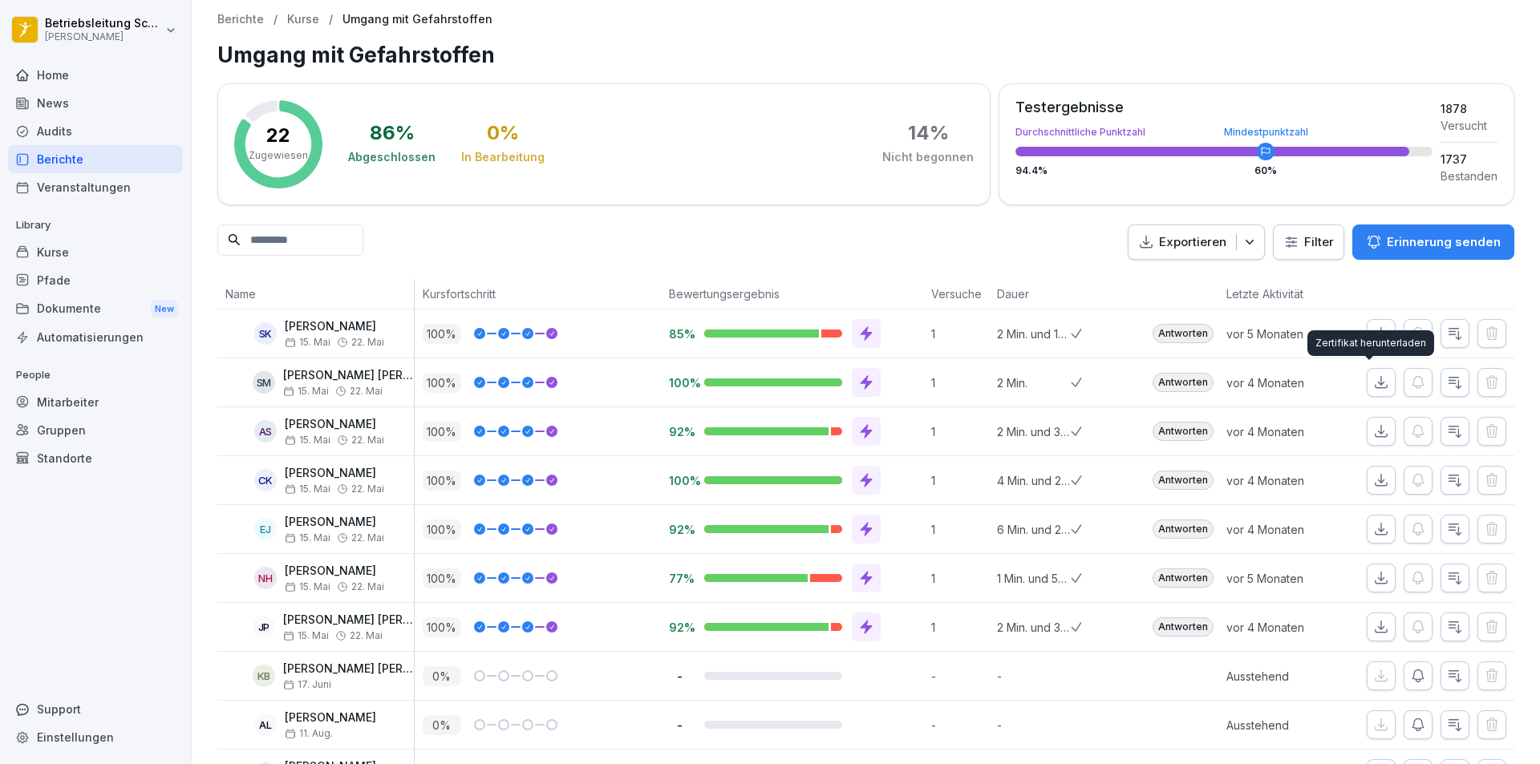
click at [1379, 332] on button "button" at bounding box center [1381, 333] width 29 height 29
click at [1376, 335] on icon "button" at bounding box center [1381, 333] width 11 height 11
click at [1373, 426] on icon "button" at bounding box center [1381, 432] width 16 height 16
click at [1369, 468] on button "button" at bounding box center [1381, 480] width 29 height 29
click at [1373, 533] on icon "button" at bounding box center [1381, 529] width 16 height 16
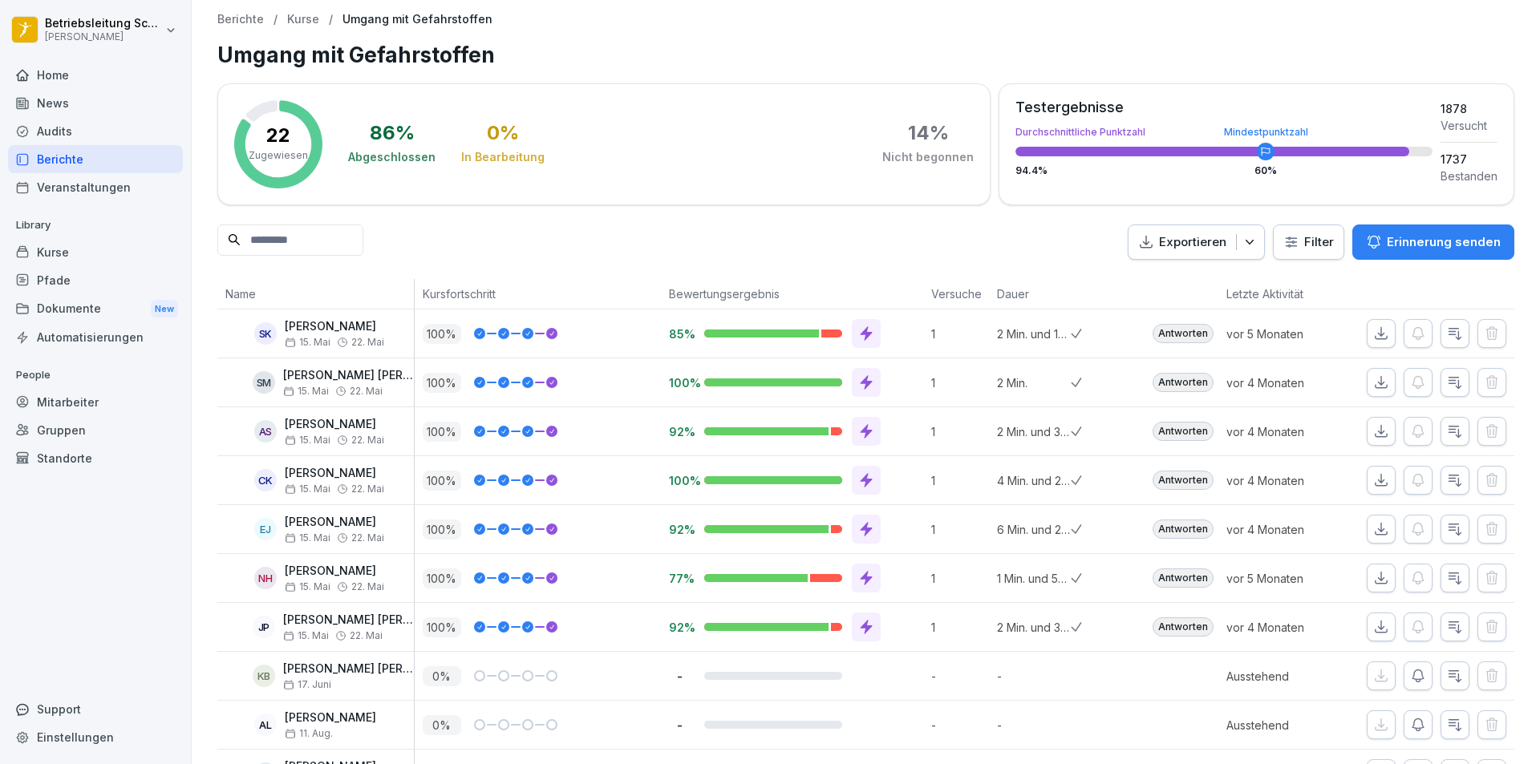
click at [1373, 578] on icon "button" at bounding box center [1381, 578] width 16 height 16
click at [1373, 624] on icon "button" at bounding box center [1381, 627] width 16 height 16
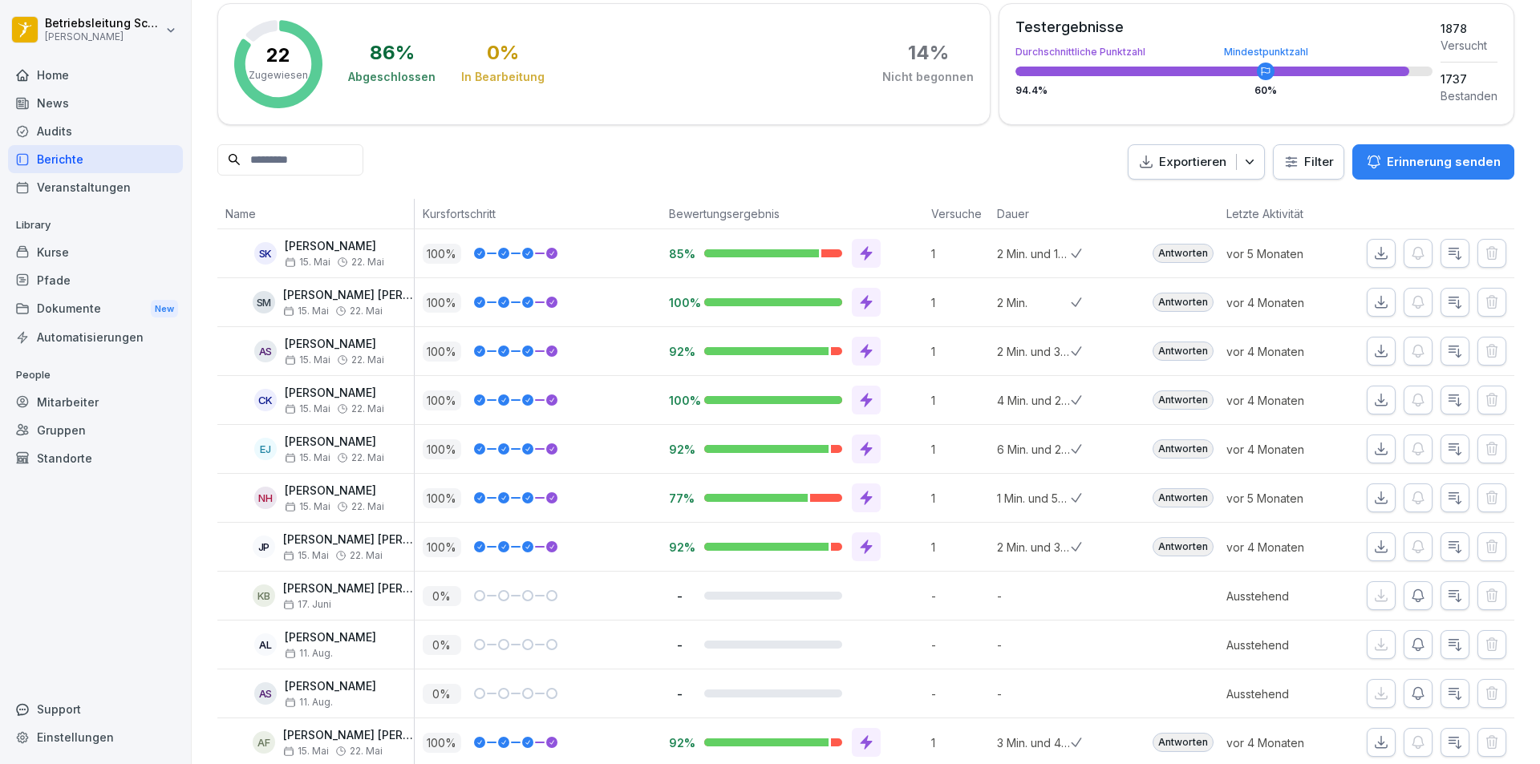
scroll to position [160, 0]
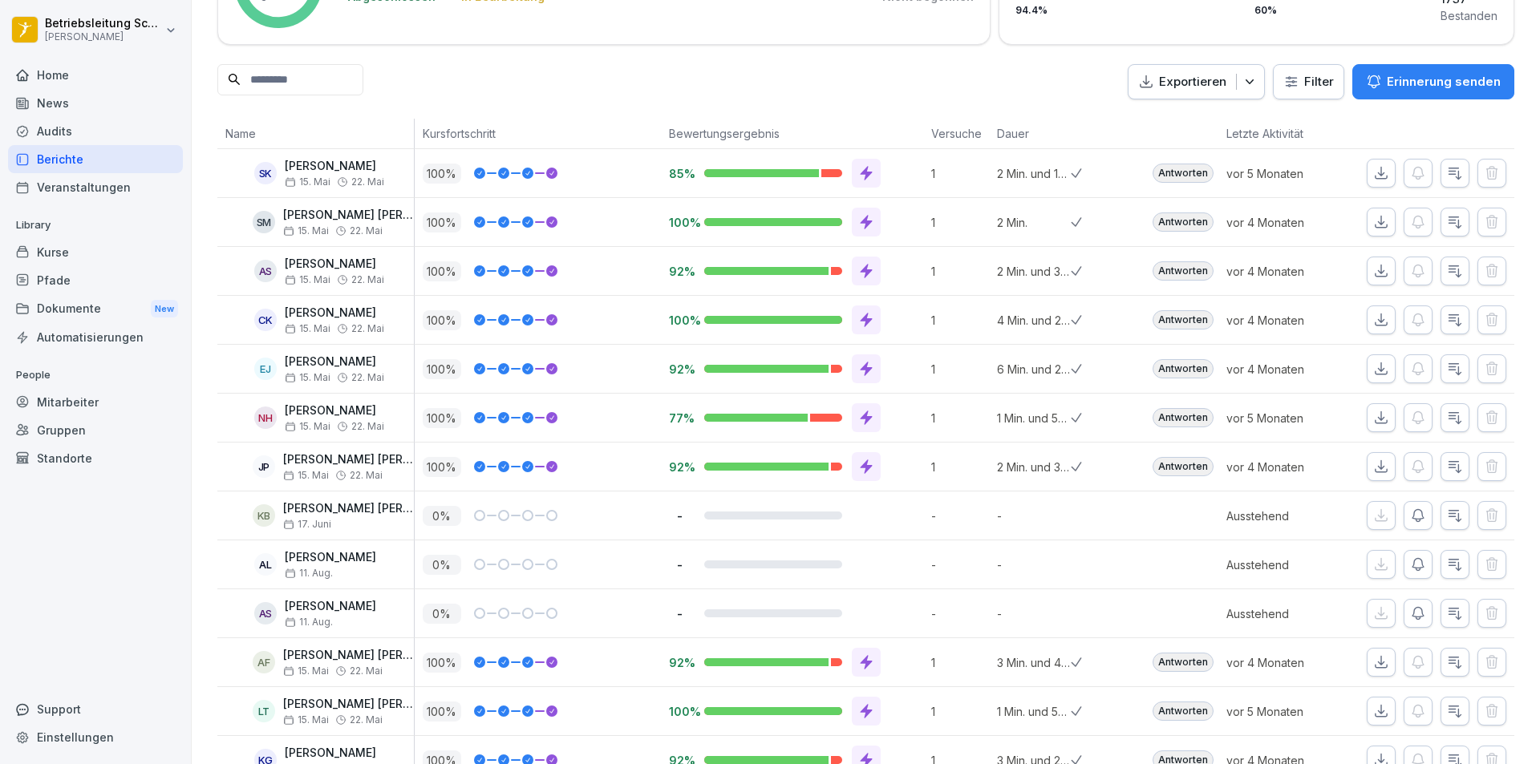
click at [1410, 513] on icon "button" at bounding box center [1418, 516] width 16 height 16
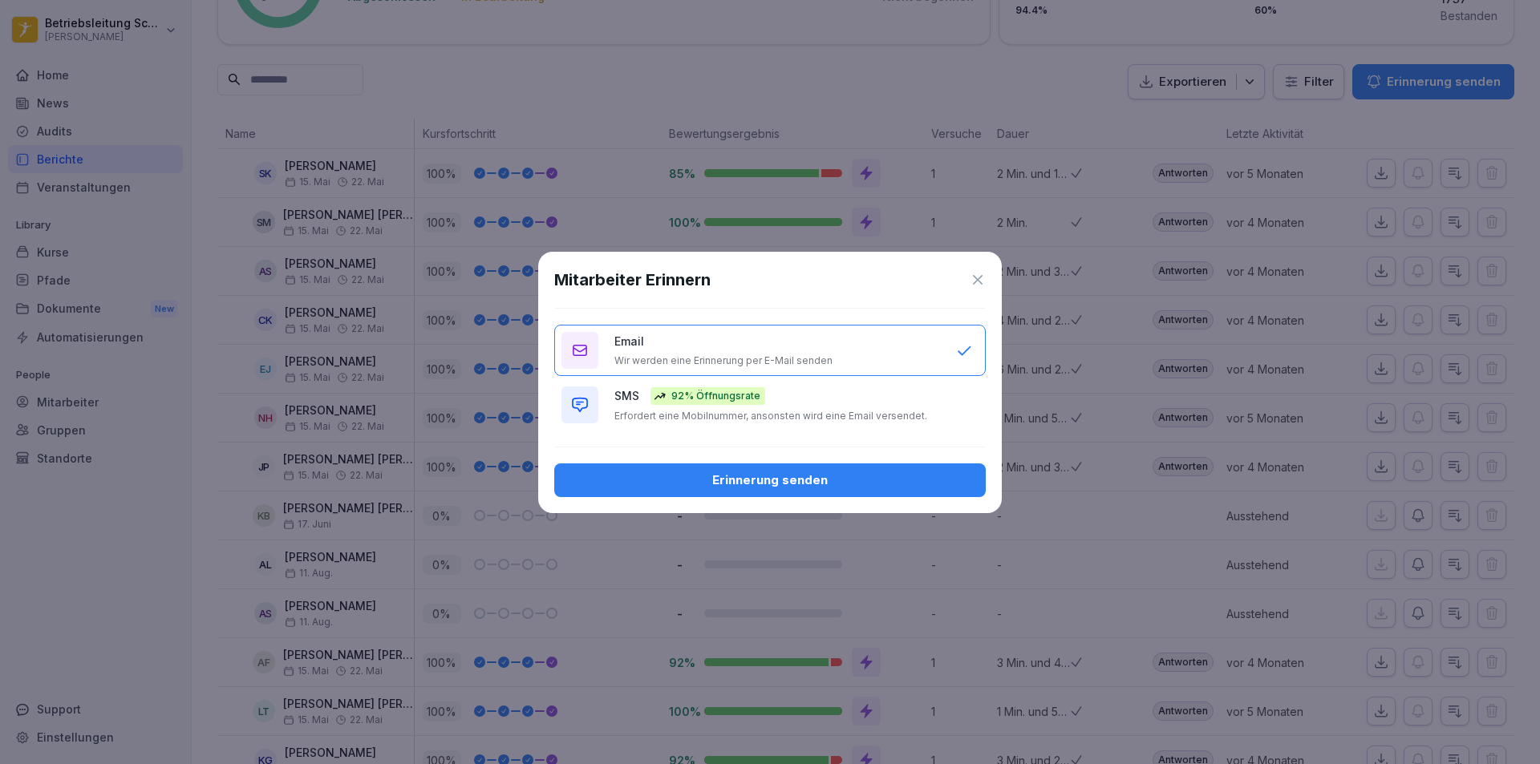
click at [890, 460] on div "Mitarbeiter Erinnern Email Wir werden eine Erinnerung per E-Mail senden SMS 92%…" at bounding box center [770, 383] width 464 height 262
click at [914, 479] on div "Erinnerung senden" at bounding box center [770, 481] width 406 height 18
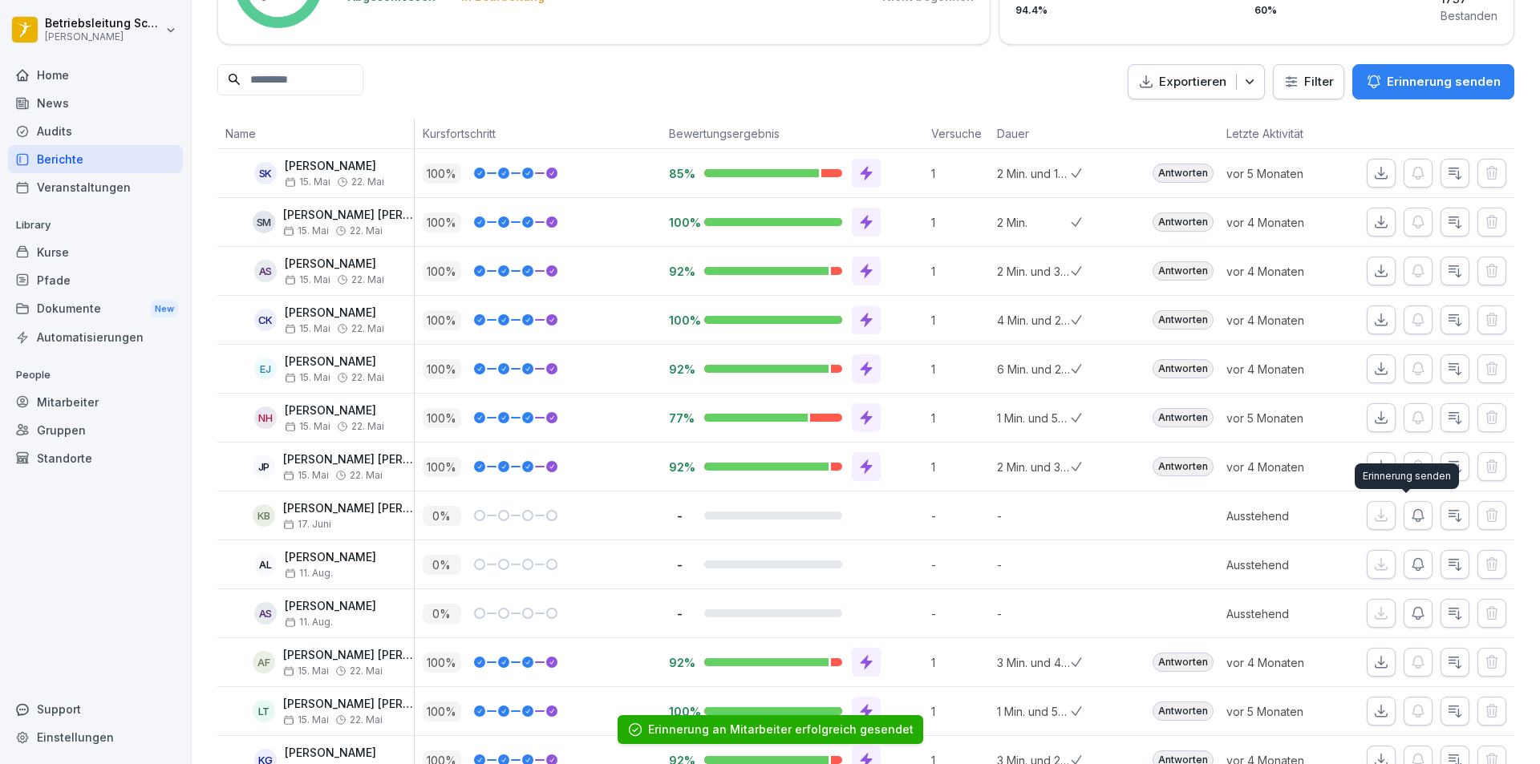
click at [1410, 523] on icon "button" at bounding box center [1418, 516] width 16 height 16
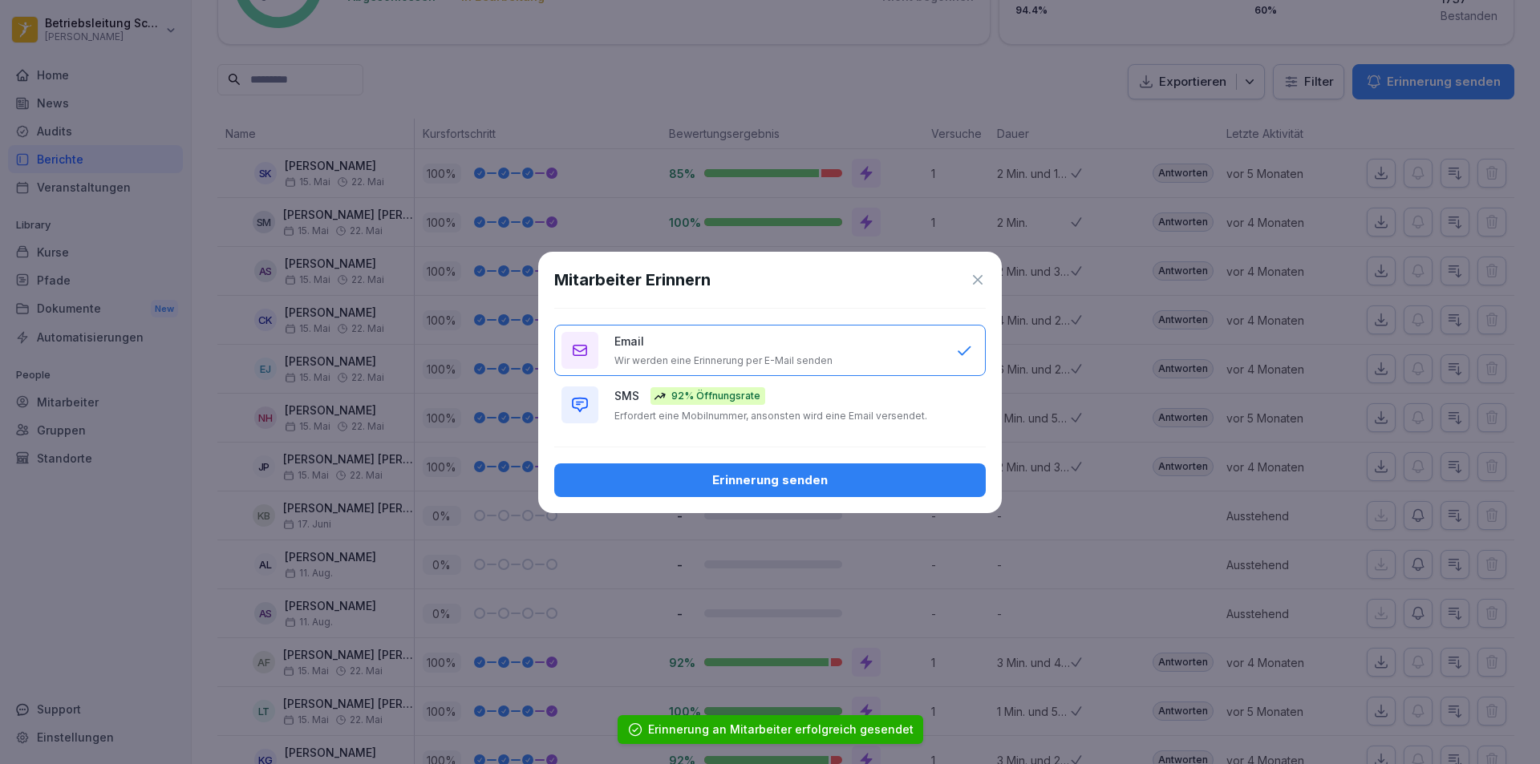
click at [863, 479] on div "Erinnerung senden" at bounding box center [770, 481] width 406 height 18
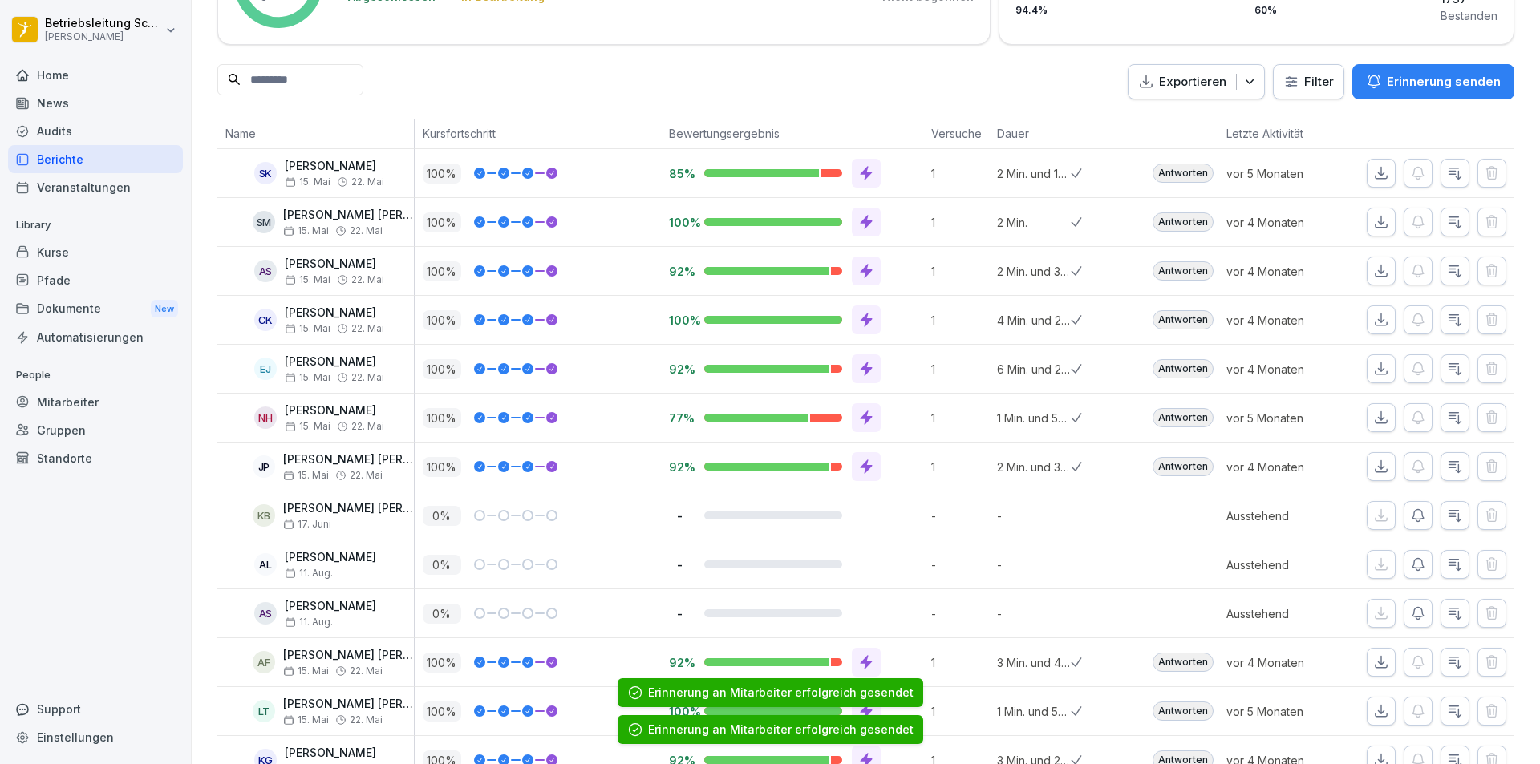
click at [1410, 569] on icon "button" at bounding box center [1418, 565] width 16 height 16
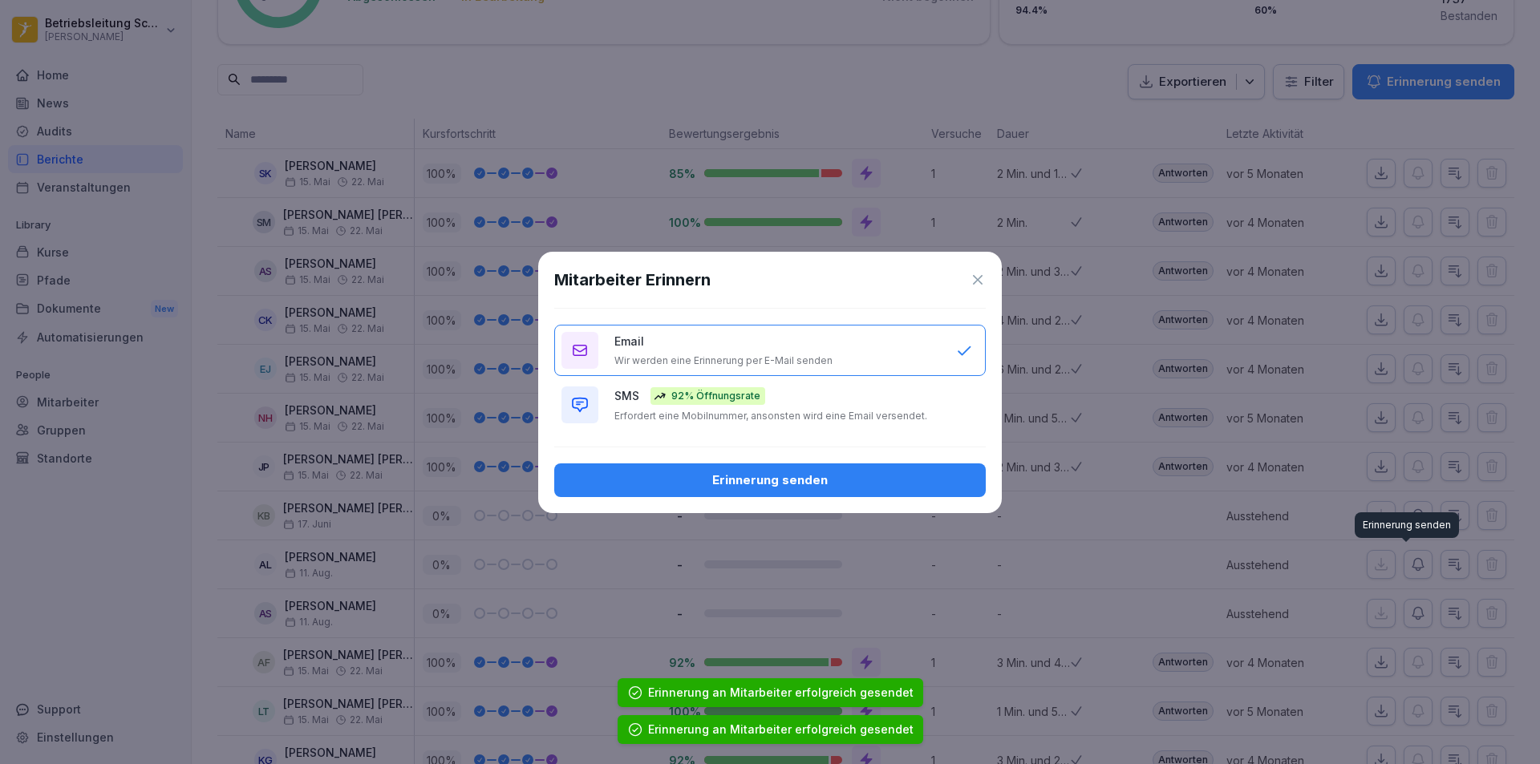
click at [893, 473] on div "Erinnerung senden" at bounding box center [770, 481] width 406 height 18
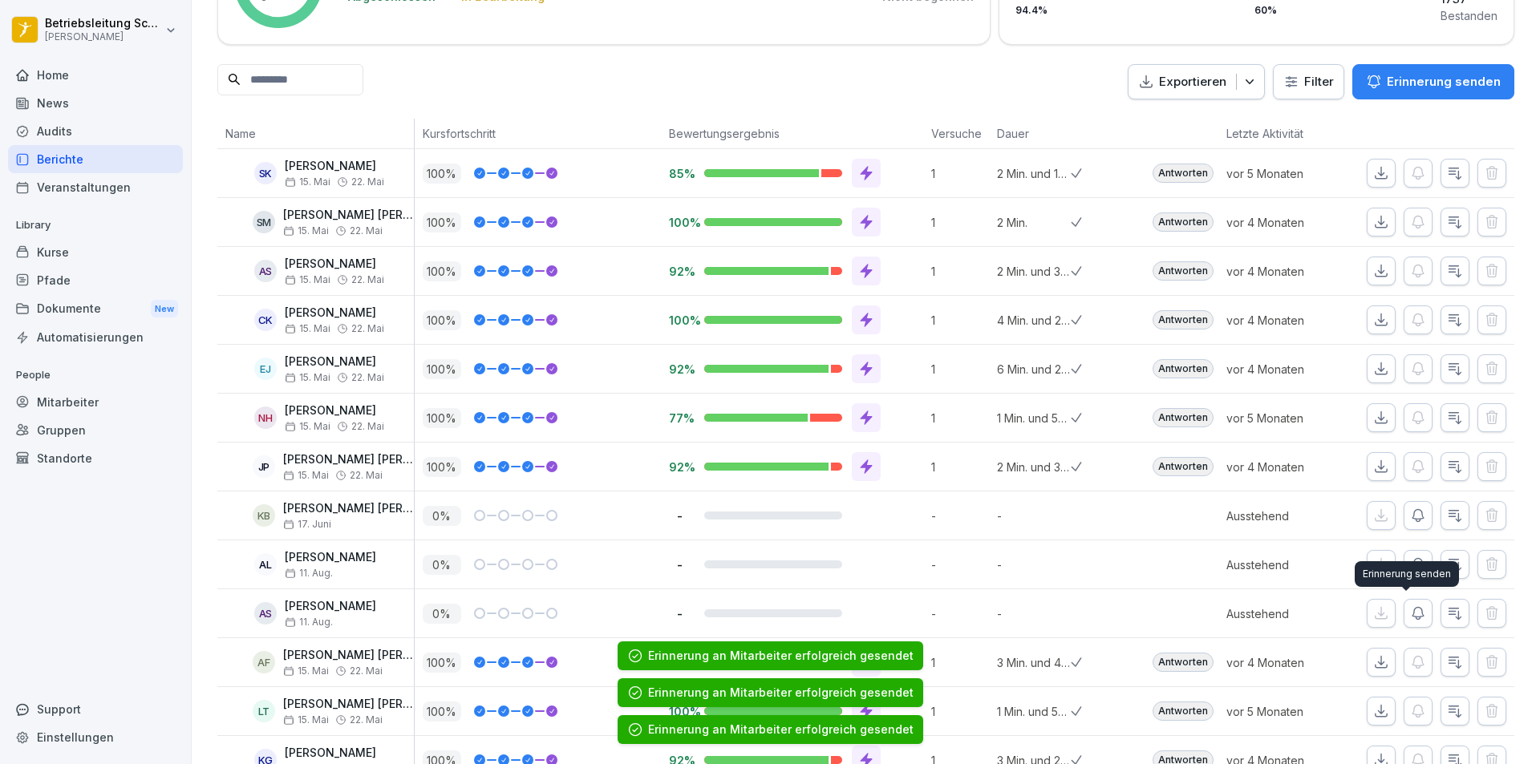
click at [1410, 611] on icon "button" at bounding box center [1418, 614] width 16 height 16
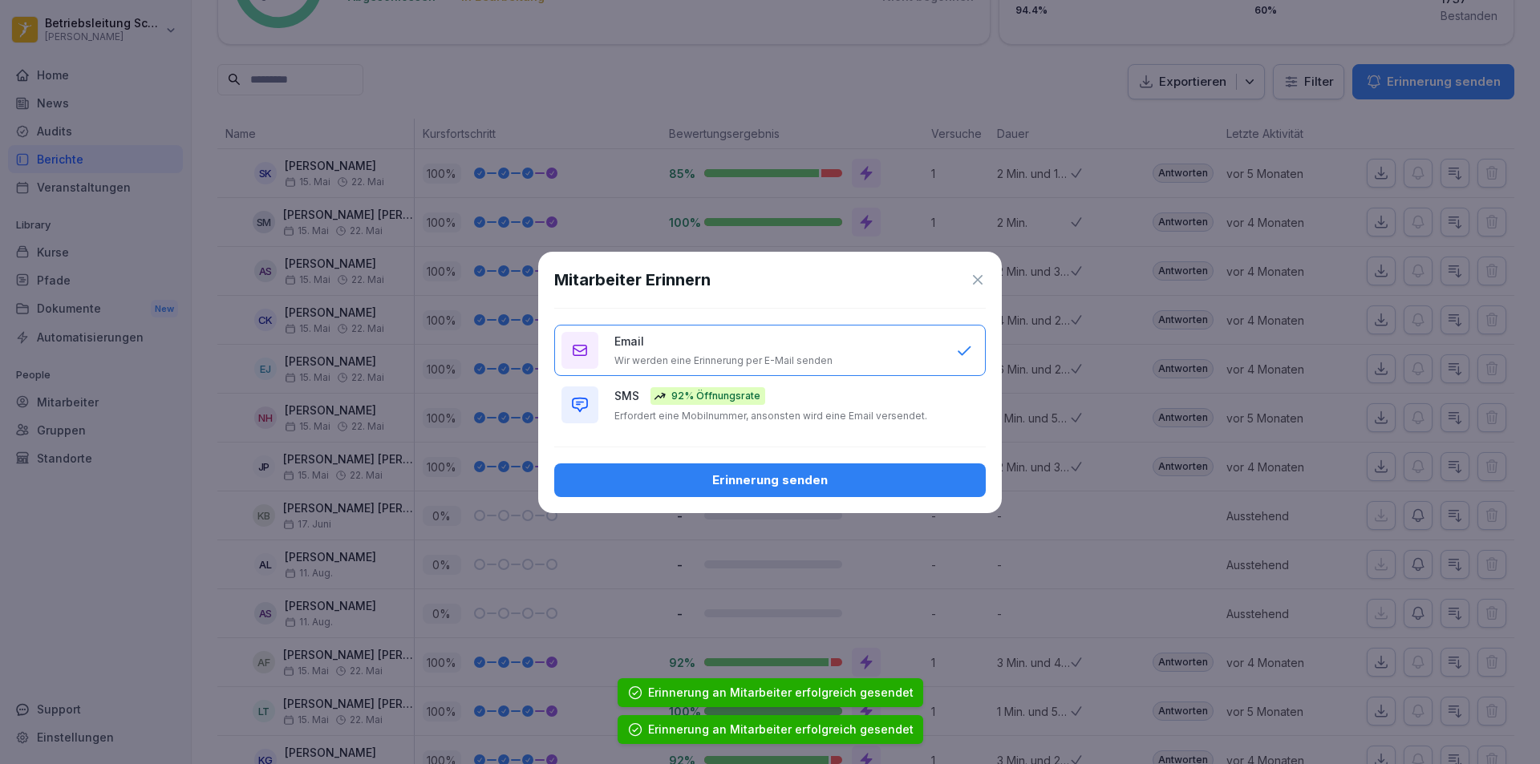
click at [953, 484] on div "Erinnerung senden" at bounding box center [770, 481] width 406 height 18
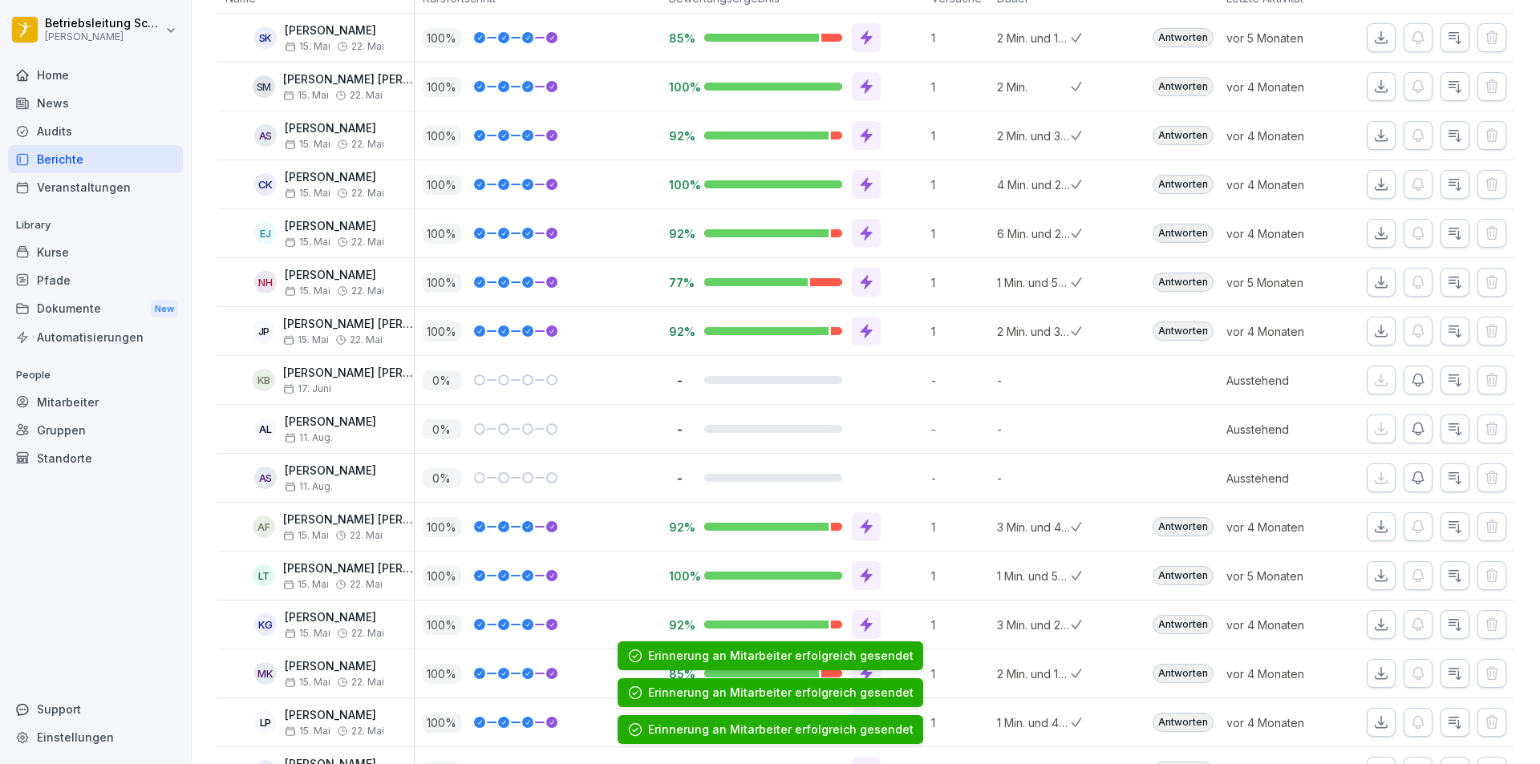
scroll to position [321, 0]
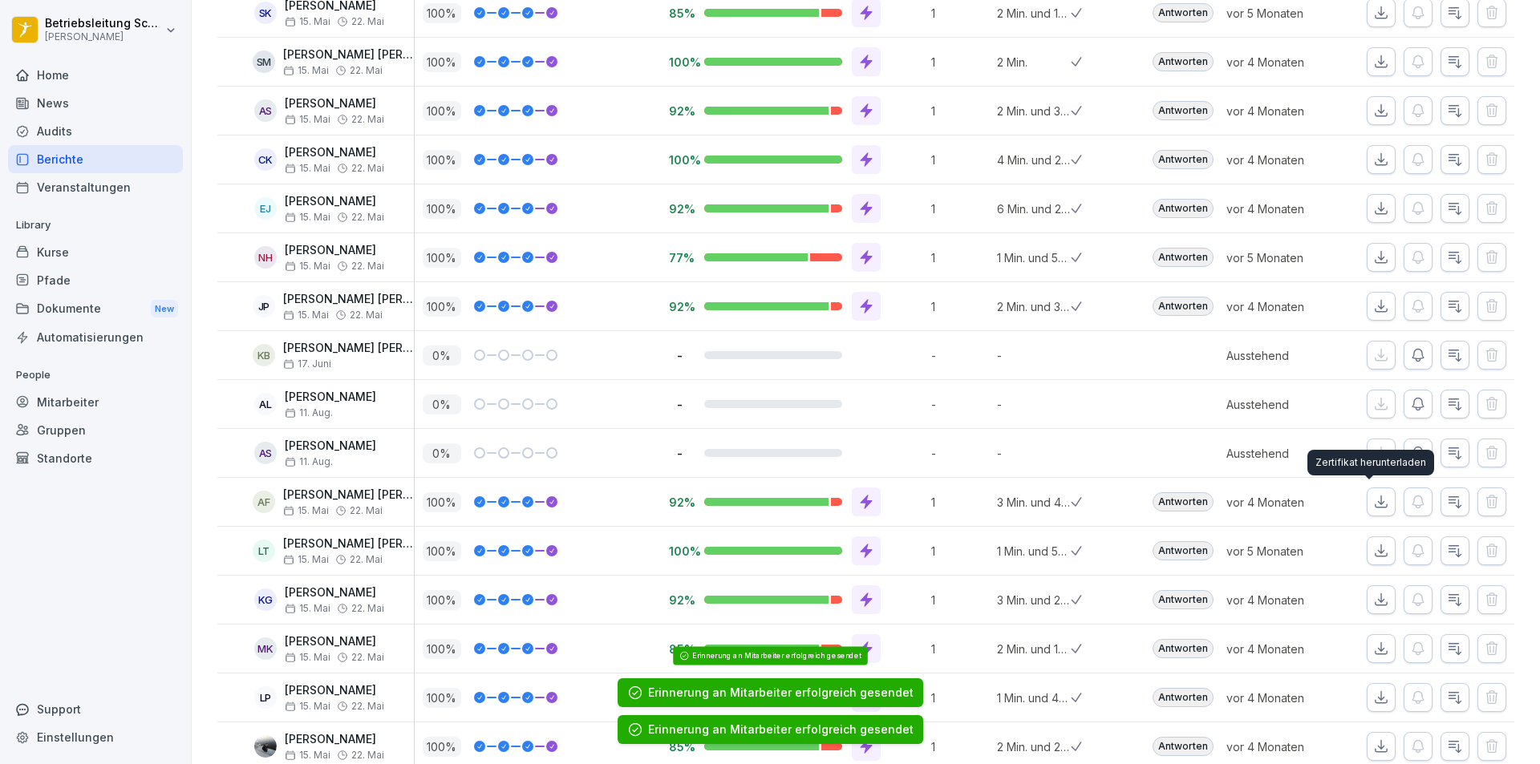
click at [1367, 512] on button "button" at bounding box center [1381, 502] width 29 height 29
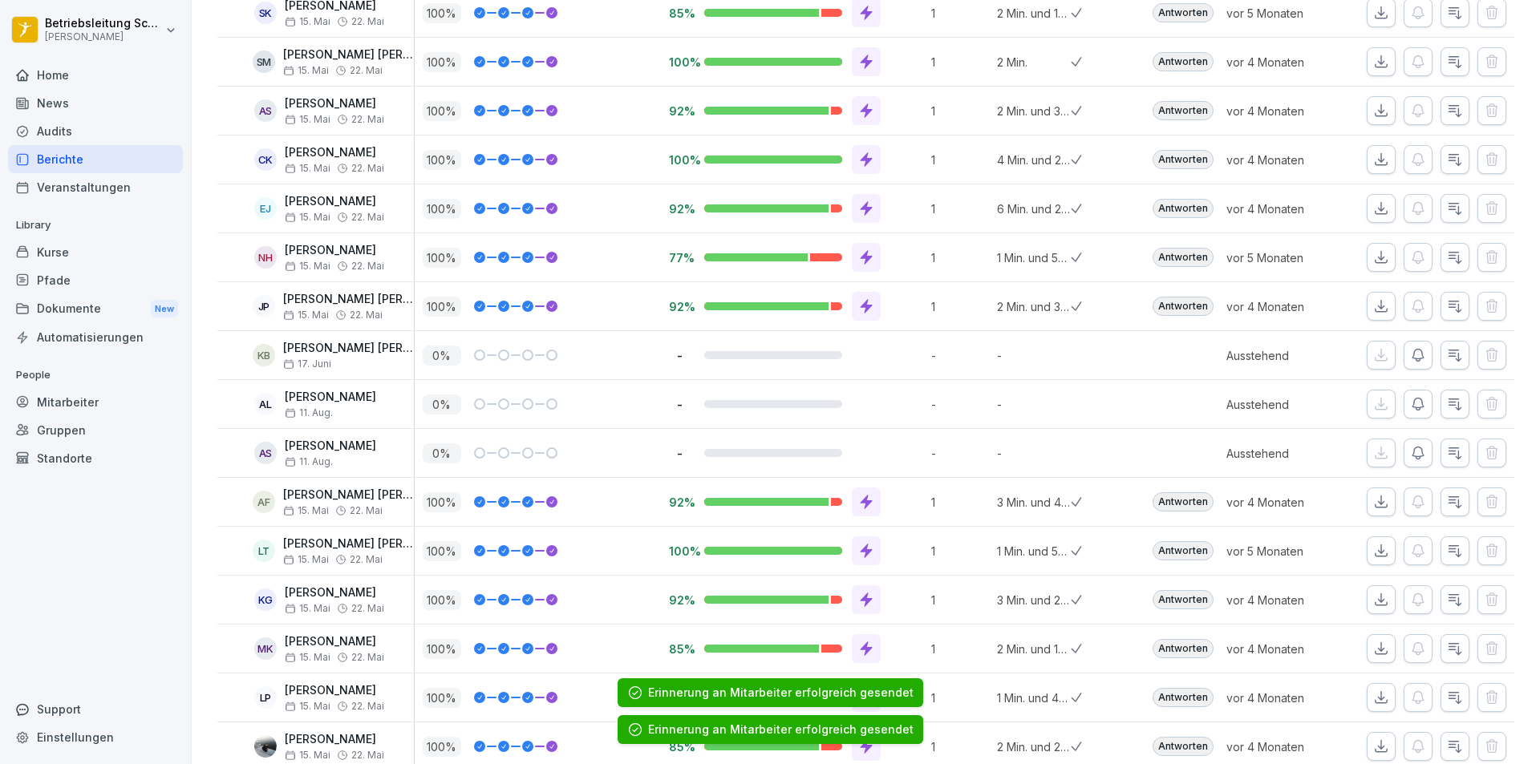
click at [1367, 558] on button "button" at bounding box center [1381, 551] width 29 height 29
click at [1369, 611] on button "button" at bounding box center [1381, 600] width 29 height 29
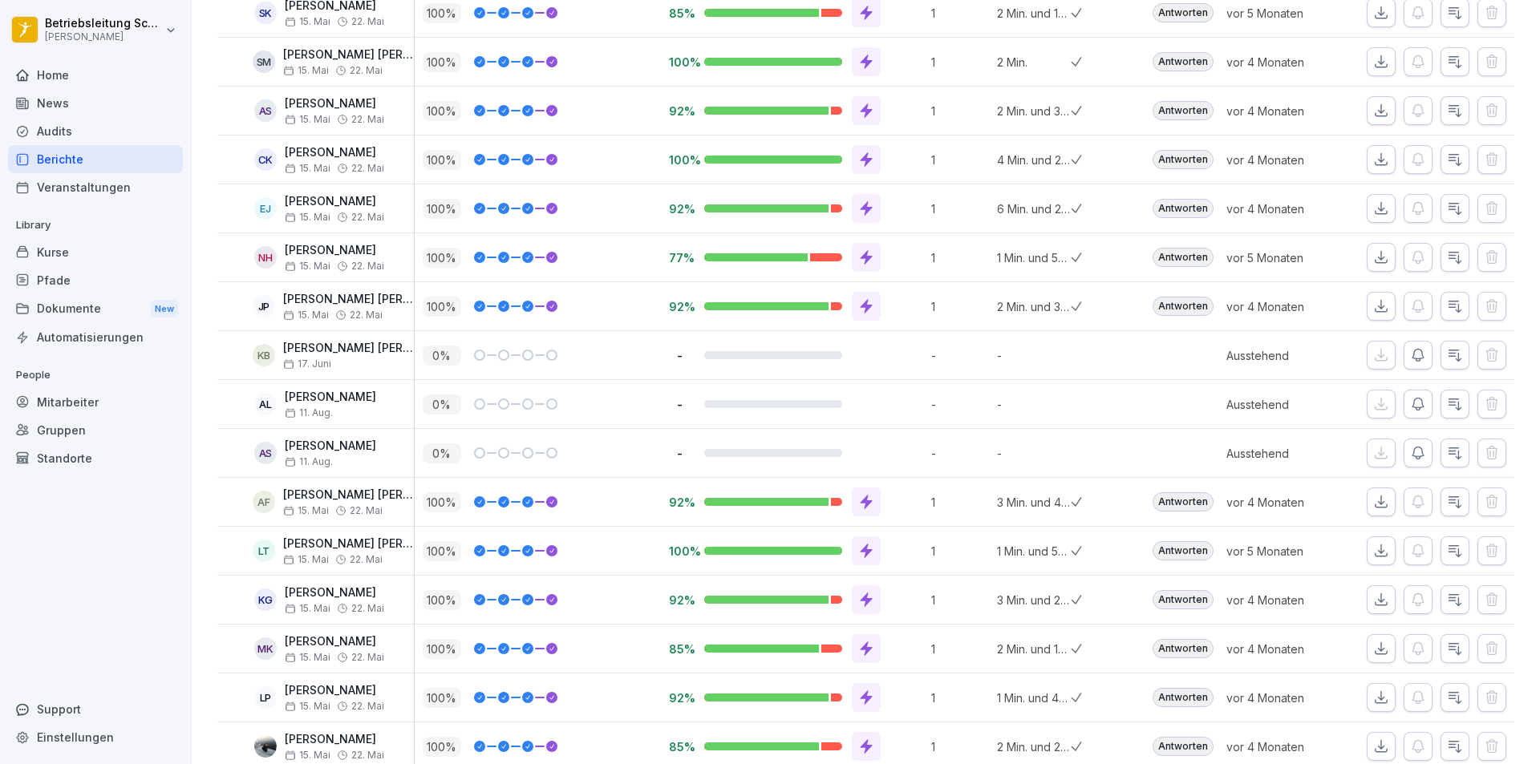
click at [1367, 586] on button "button" at bounding box center [1381, 600] width 29 height 29
